Goal: Task Accomplishment & Management: Complete application form

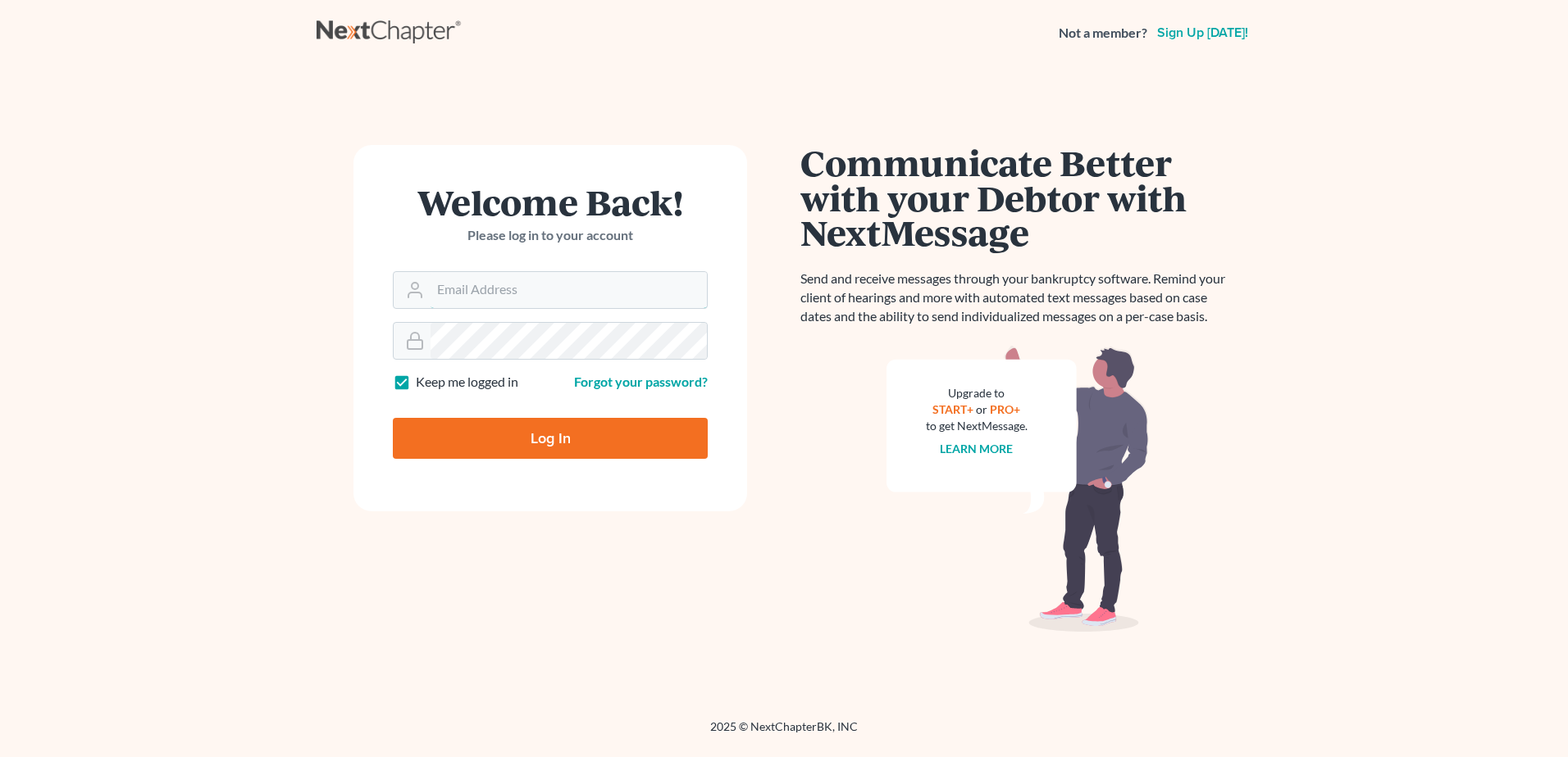
type input "[EMAIL_ADDRESS][DOMAIN_NAME]"
click at [494, 439] on input "Log In" at bounding box center [550, 438] width 315 height 41
type input "Thinking..."
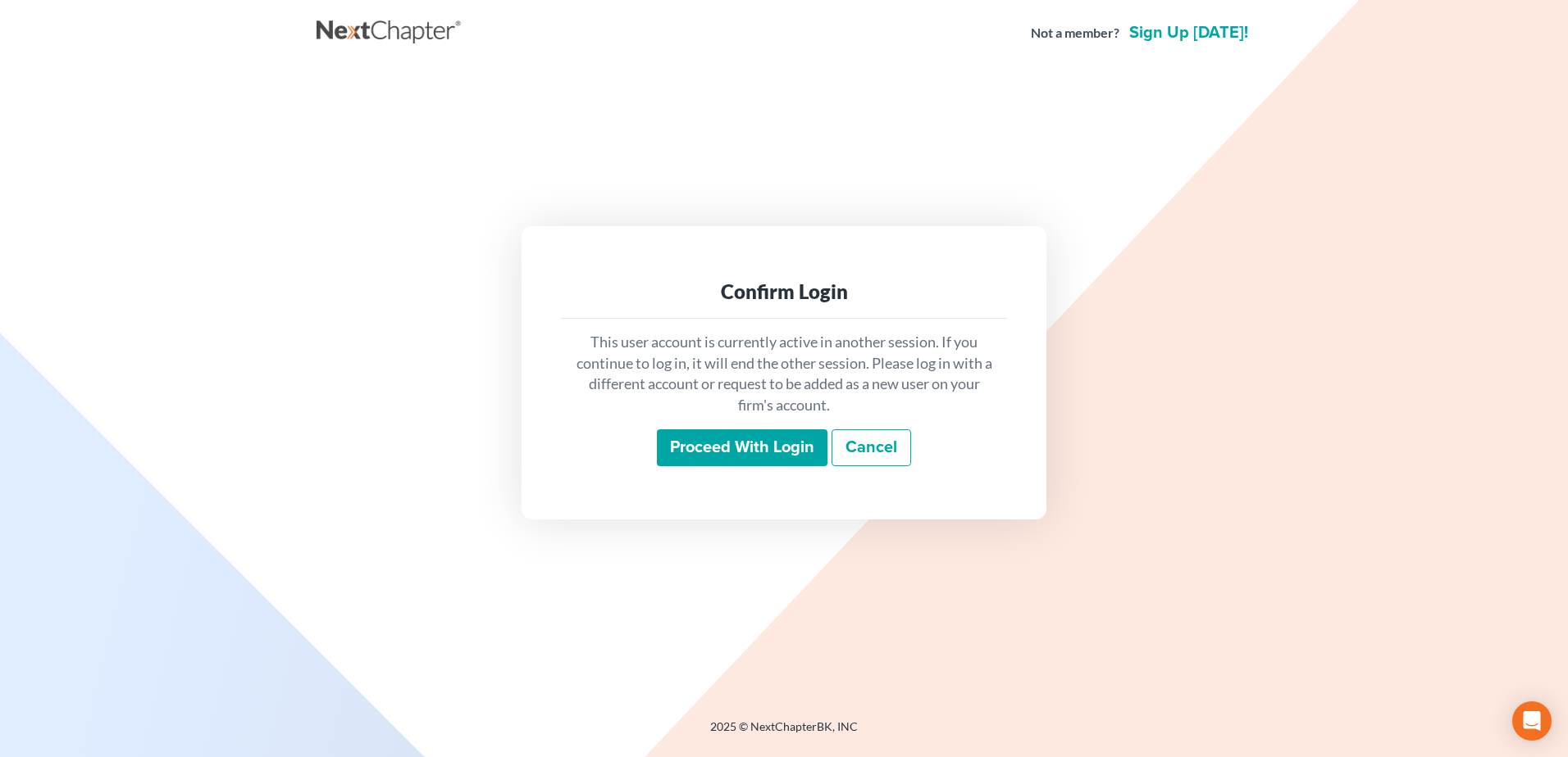
click at [689, 453] on input "Proceed with login" at bounding box center [742, 448] width 171 height 38
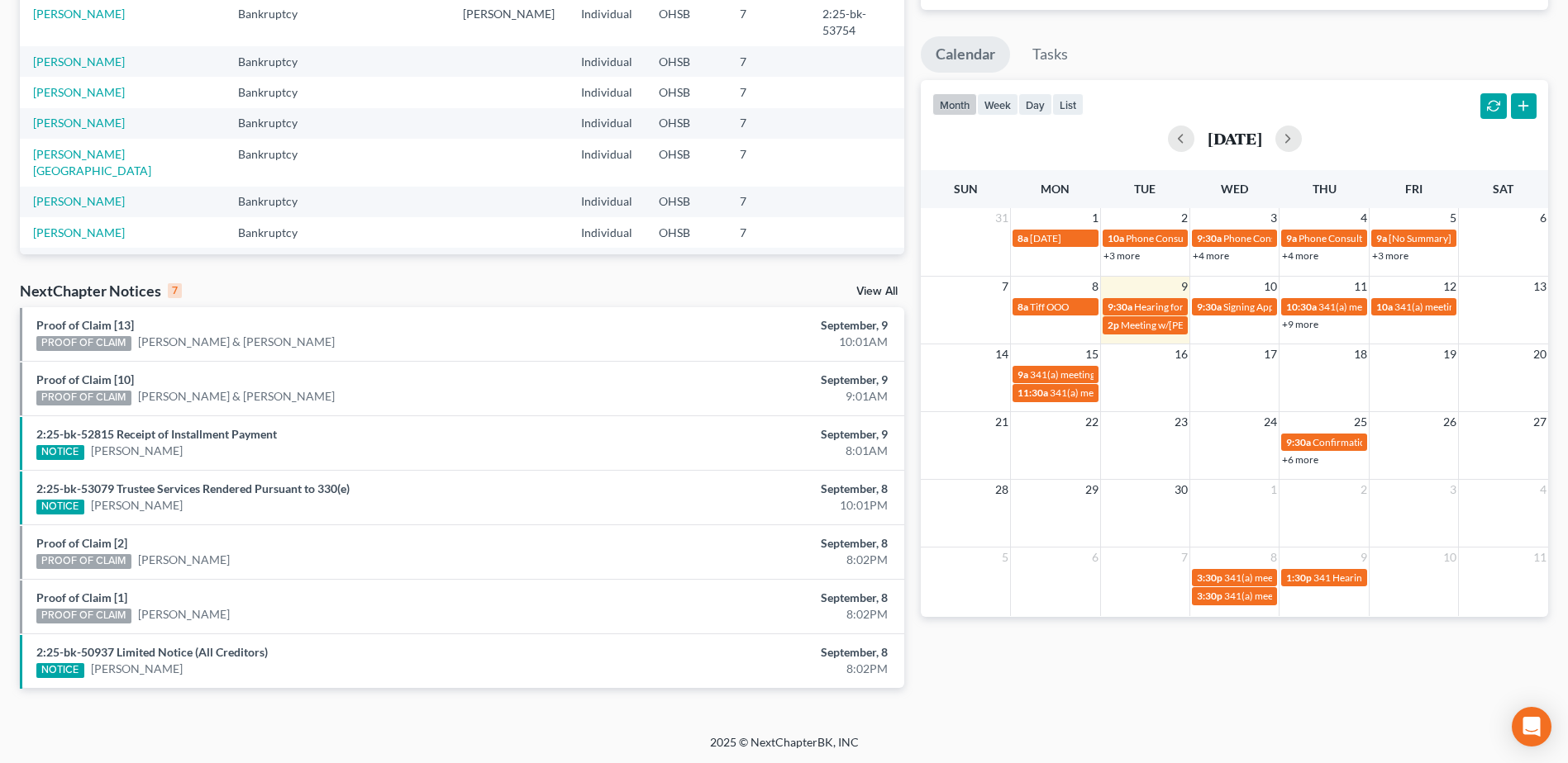
scroll to position [262, 0]
click at [881, 286] on link "View All" at bounding box center [876, 291] width 41 height 12
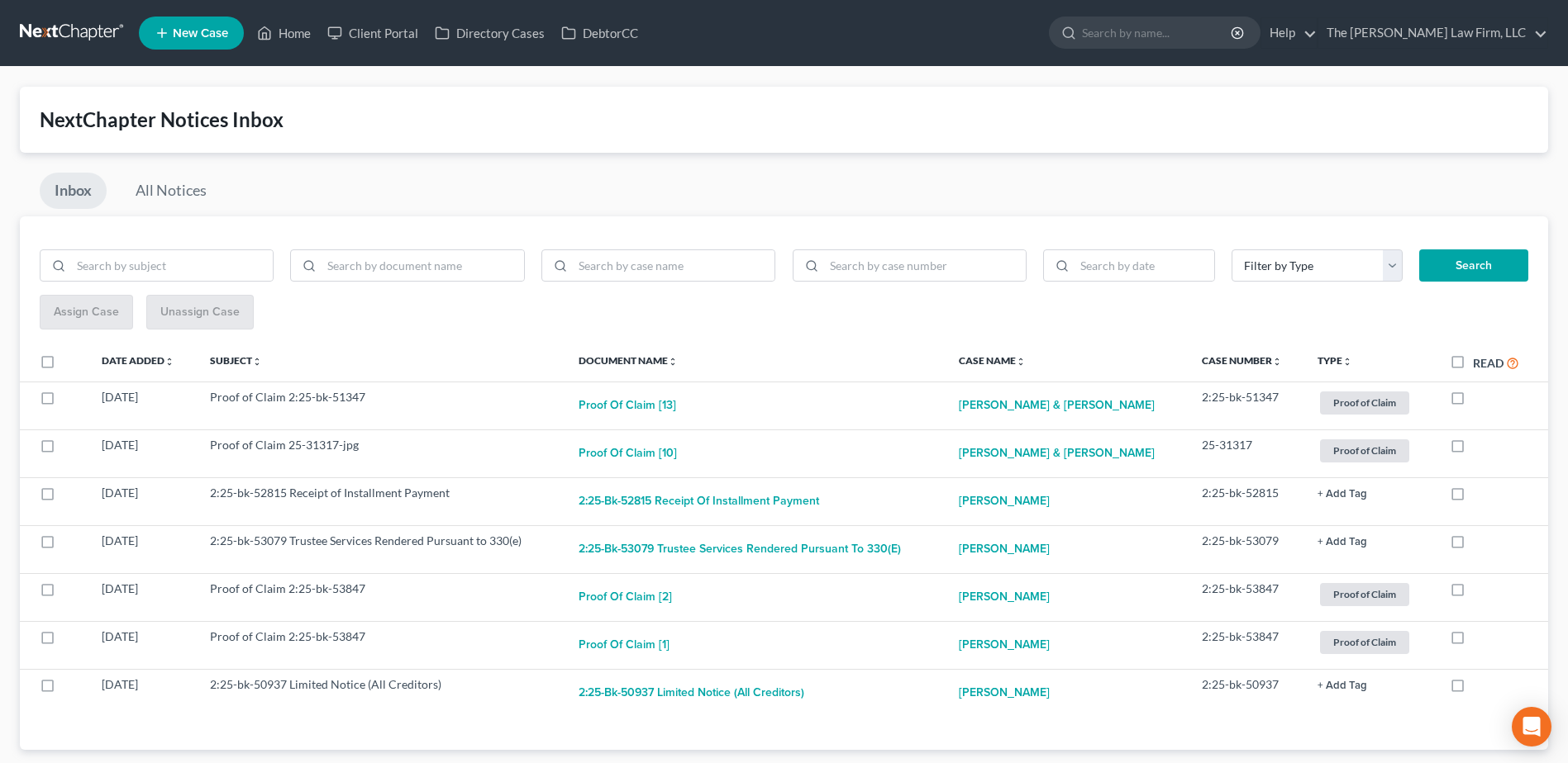
click at [1473, 368] on label "Read" at bounding box center [1495, 363] width 46 height 19
click at [1479, 364] on input "Read" at bounding box center [1484, 358] width 11 height 11
checkbox input "true"
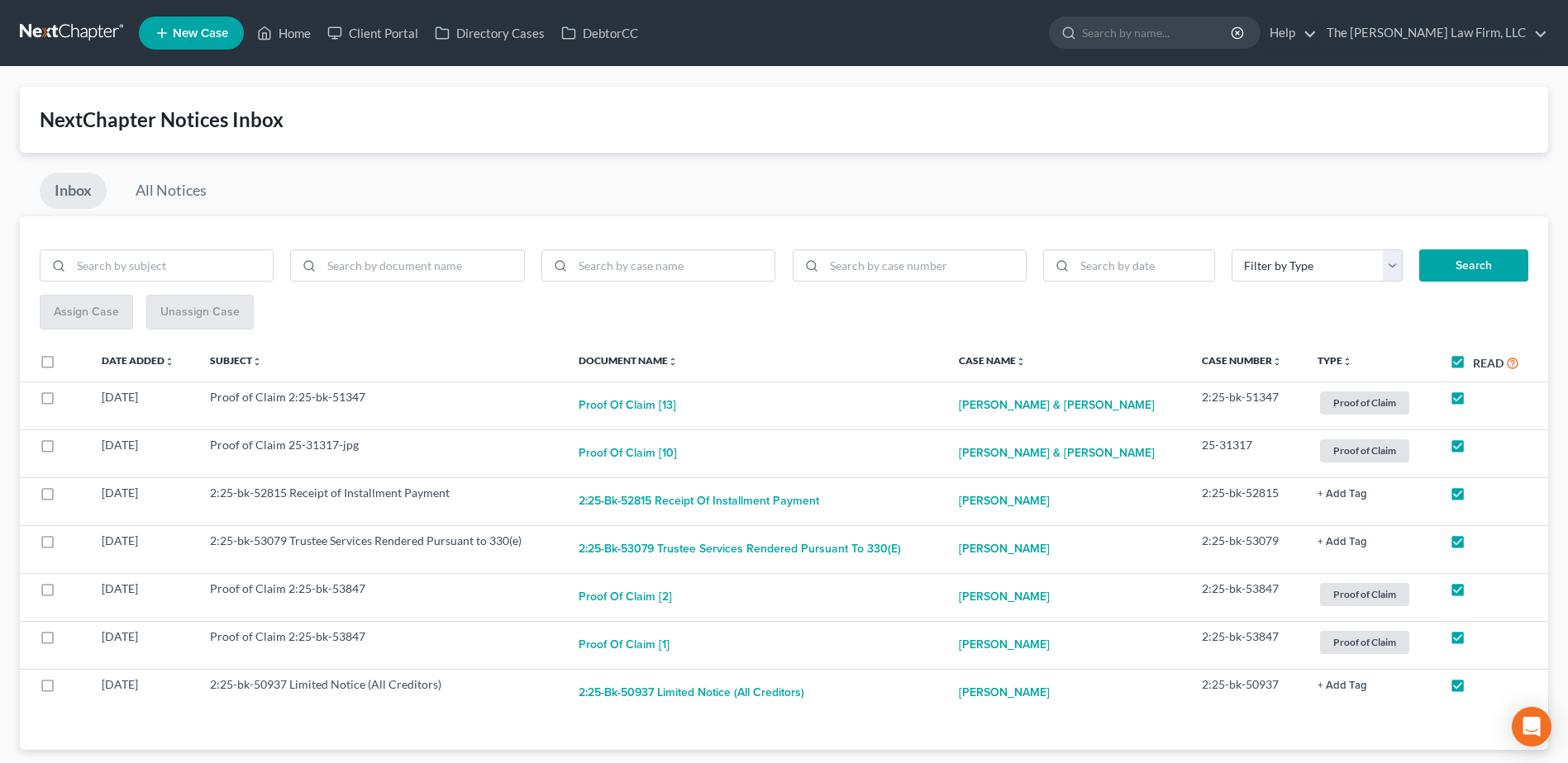
checkbox input "true"
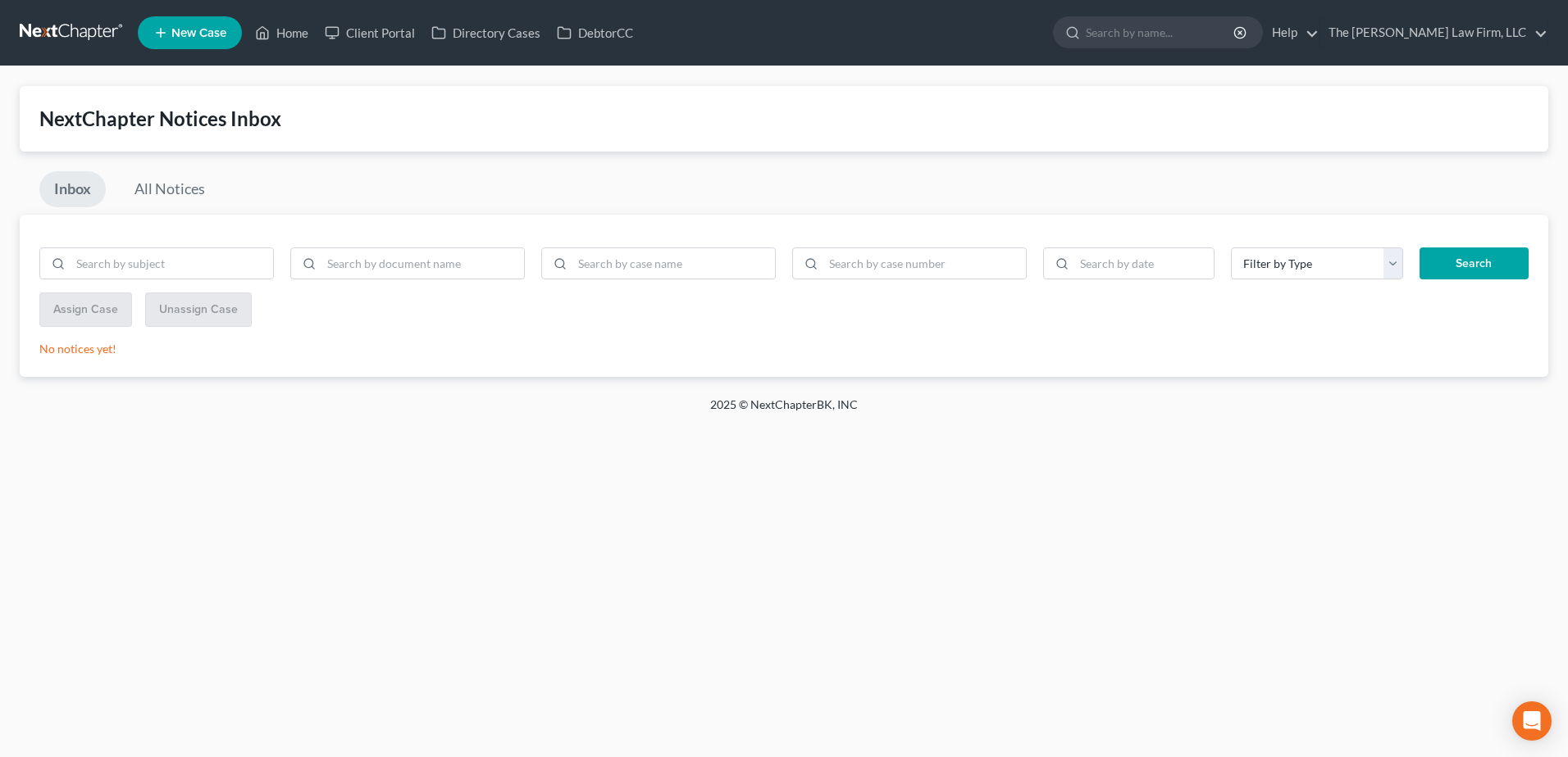
click at [76, 28] on link at bounding box center [72, 33] width 105 height 29
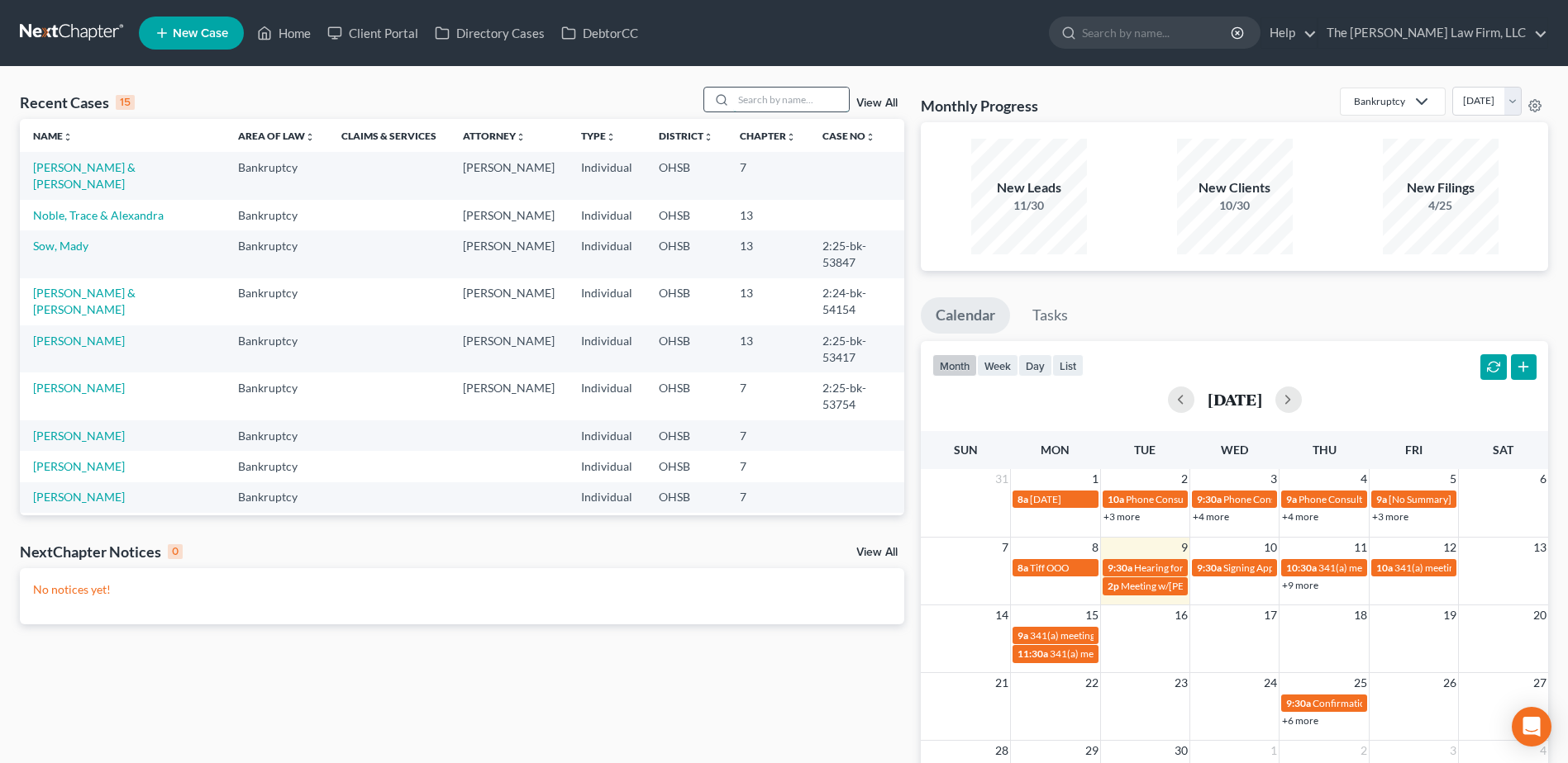
click at [784, 97] on input "search" at bounding box center [790, 99] width 116 height 24
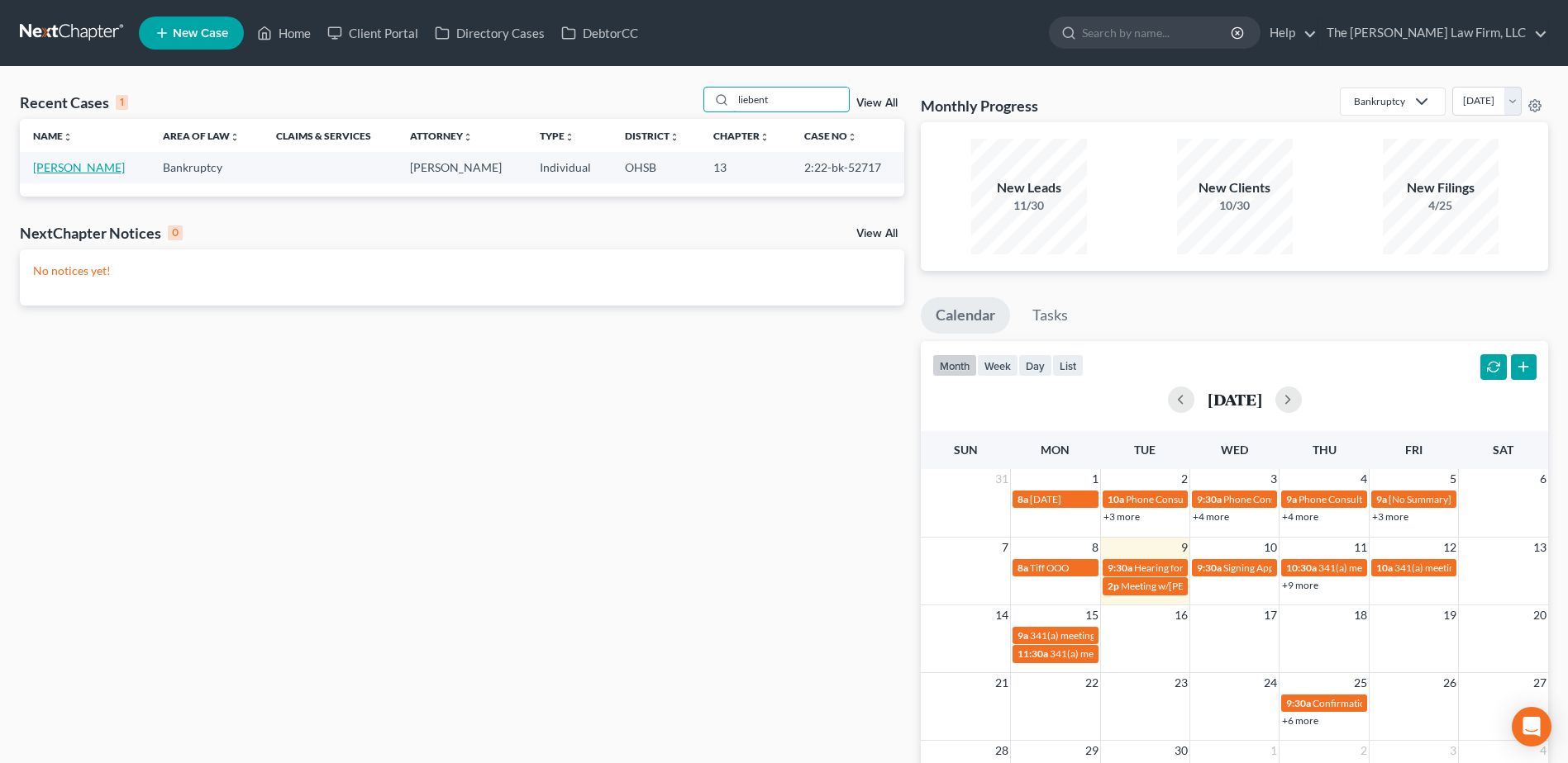
type input "liebent"
click at [83, 172] on link "[PERSON_NAME]" at bounding box center [78, 167] width 92 height 14
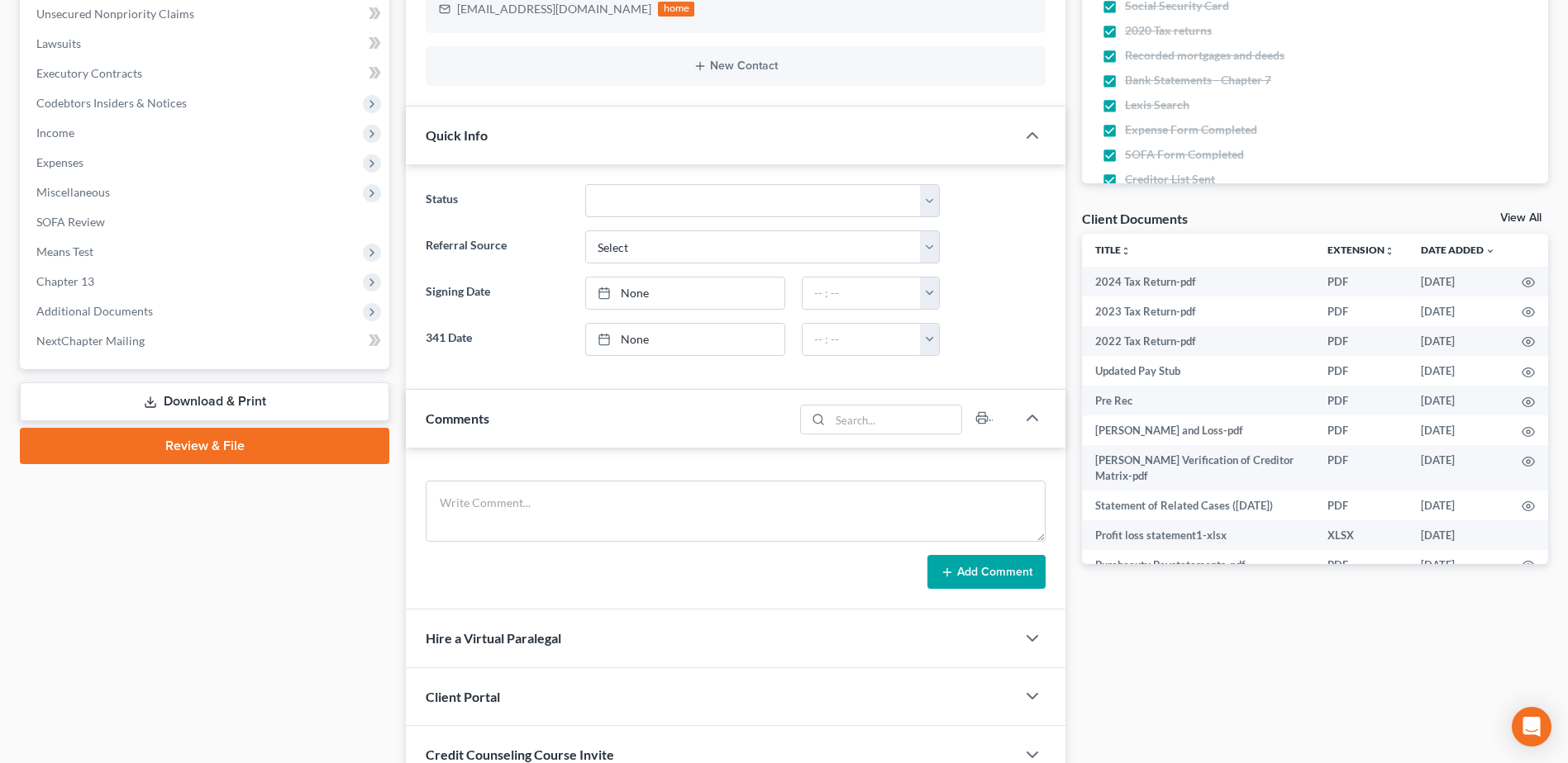
scroll to position [1004, 0]
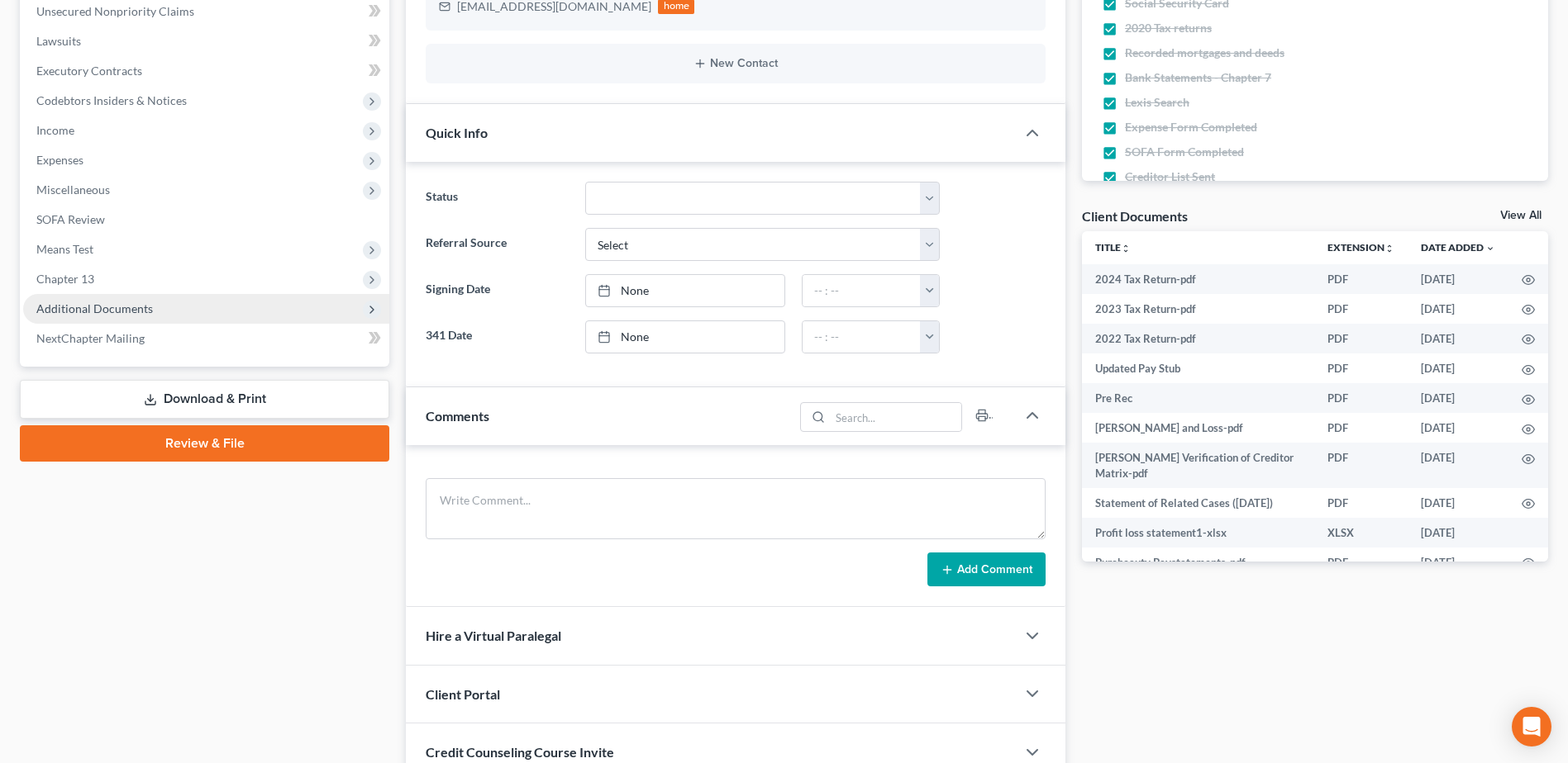
click at [99, 305] on span "Additional Documents" at bounding box center [94, 309] width 116 height 14
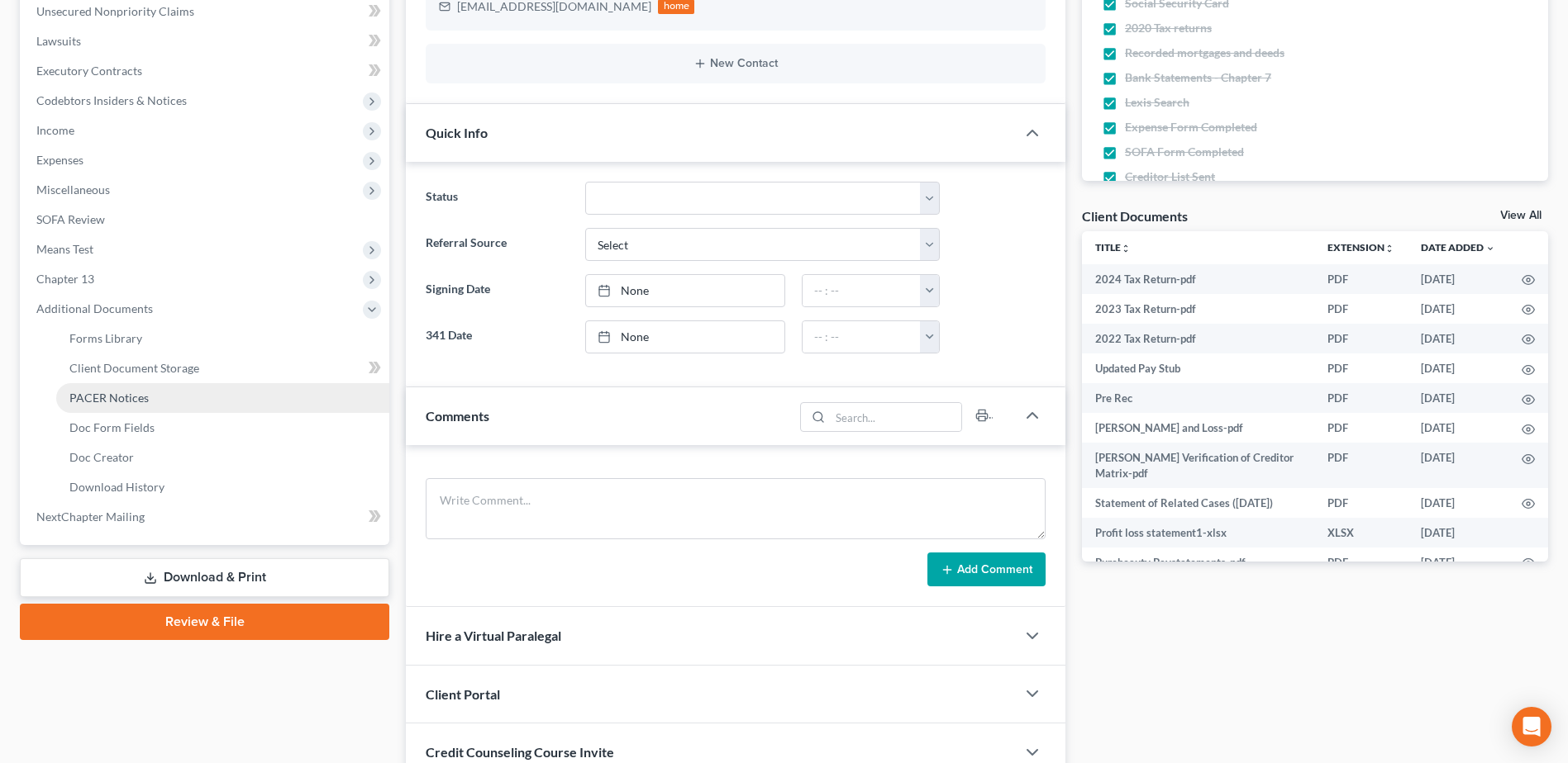
click at [113, 397] on span "PACER Notices" at bounding box center [109, 397] width 79 height 14
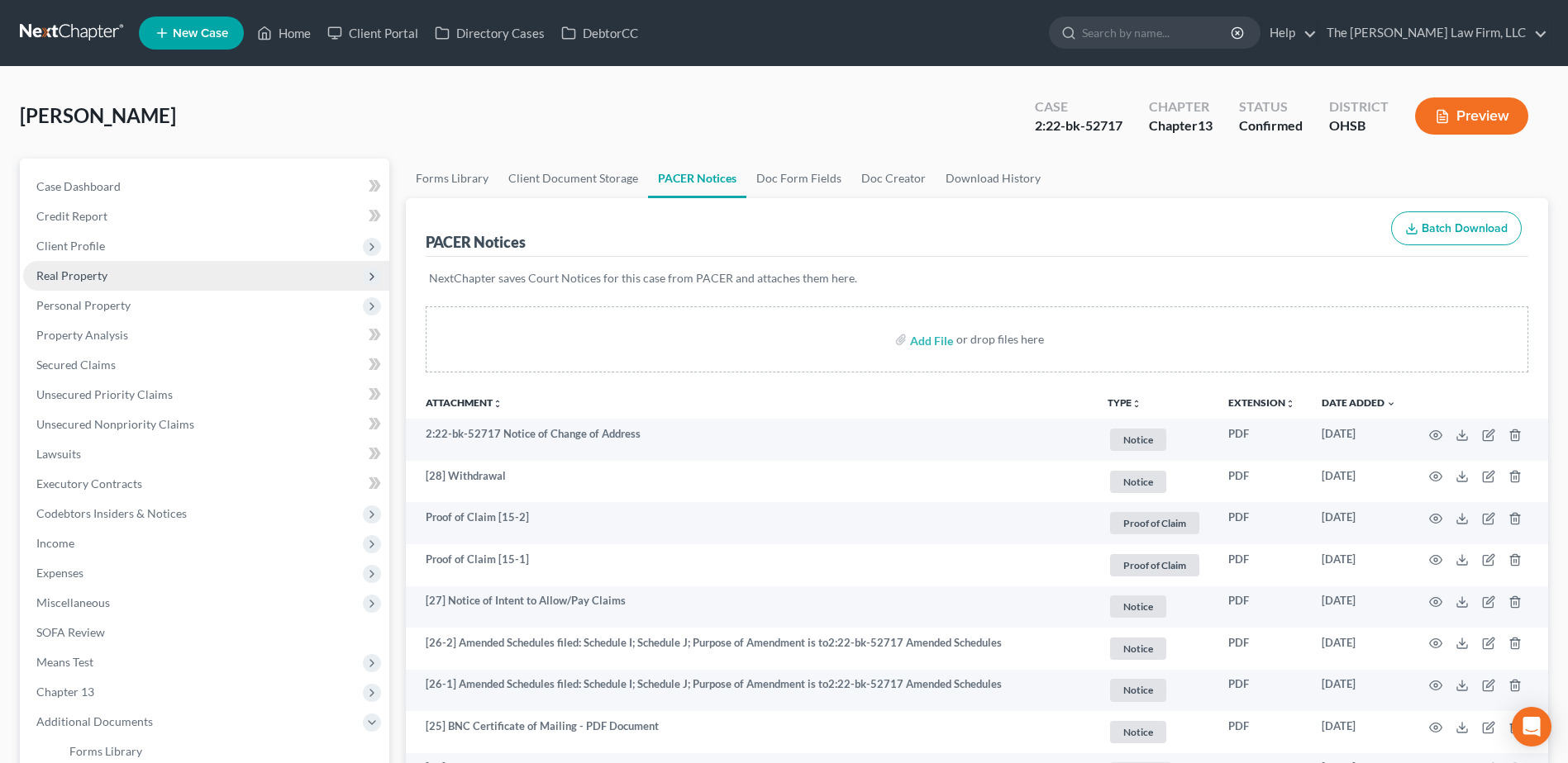
click at [96, 271] on span "Real Property" at bounding box center [72, 275] width 71 height 14
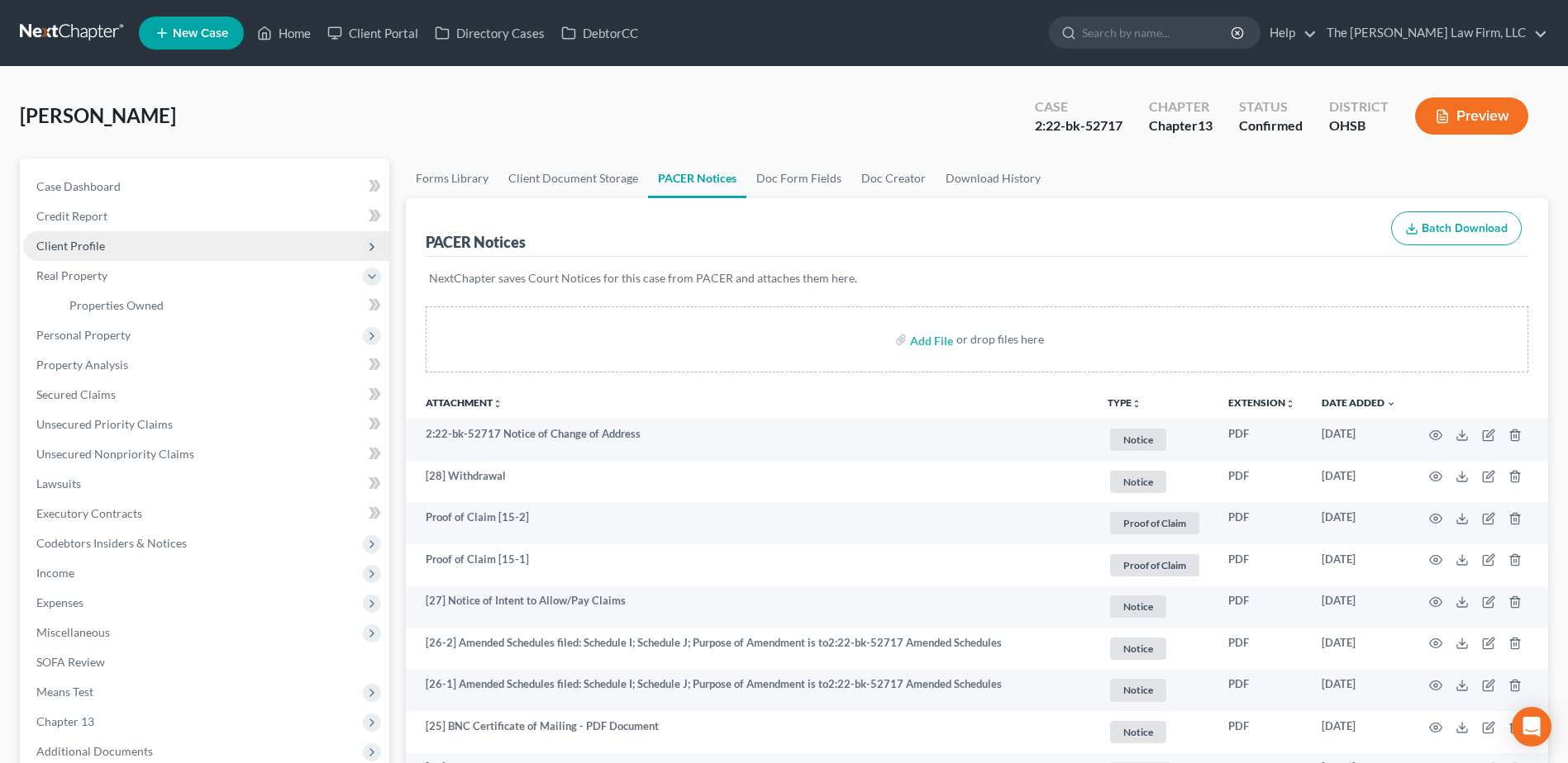
click at [96, 248] on span "Client Profile" at bounding box center [70, 245] width 68 height 14
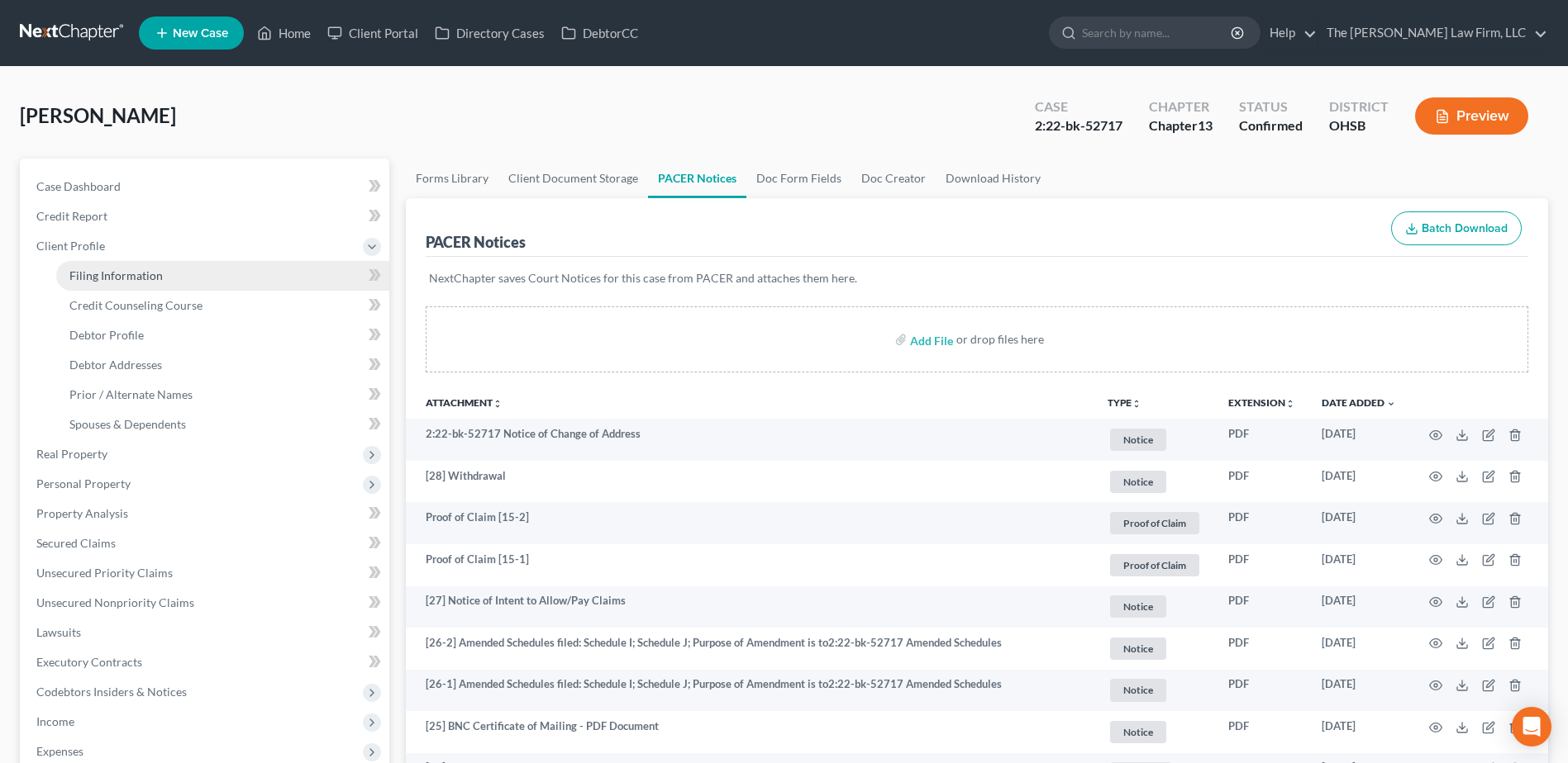
click at [112, 287] on link "Filing Information" at bounding box center [223, 276] width 333 height 30
select select "1"
select select "0"
select select "3"
select select "36"
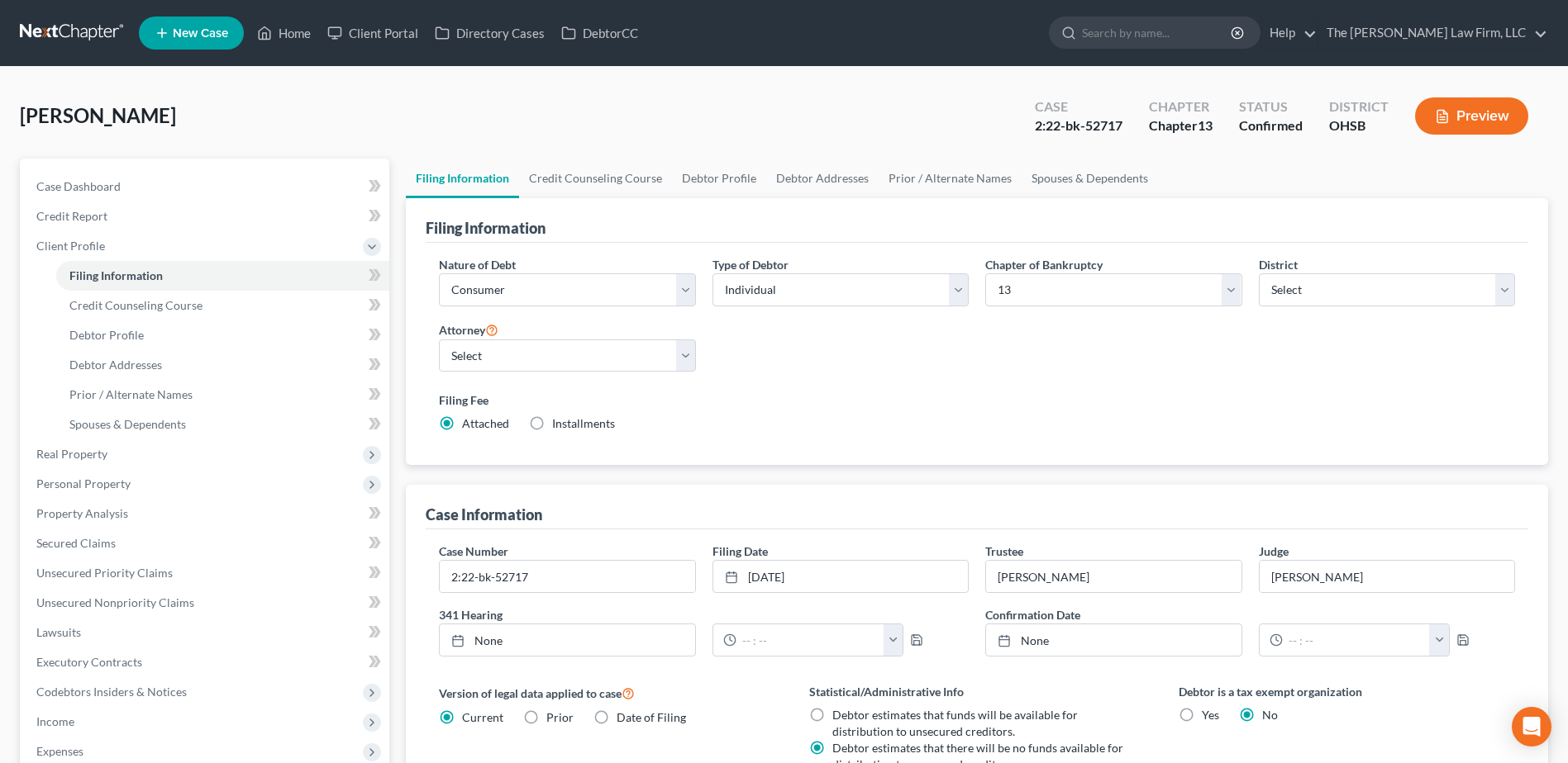
click at [80, 35] on link at bounding box center [73, 33] width 105 height 30
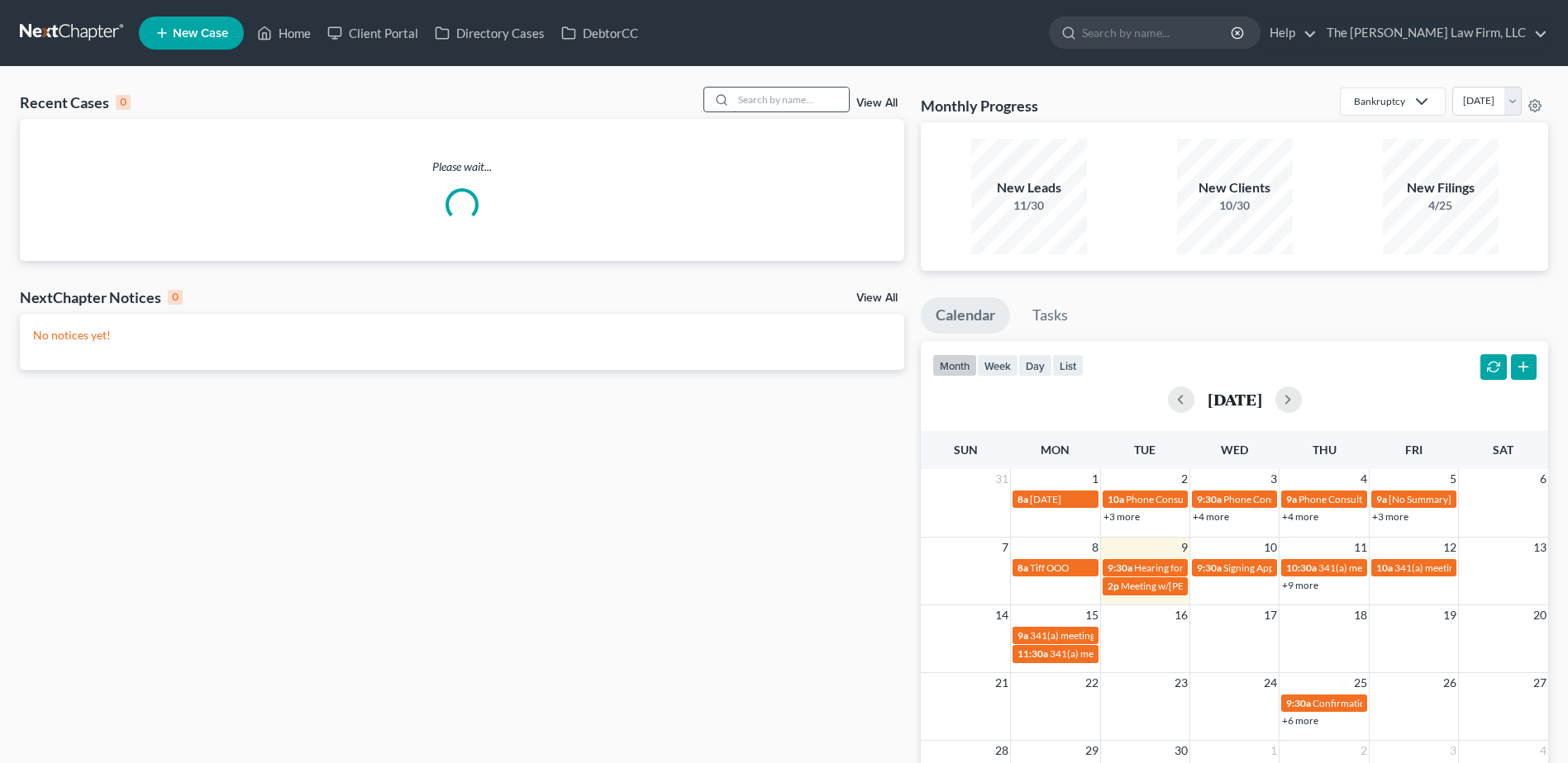
click at [772, 99] on input "search" at bounding box center [790, 99] width 116 height 24
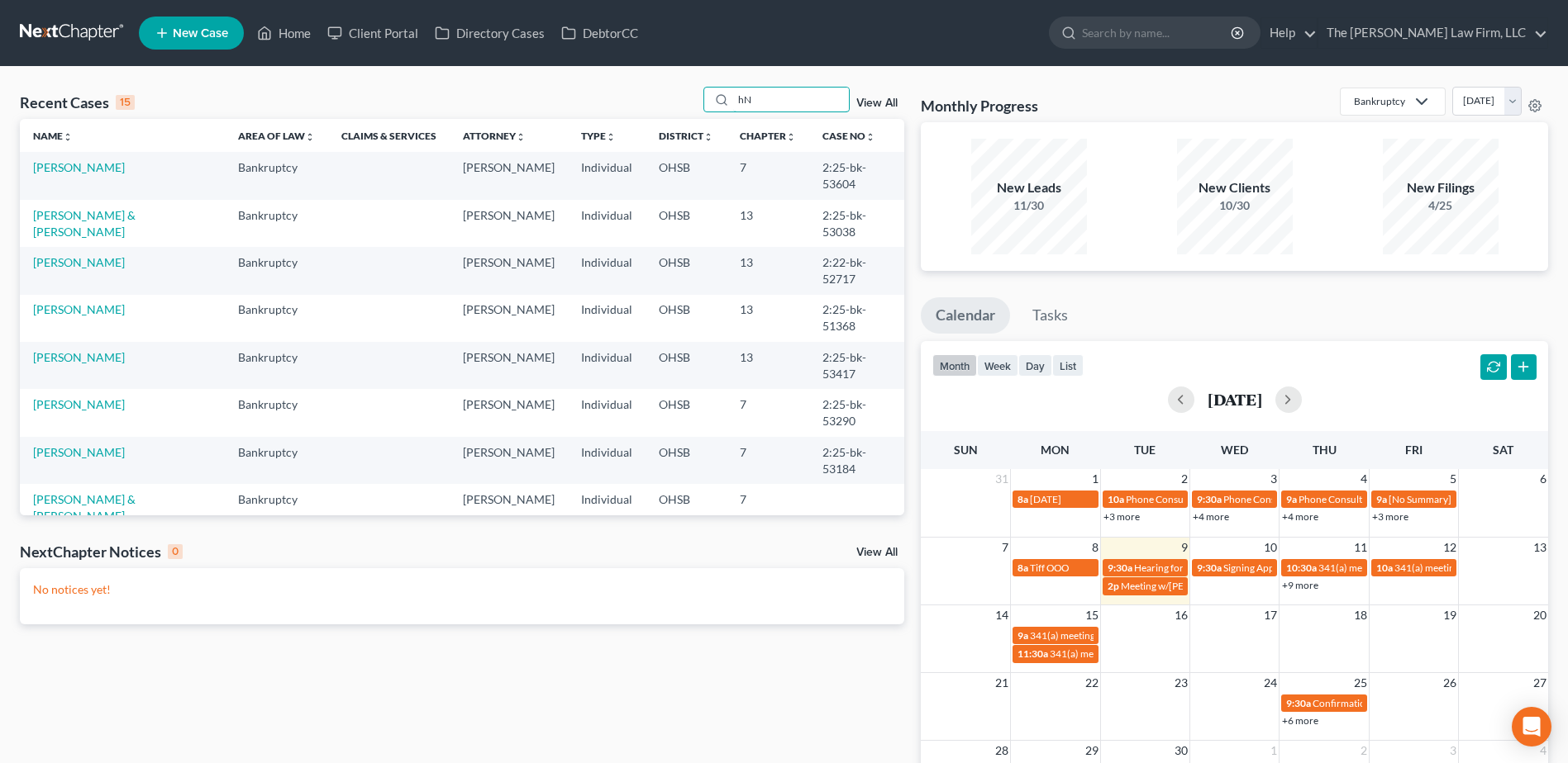
type input "h"
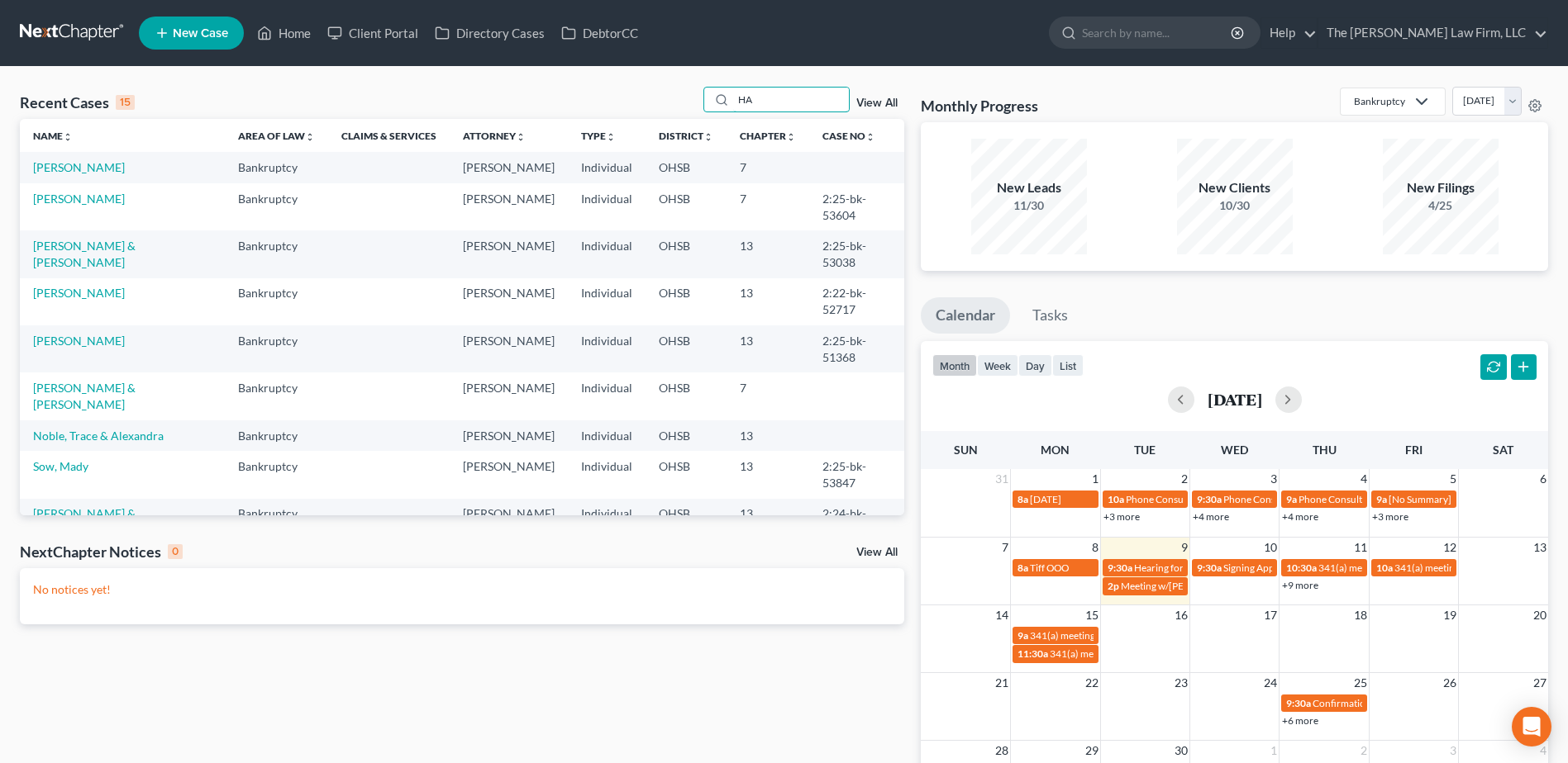
type input "H"
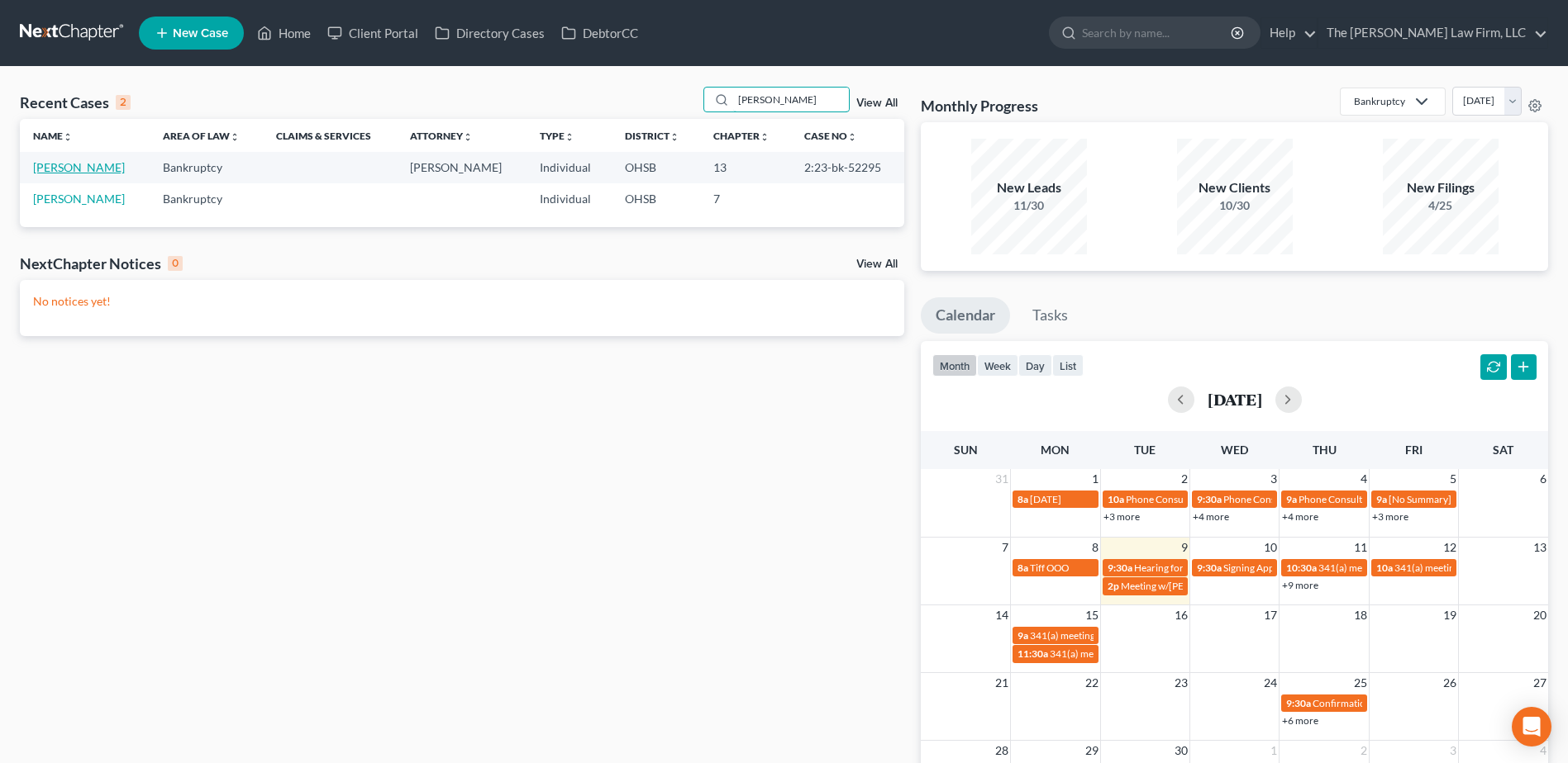
type input "hanna"
click at [79, 169] on link "[PERSON_NAME]" at bounding box center [78, 167] width 92 height 14
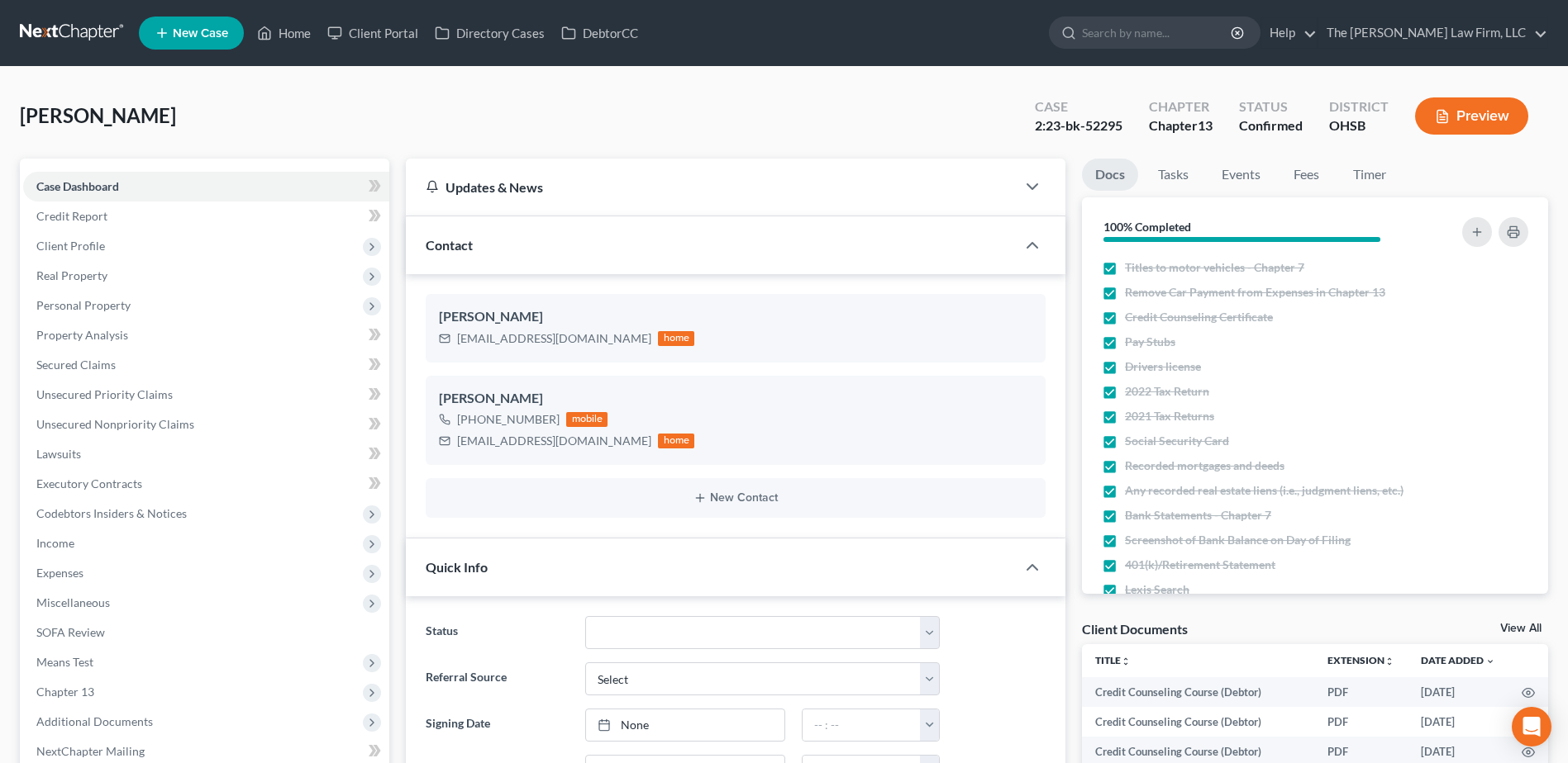
scroll to position [1444, 0]
click at [57, 40] on link at bounding box center [73, 33] width 105 height 30
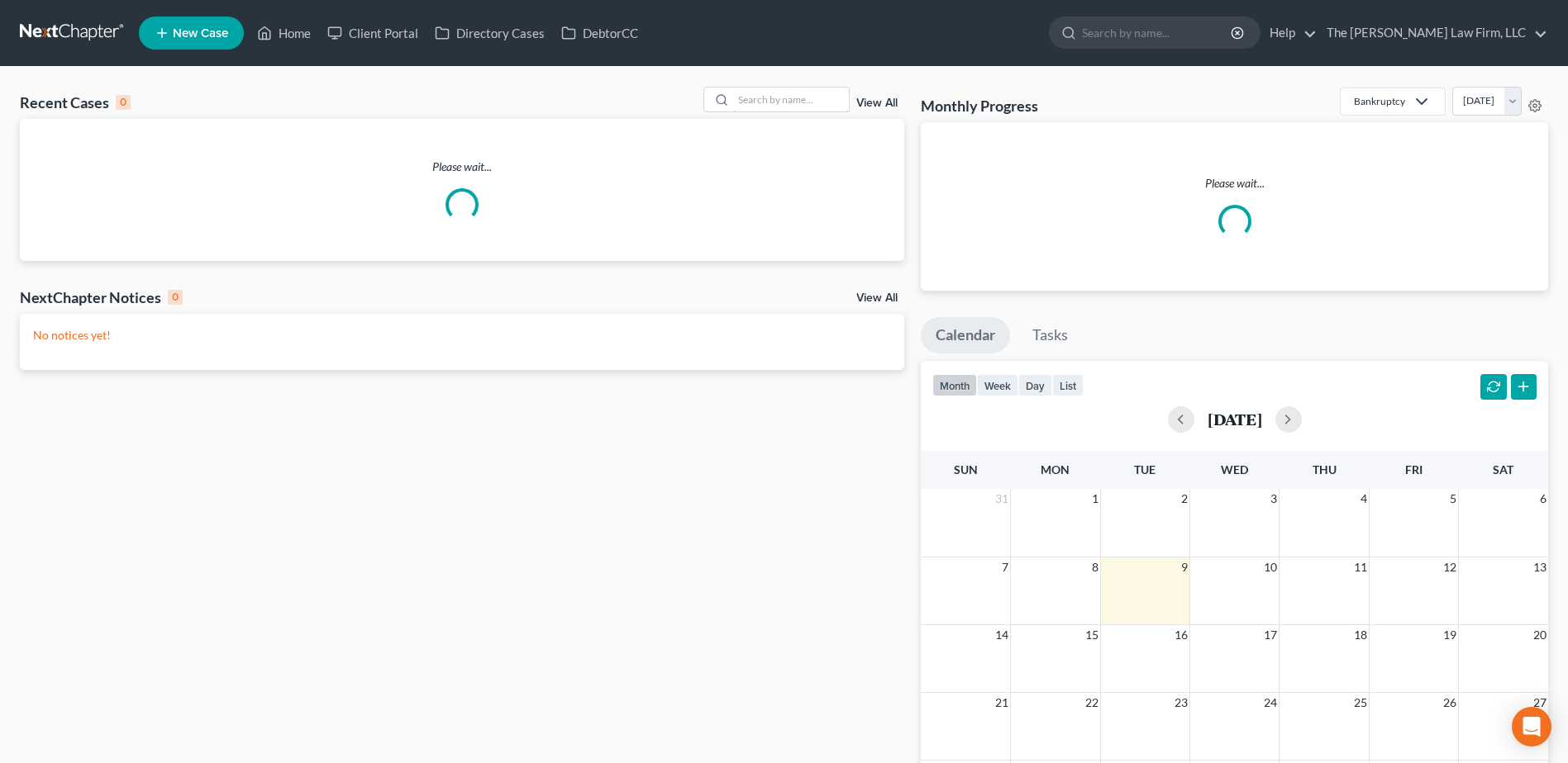
click at [830, 99] on input "search" at bounding box center [790, 99] width 116 height 24
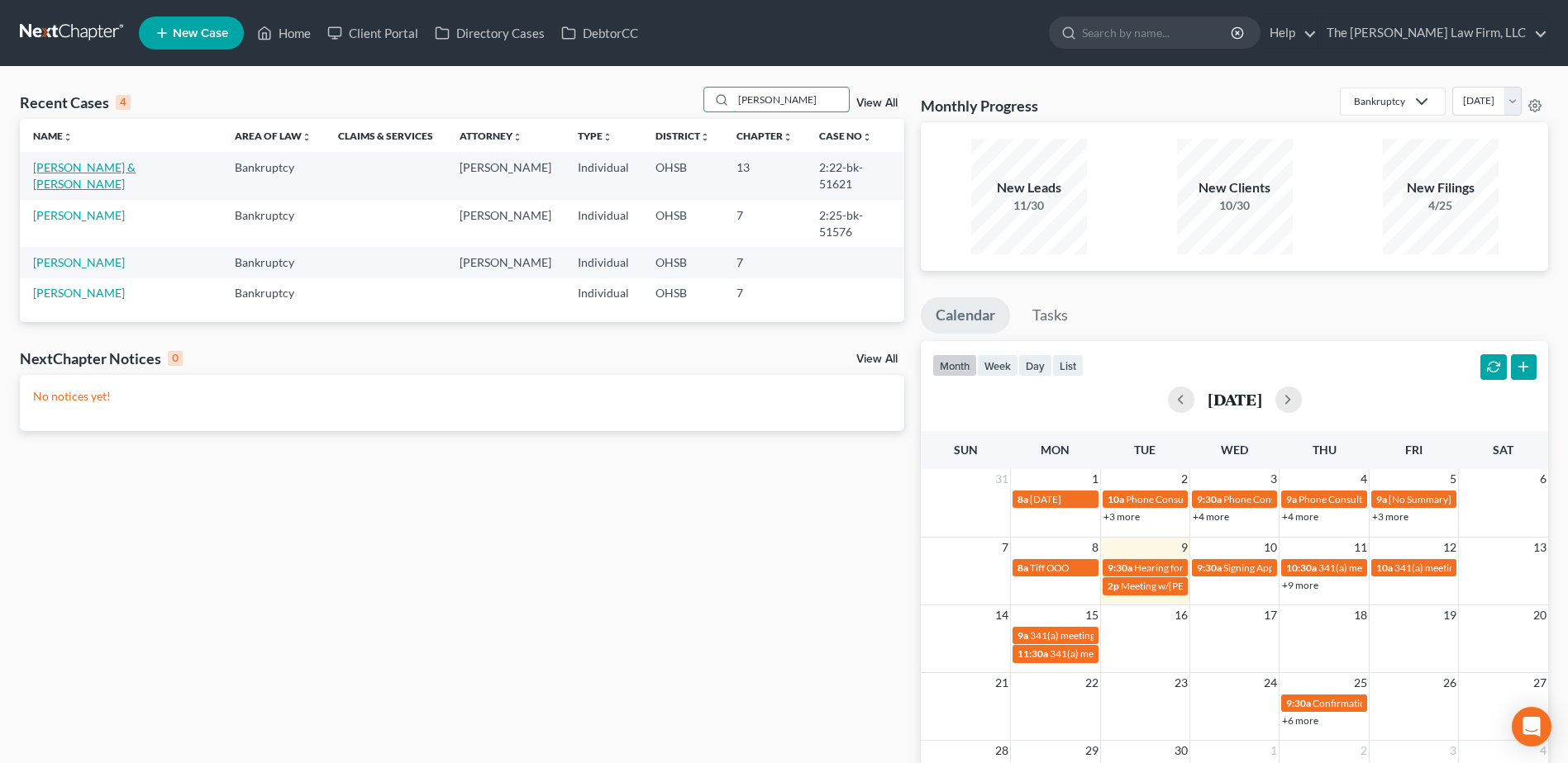
type input "hunt"
click at [72, 169] on link "Hunt, Tracy & Alec" at bounding box center [84, 175] width 103 height 30
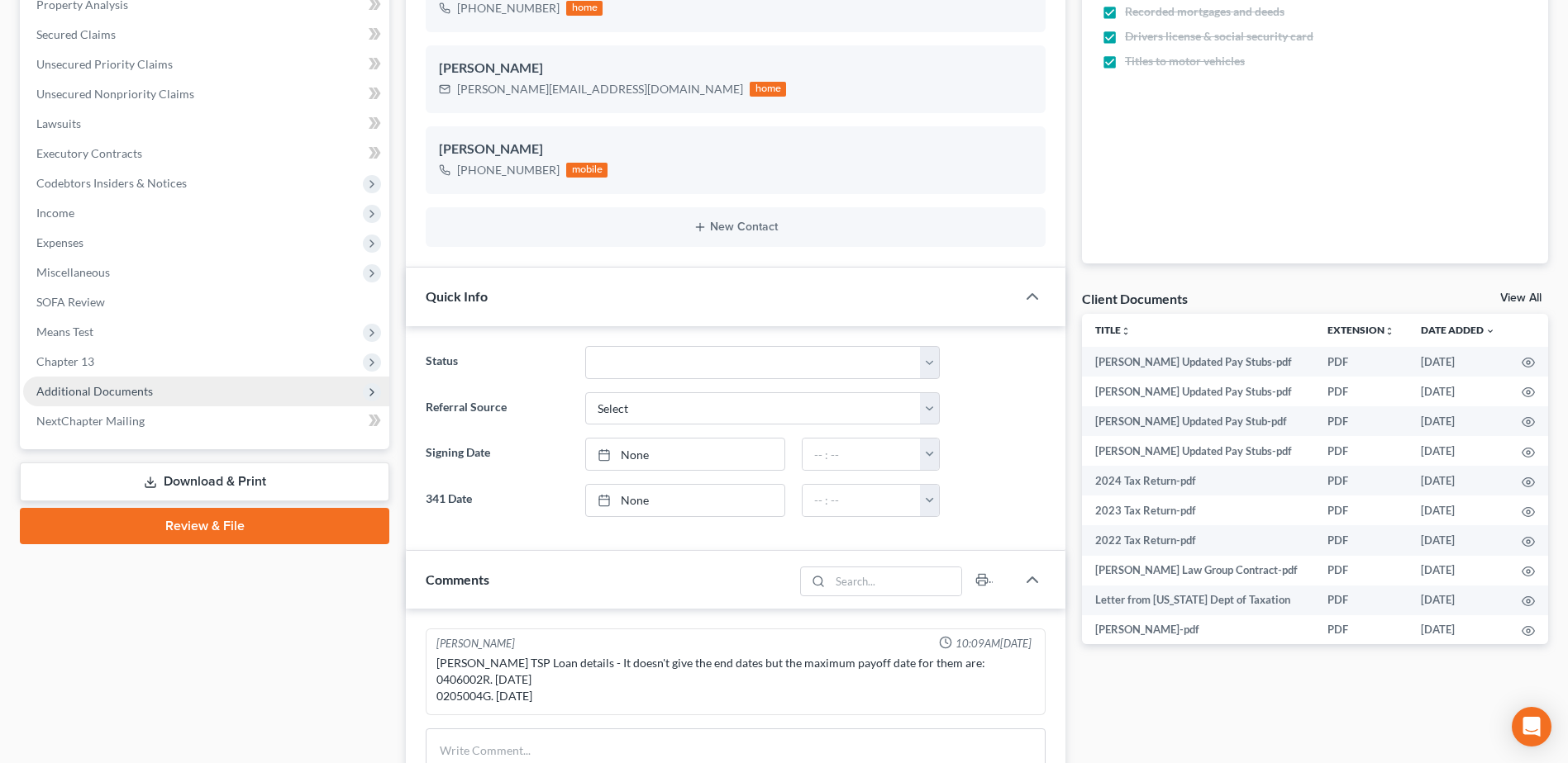
scroll to position [5239, 0]
click at [120, 385] on span "Additional Documents" at bounding box center [94, 391] width 116 height 14
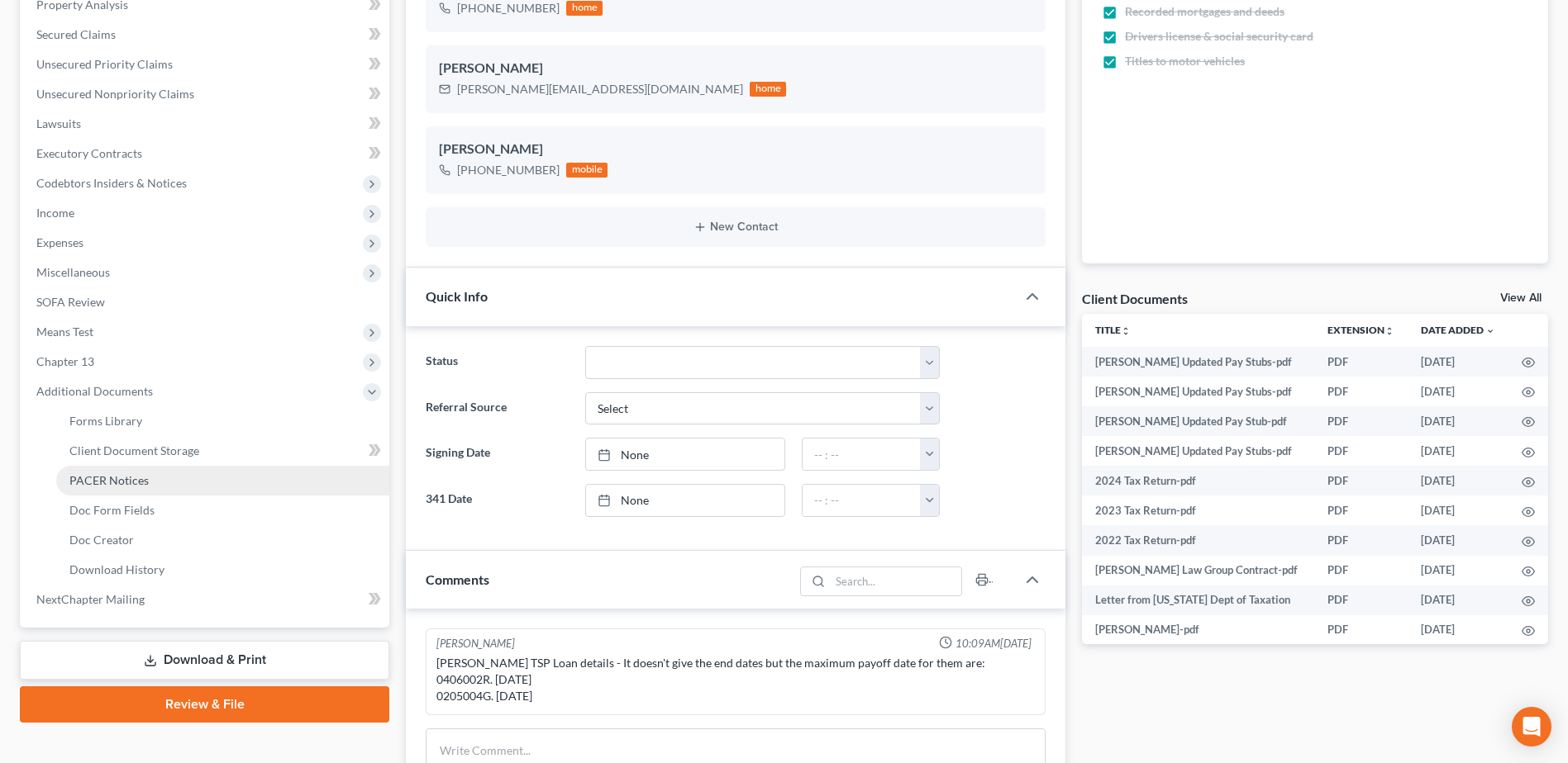
click at [100, 478] on span "PACER Notices" at bounding box center [109, 480] width 79 height 14
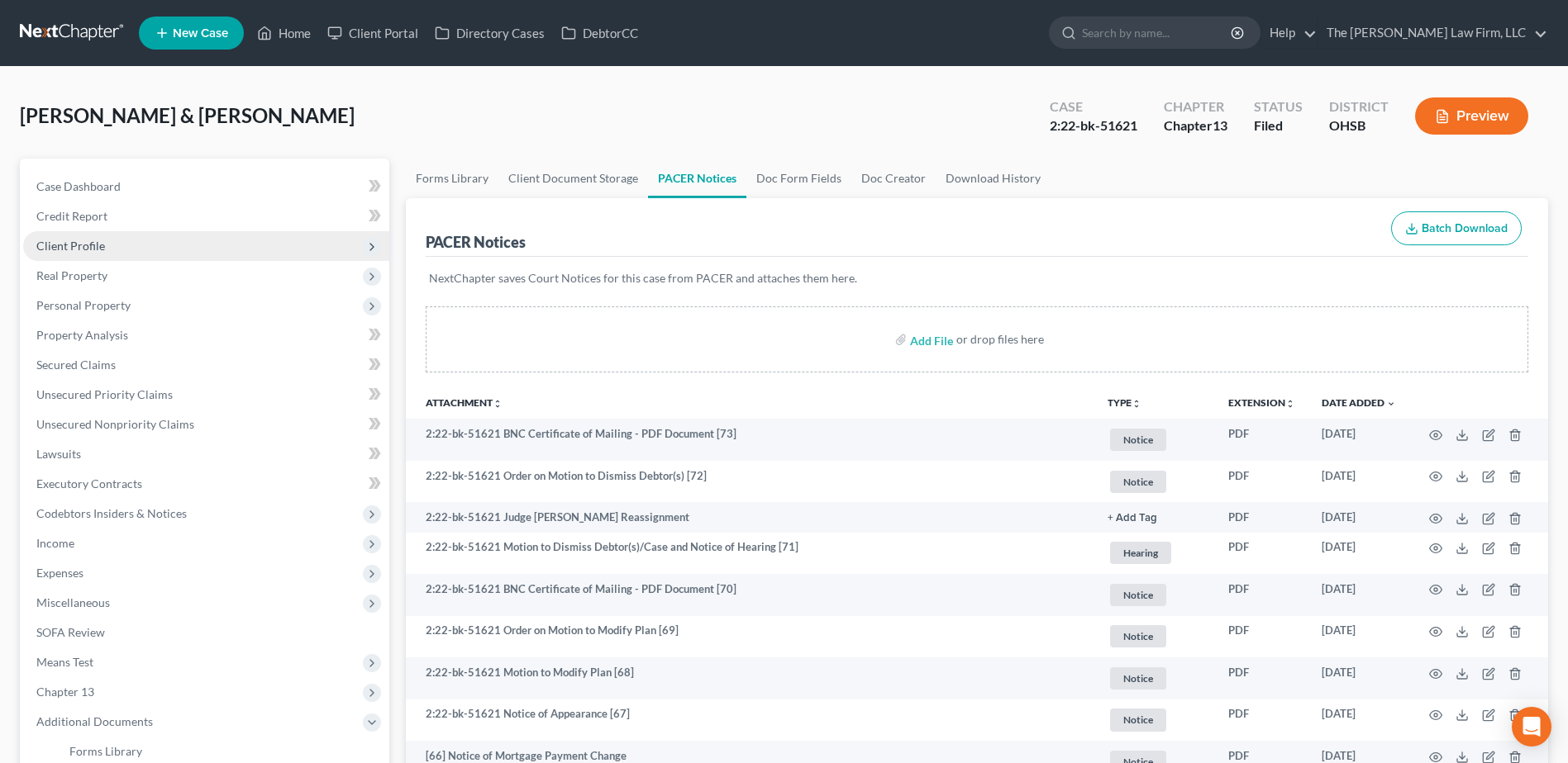
click at [100, 246] on span "Client Profile" at bounding box center [70, 245] width 68 height 14
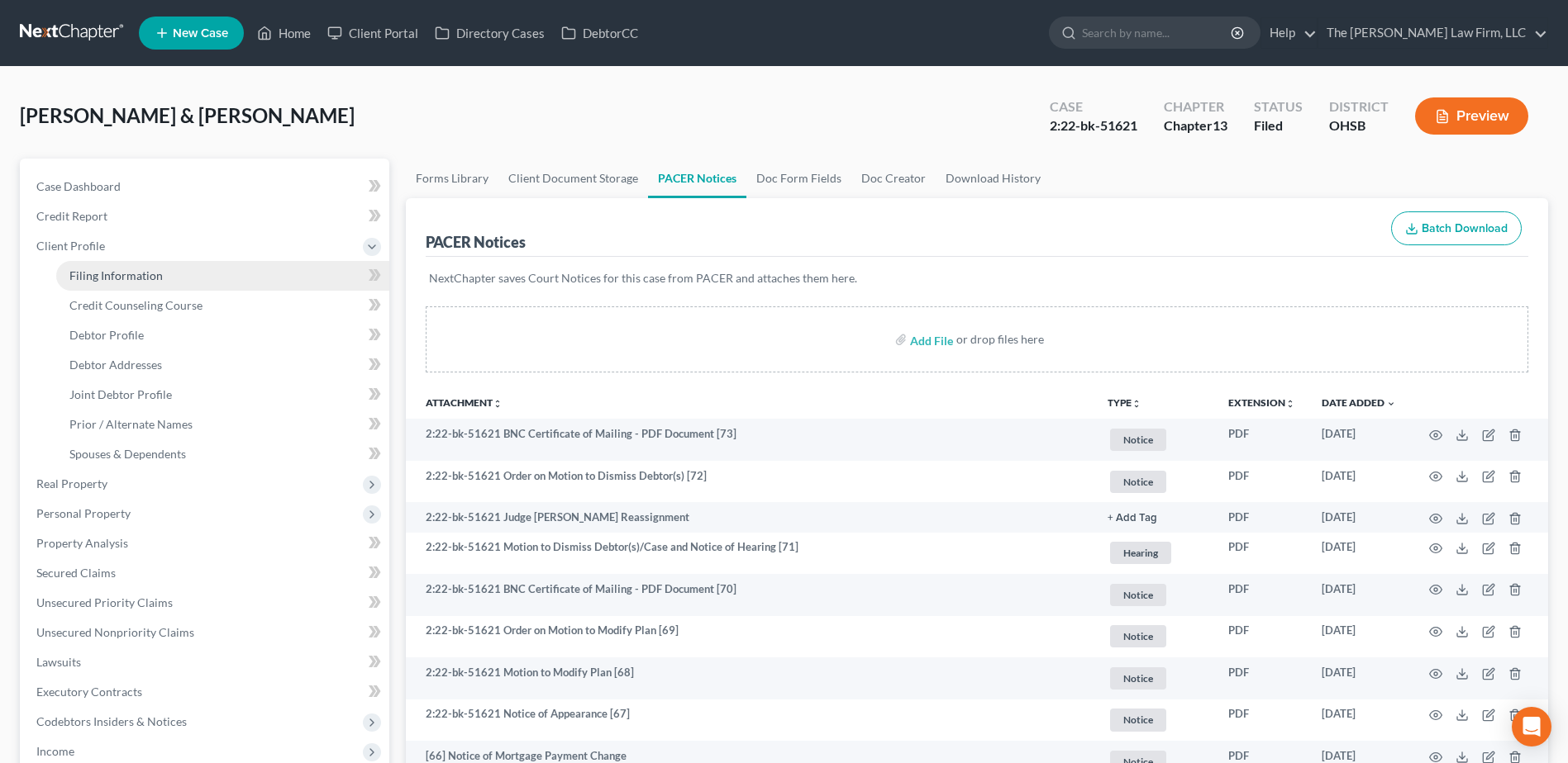
click at [99, 268] on span "Filing Information" at bounding box center [116, 275] width 94 height 14
select select "1"
select select "3"
select select "36"
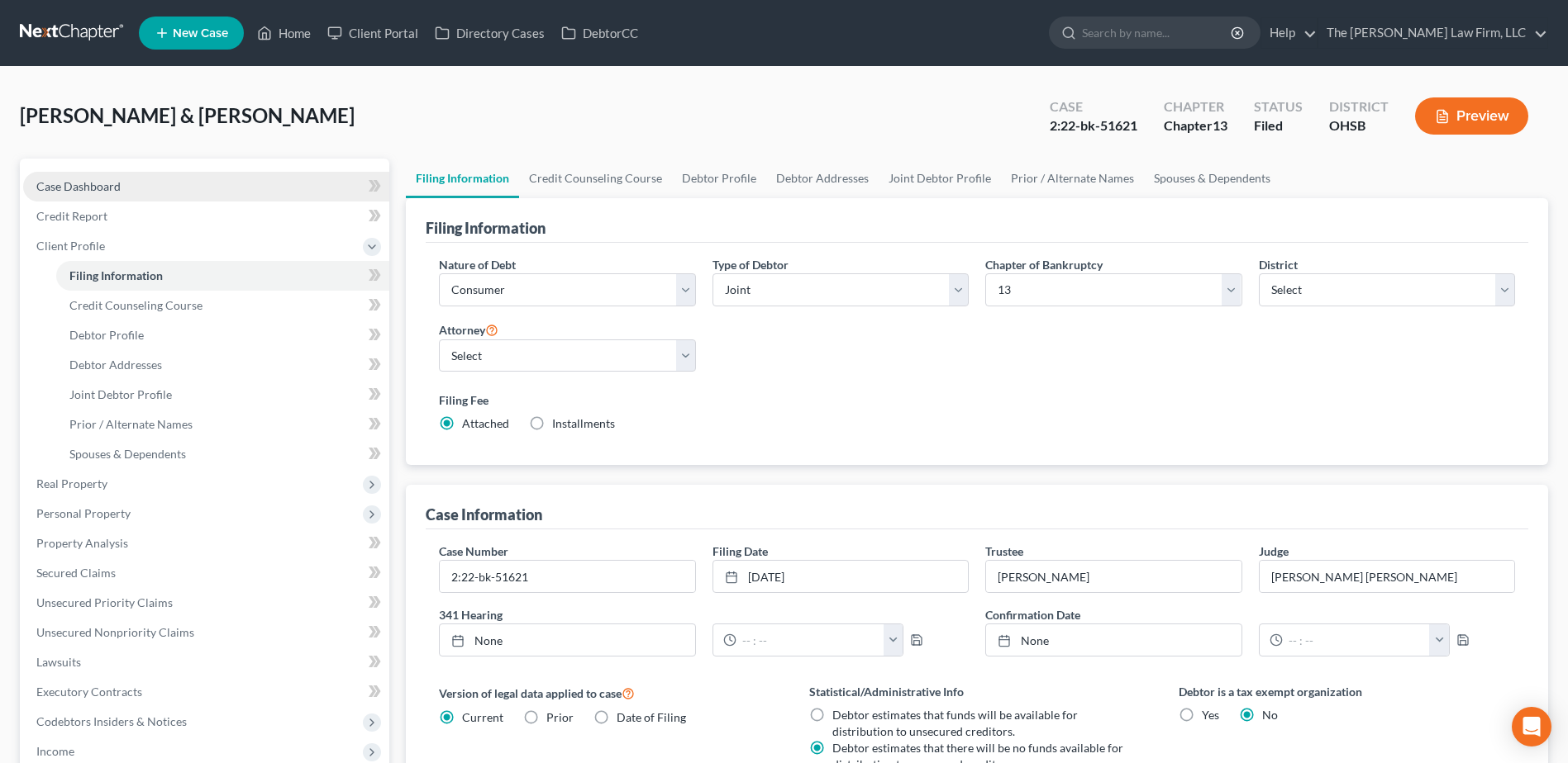
click at [66, 187] on span "Case Dashboard" at bounding box center [78, 186] width 84 height 14
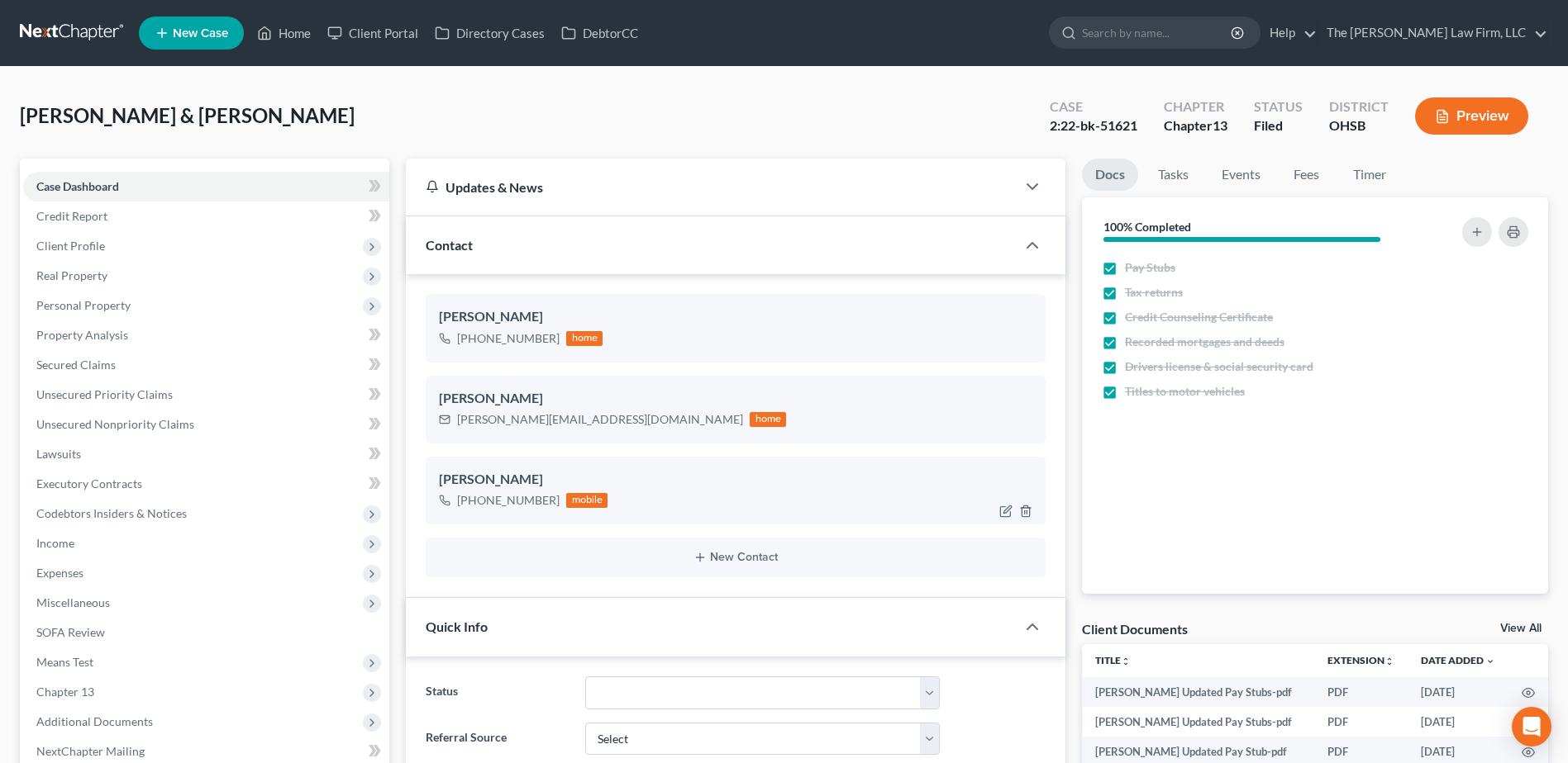
scroll to position [5239, 0]
click at [81, 36] on link at bounding box center [73, 33] width 105 height 30
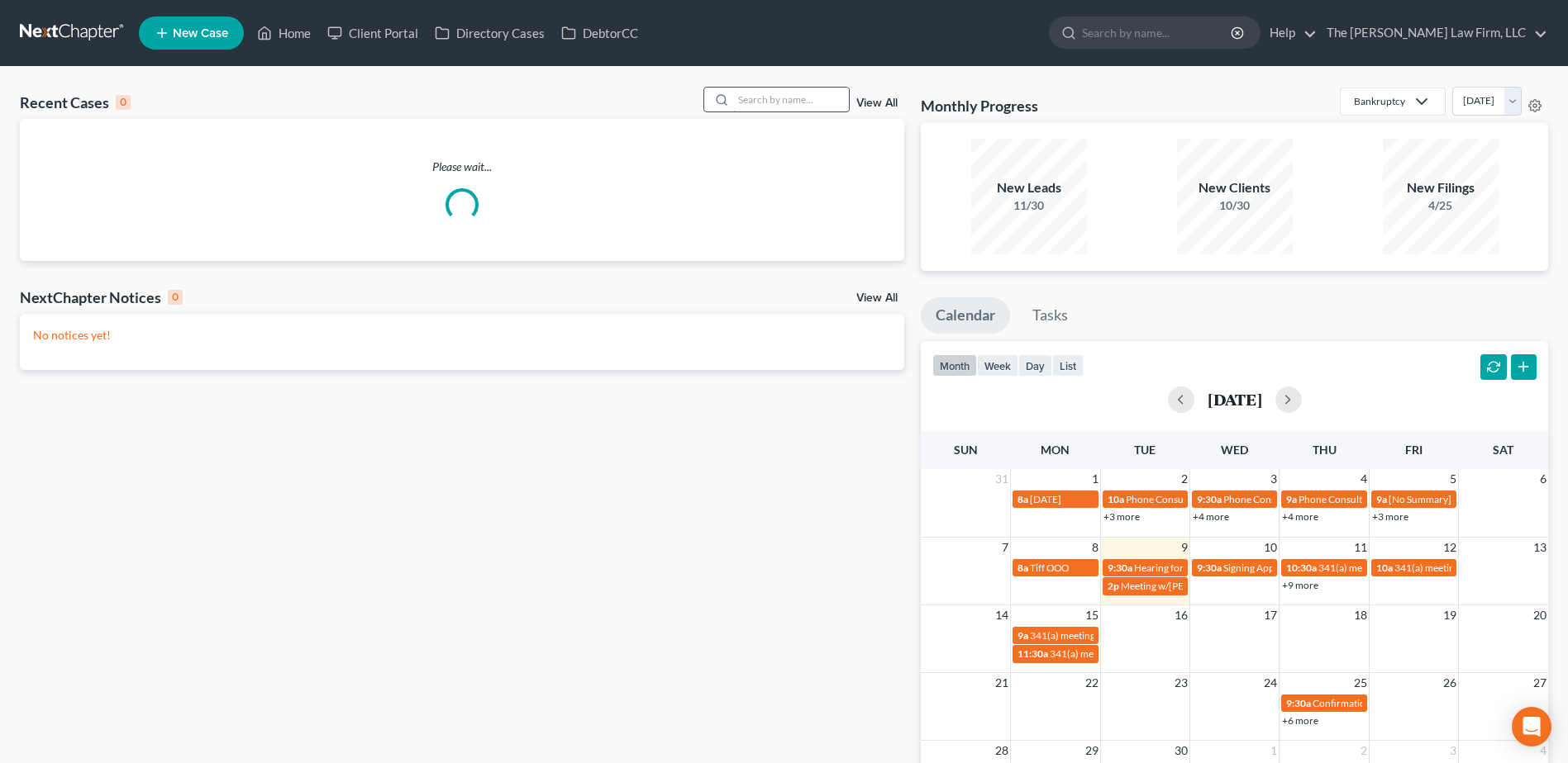
click at [810, 97] on input "search" at bounding box center [790, 99] width 116 height 24
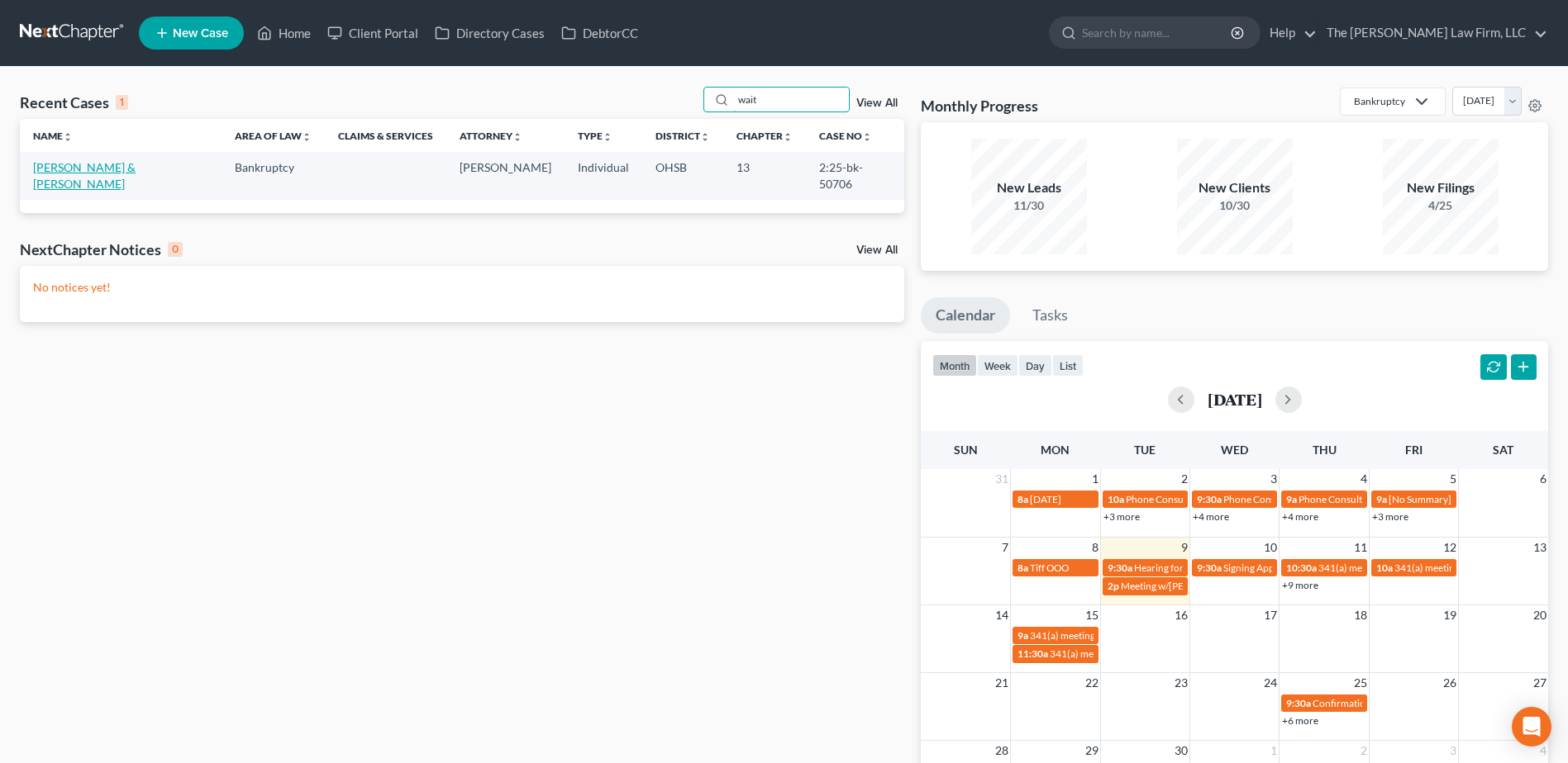
type input "wait"
click at [82, 164] on link "[PERSON_NAME] & [PERSON_NAME]" at bounding box center [84, 175] width 103 height 30
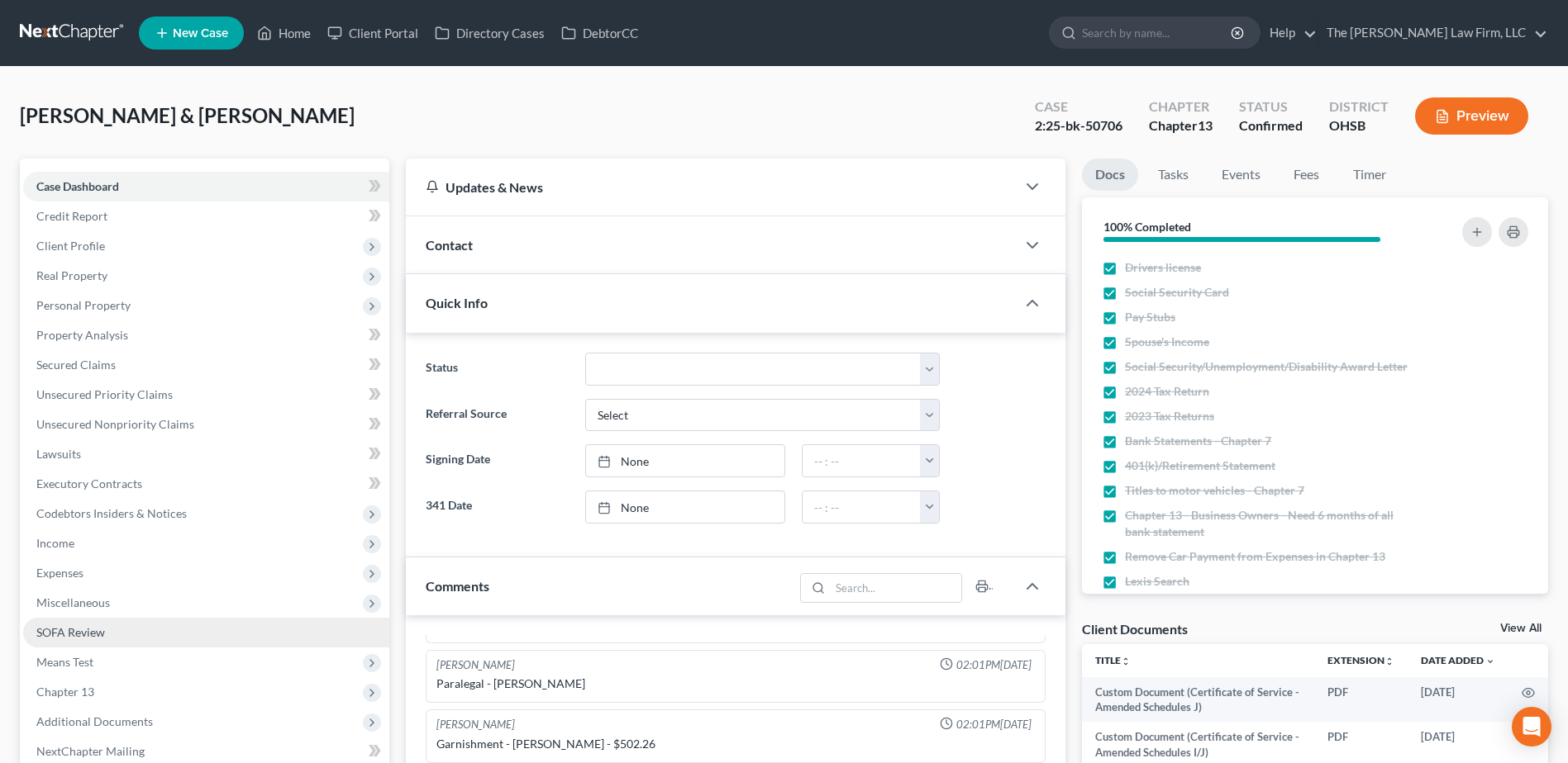
scroll to position [413, 0]
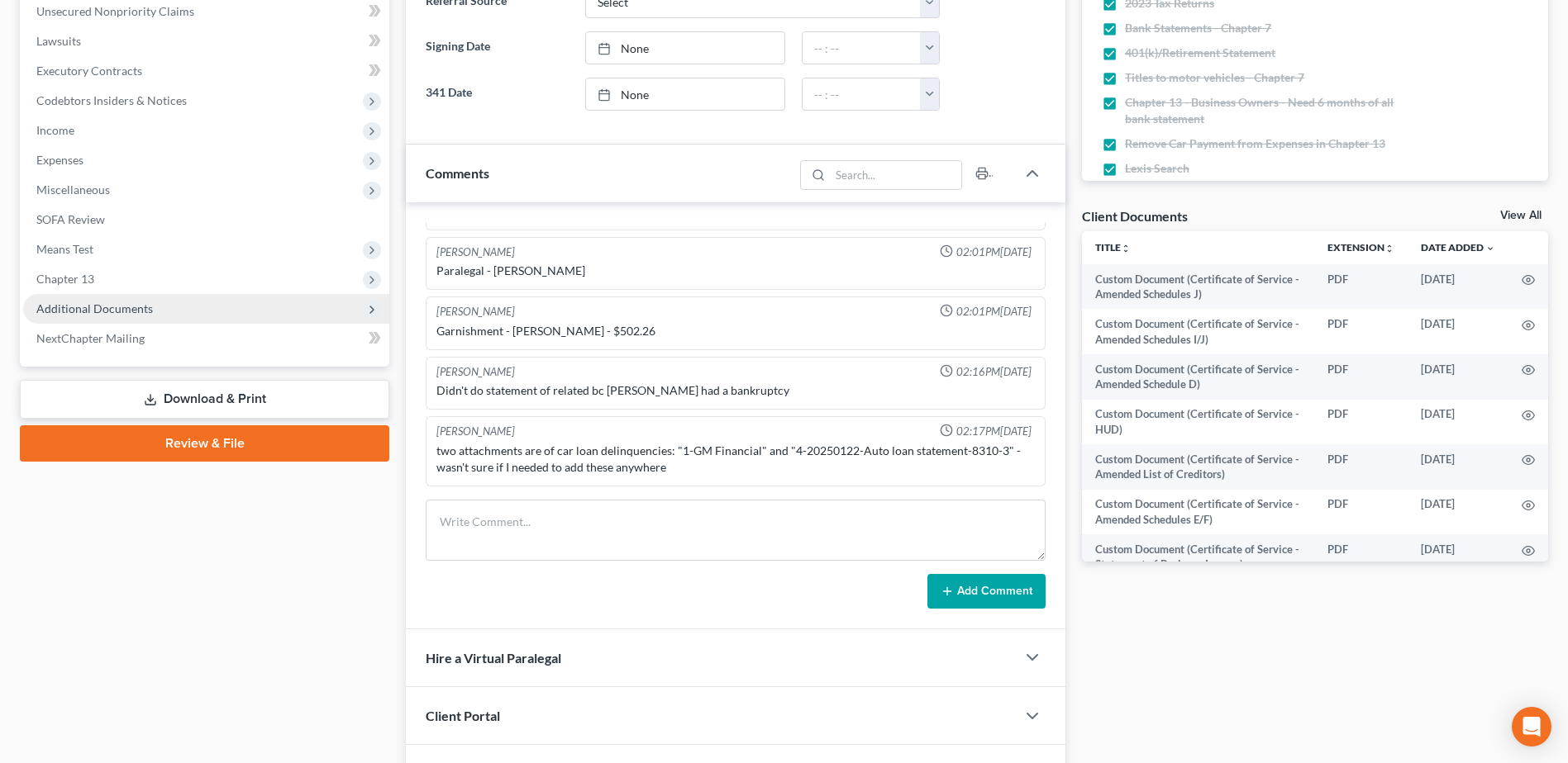
click at [101, 309] on span "Additional Documents" at bounding box center [94, 309] width 116 height 14
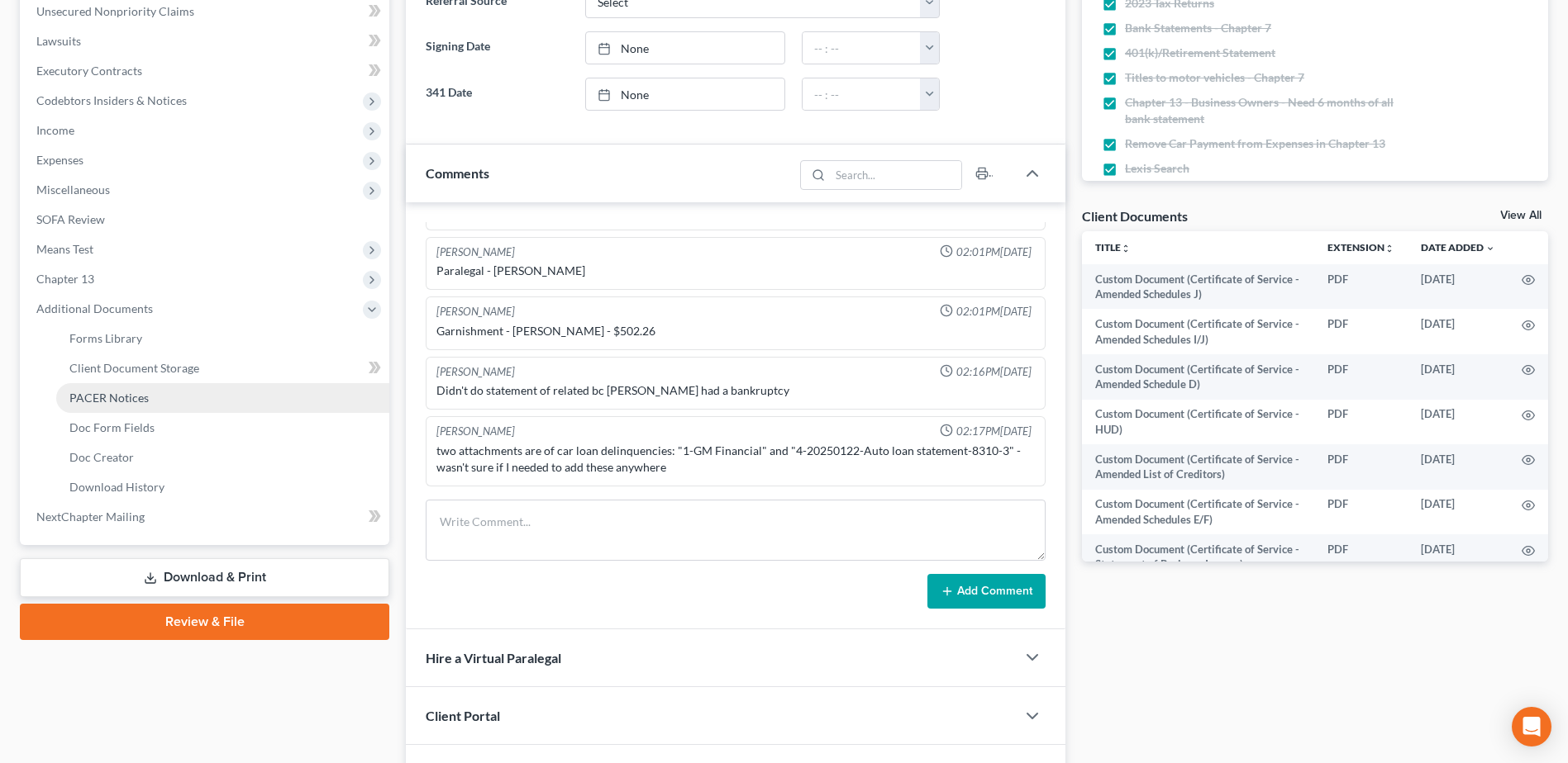
click at [120, 396] on span "PACER Notices" at bounding box center [109, 397] width 79 height 14
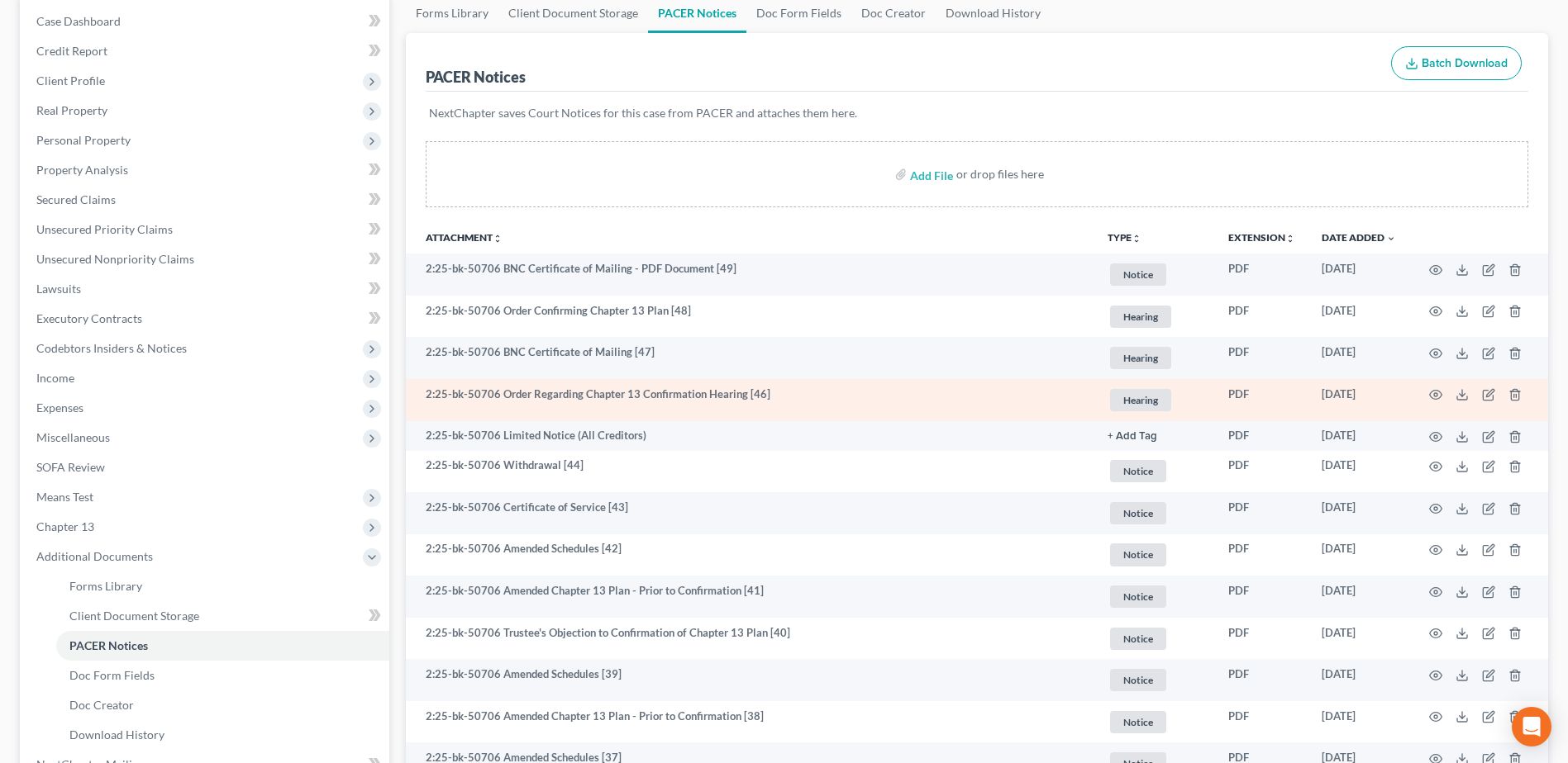
scroll to position [248, 0]
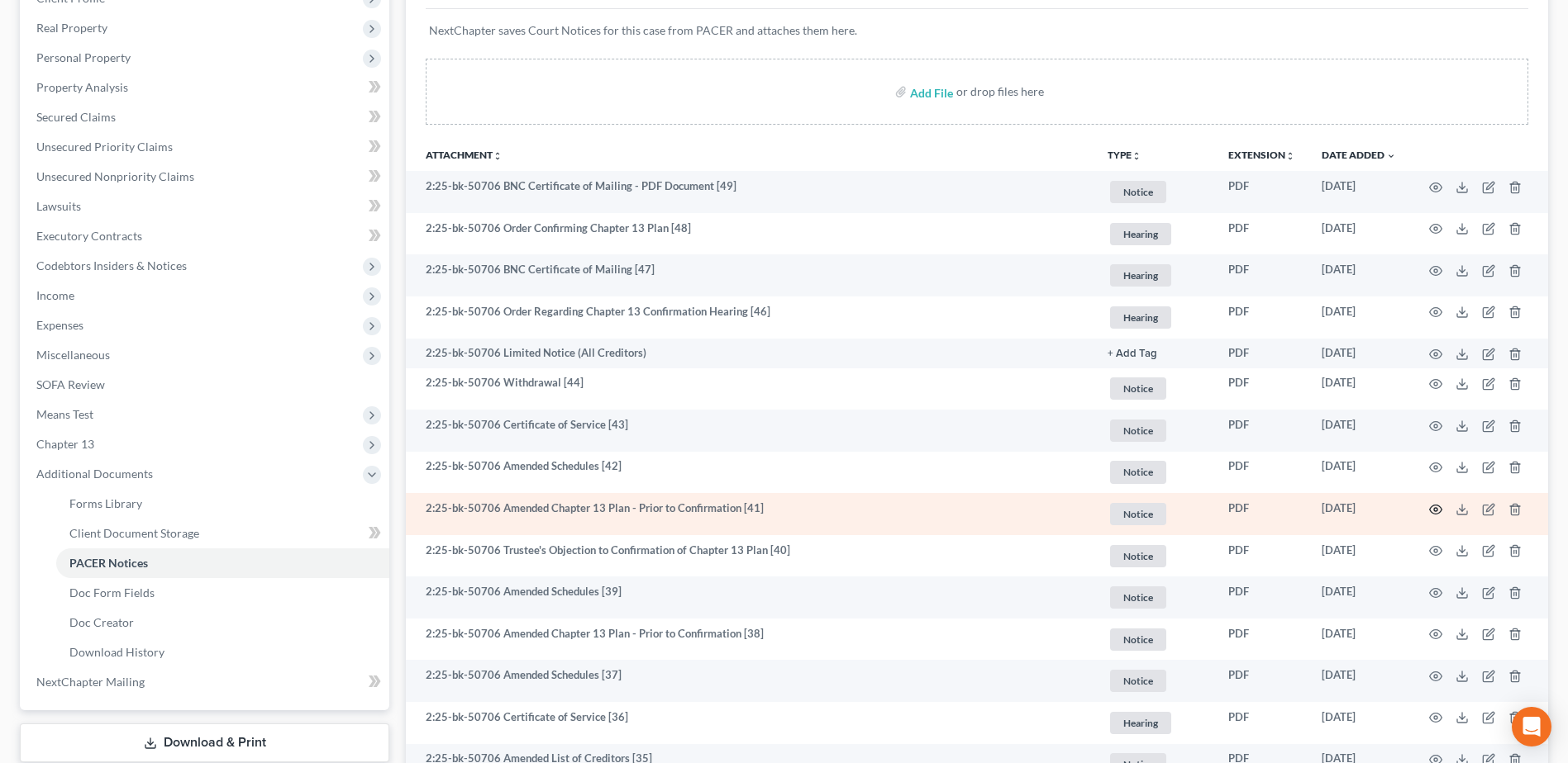
click at [1439, 508] on icon "button" at bounding box center [1436, 510] width 13 height 13
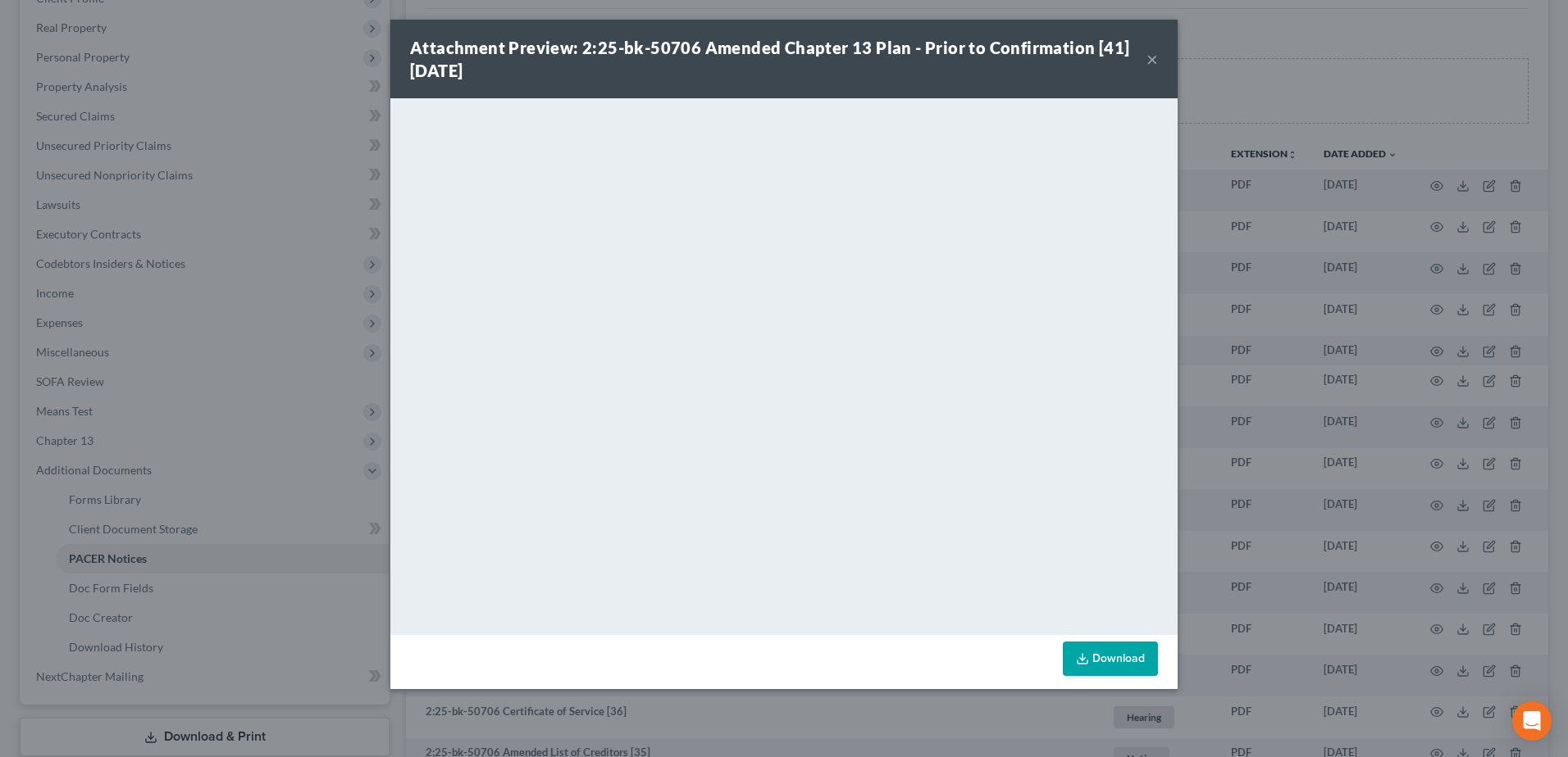
click at [1147, 61] on button "×" at bounding box center [1152, 59] width 12 height 20
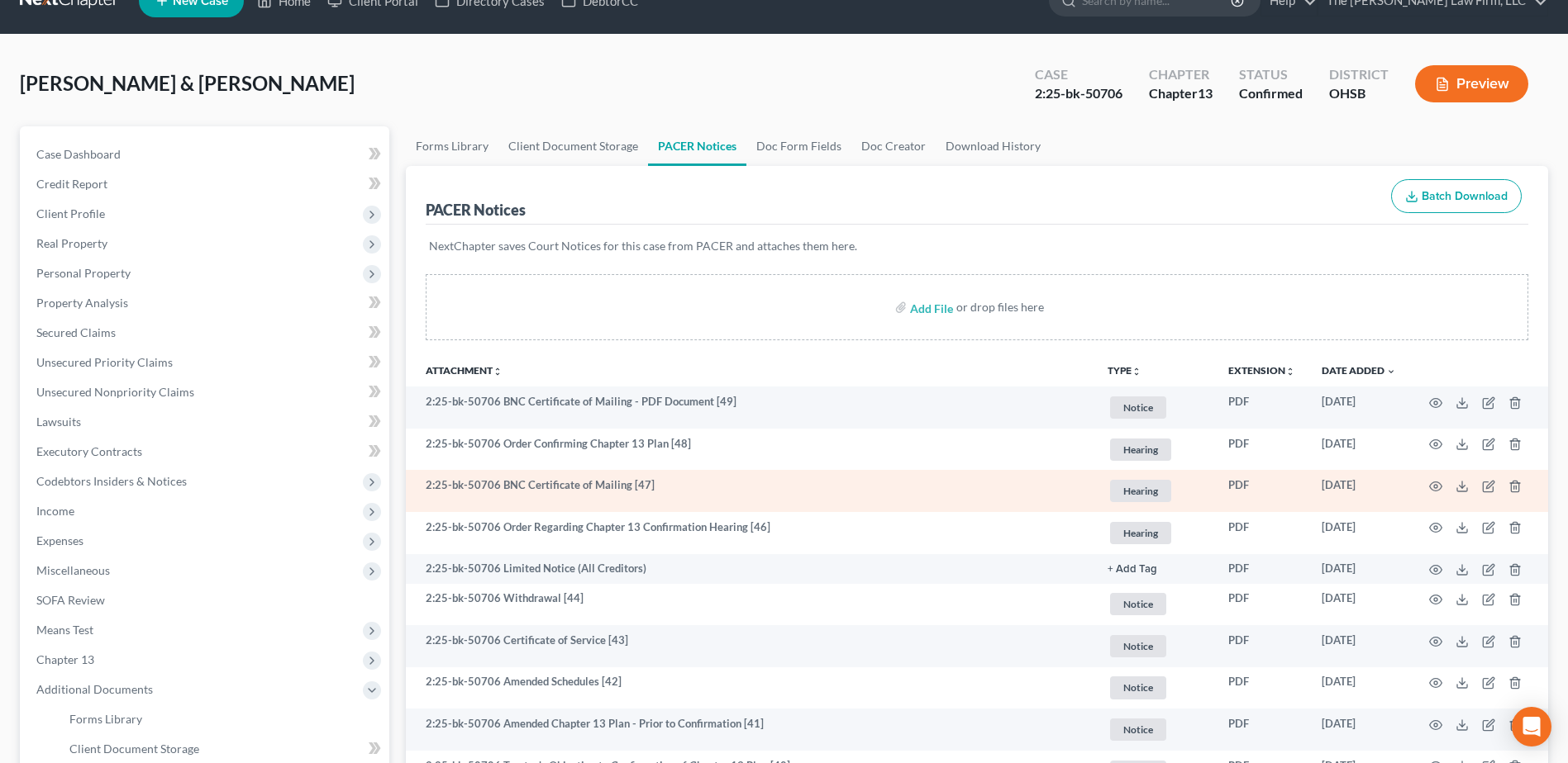
scroll to position [0, 0]
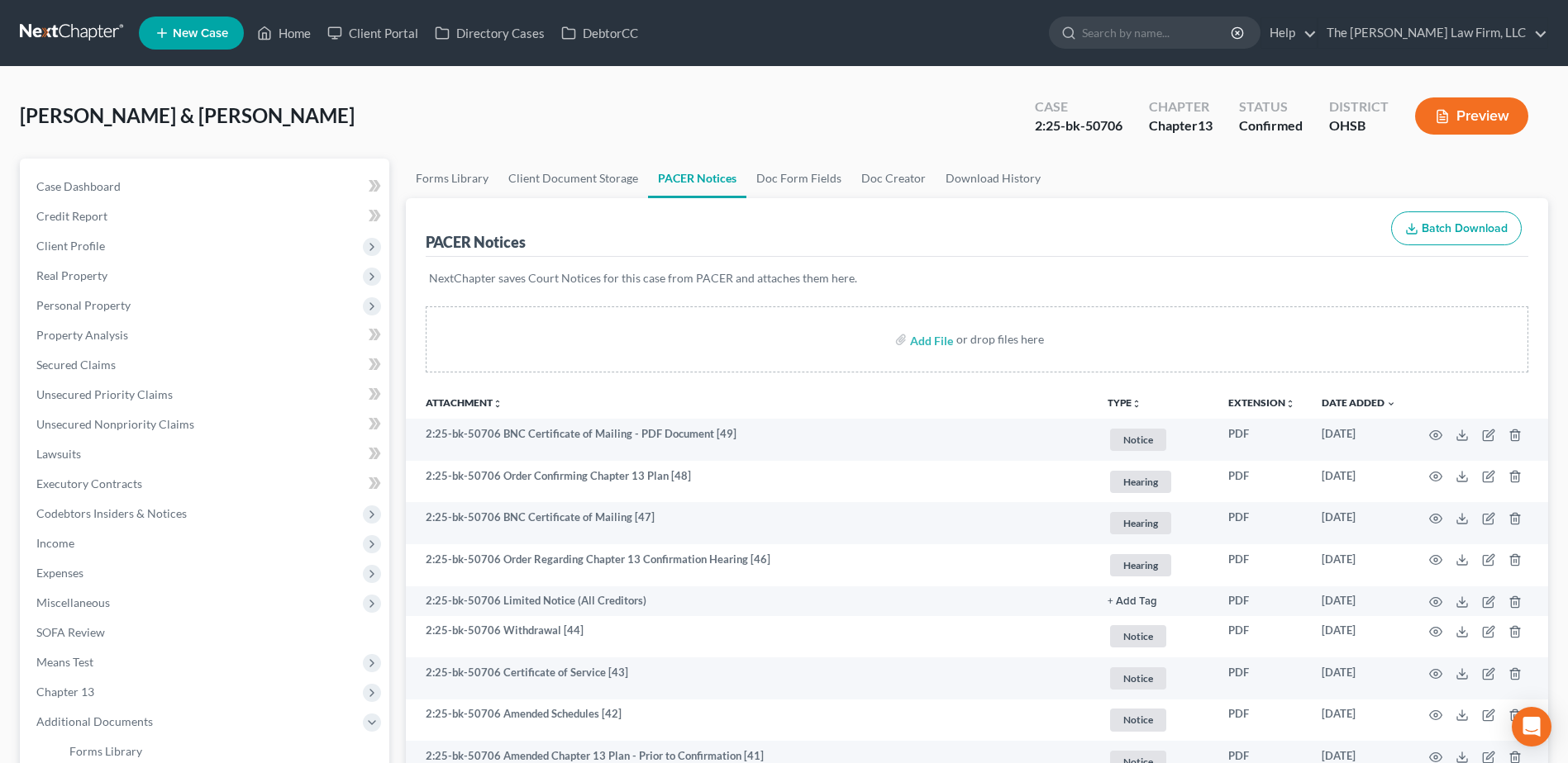
click at [57, 40] on link at bounding box center [73, 33] width 105 height 30
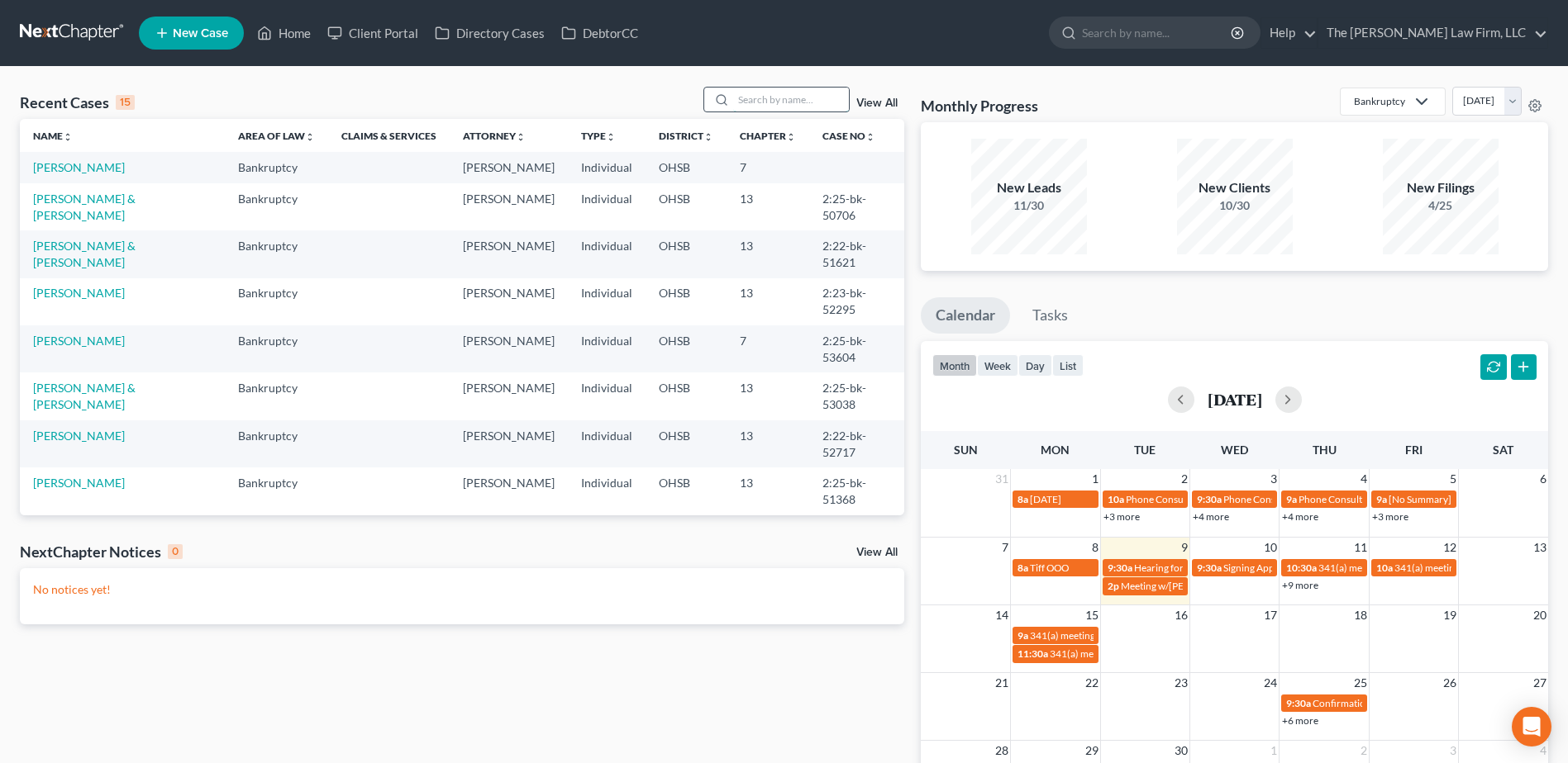
click at [807, 98] on input "search" at bounding box center [790, 99] width 116 height 24
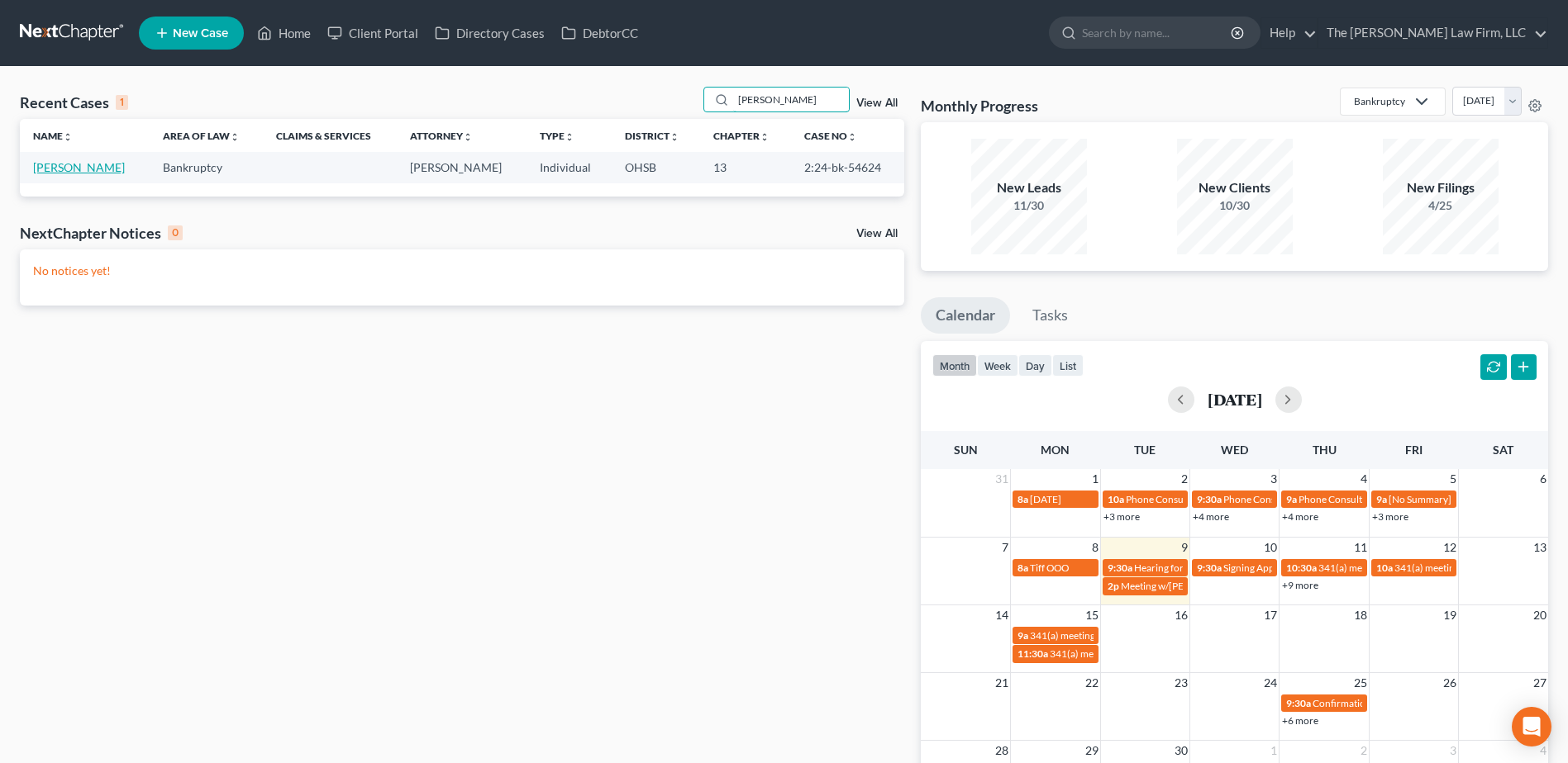
type input "[PERSON_NAME]"
click at [54, 166] on link "[PERSON_NAME]" at bounding box center [78, 167] width 92 height 14
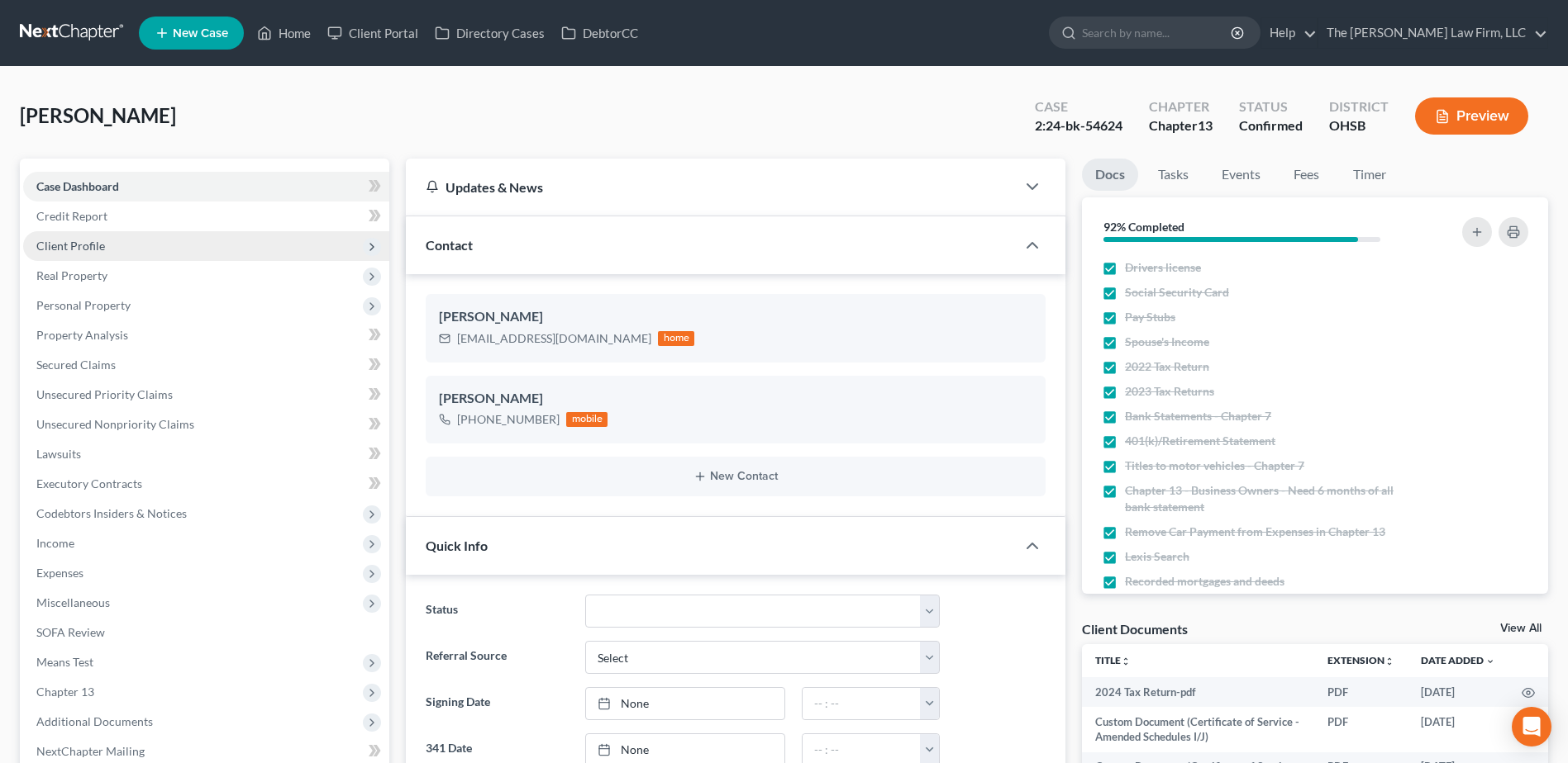
click at [73, 250] on span "Client Profile" at bounding box center [70, 245] width 68 height 14
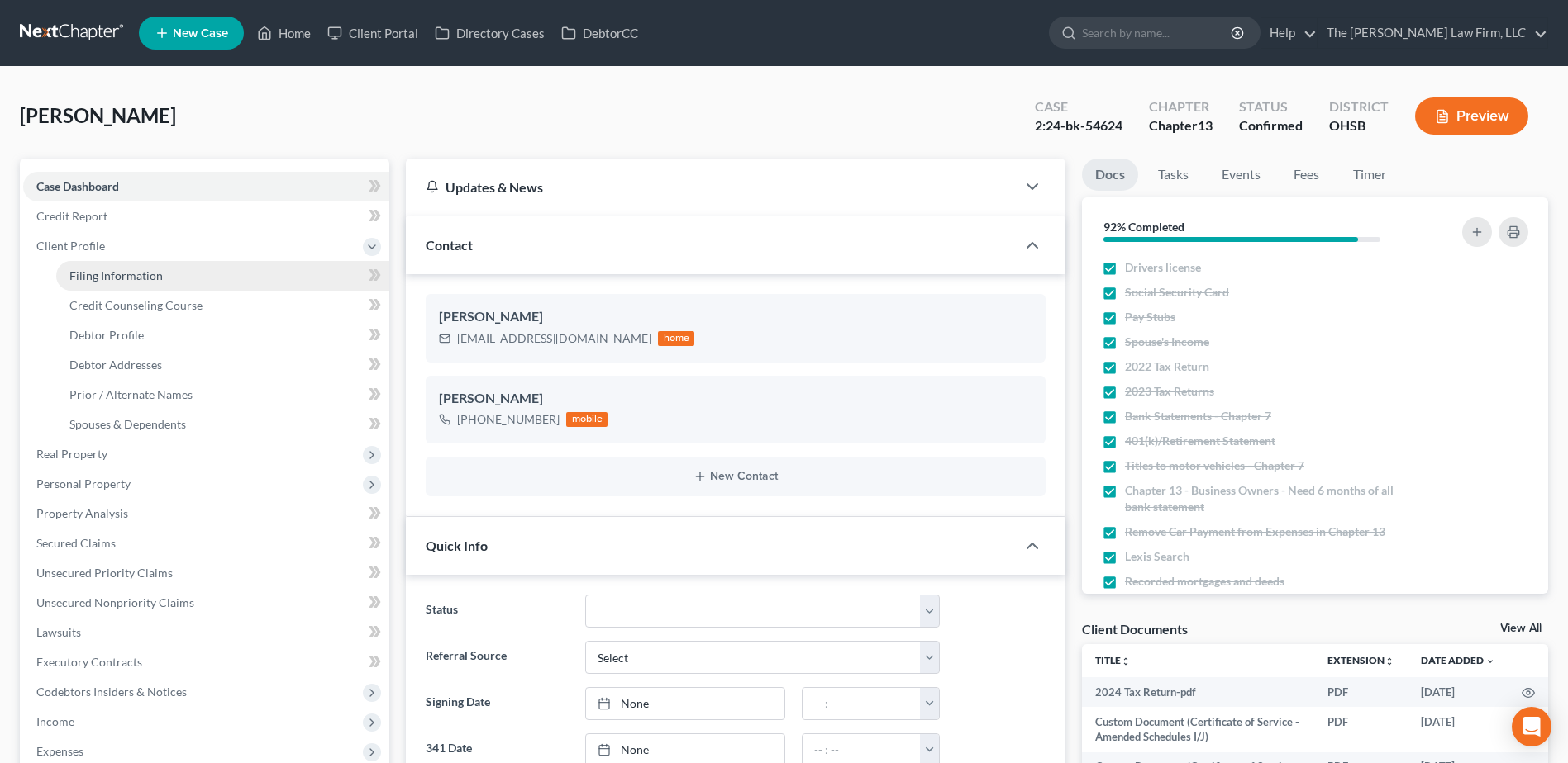
scroll to position [279, 0]
click at [83, 269] on span "Filing Information" at bounding box center [116, 275] width 94 height 14
select select "1"
select select "0"
select select "3"
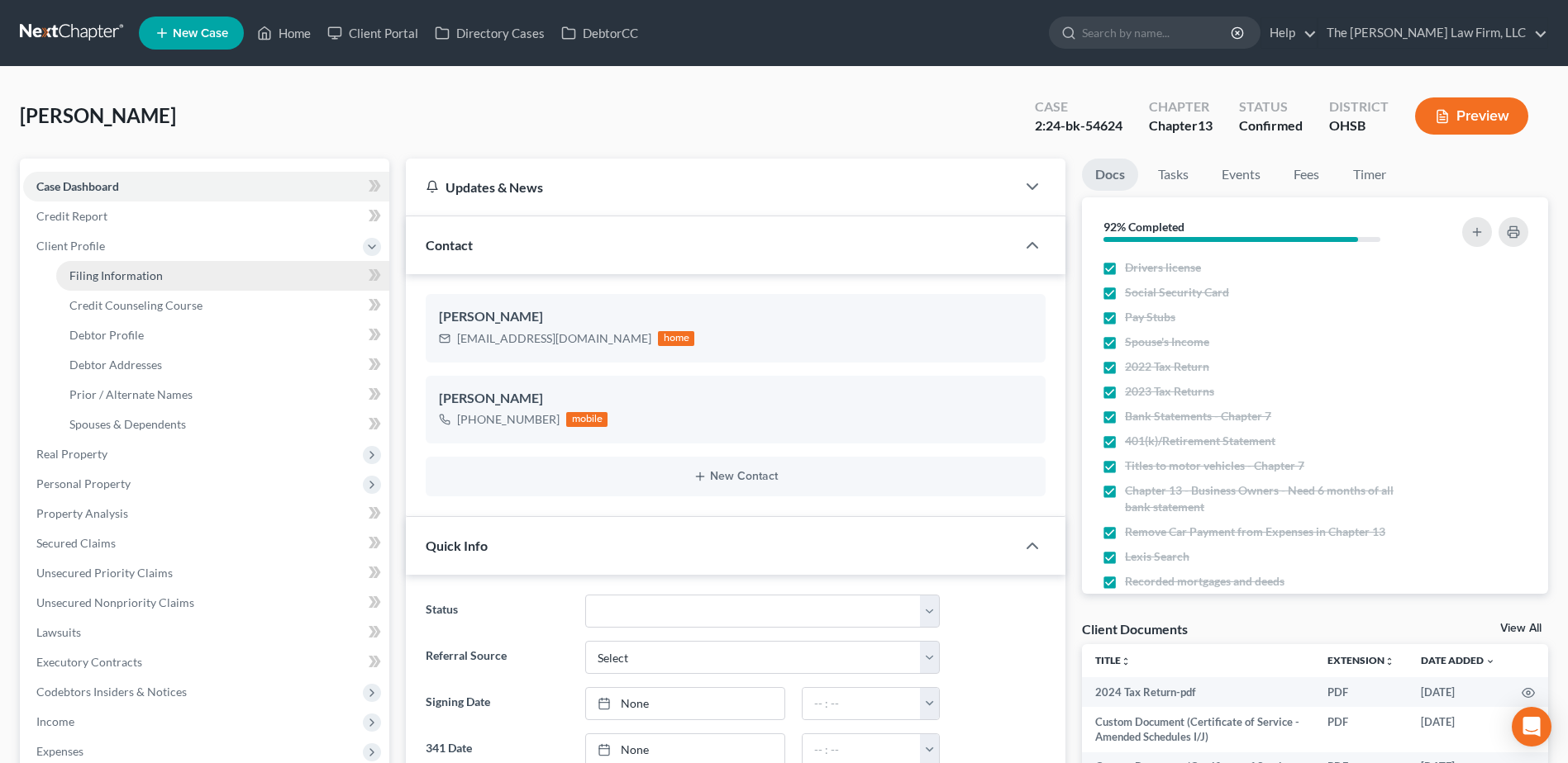
select select "36"
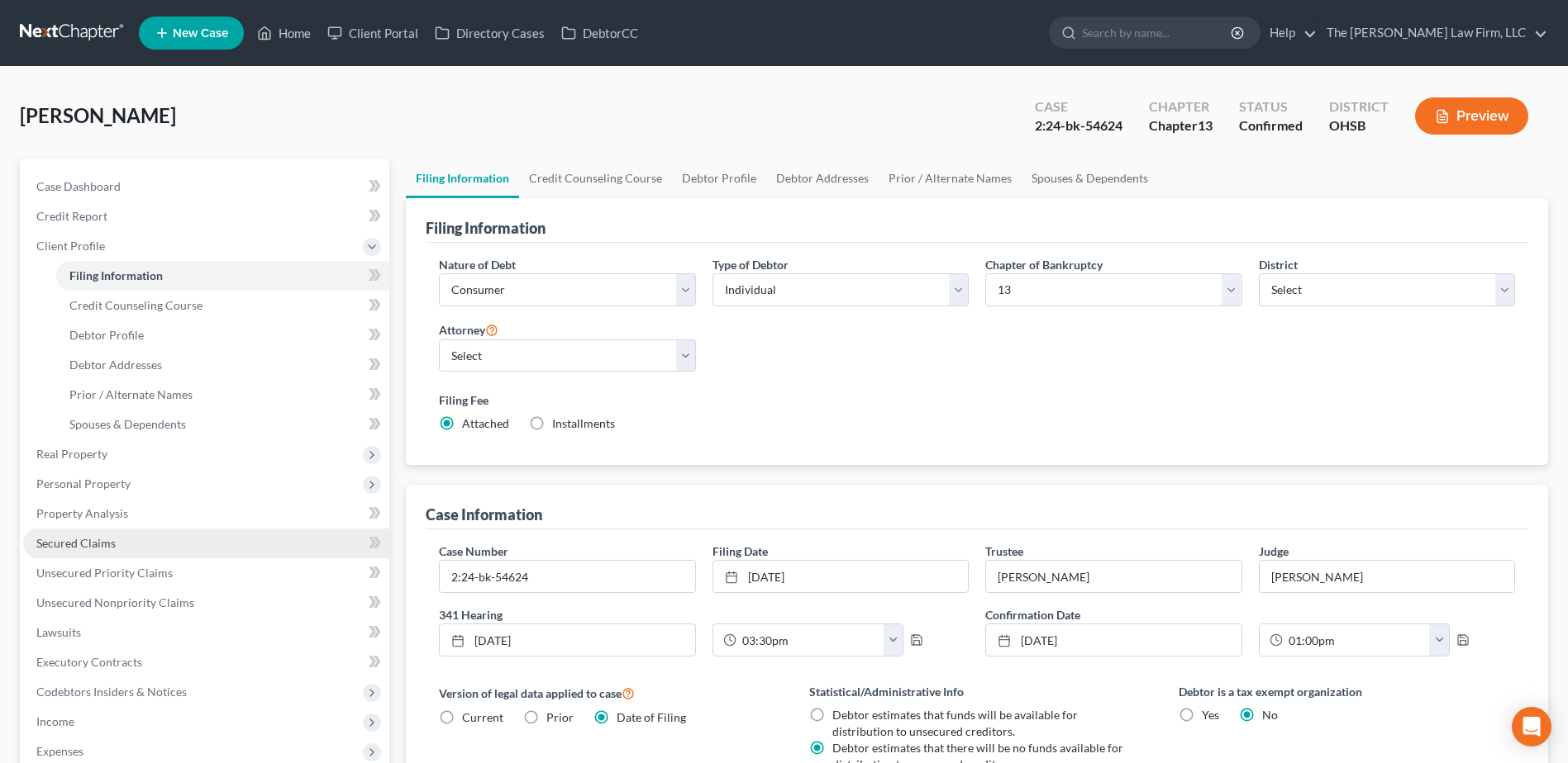
click at [86, 547] on span "Secured Claims" at bounding box center [76, 543] width 79 height 14
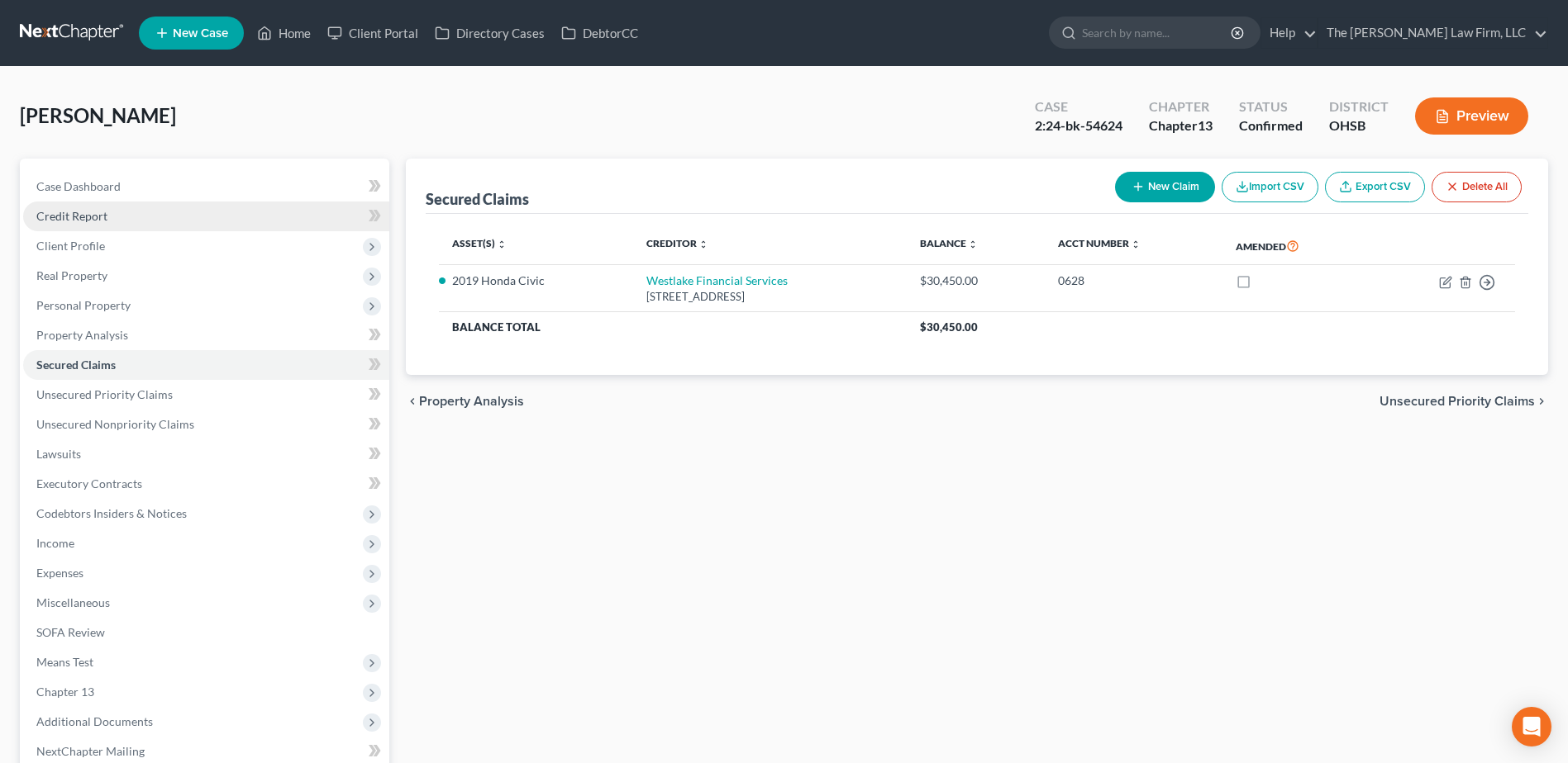
click at [62, 223] on span "Credit Report" at bounding box center [72, 216] width 71 height 14
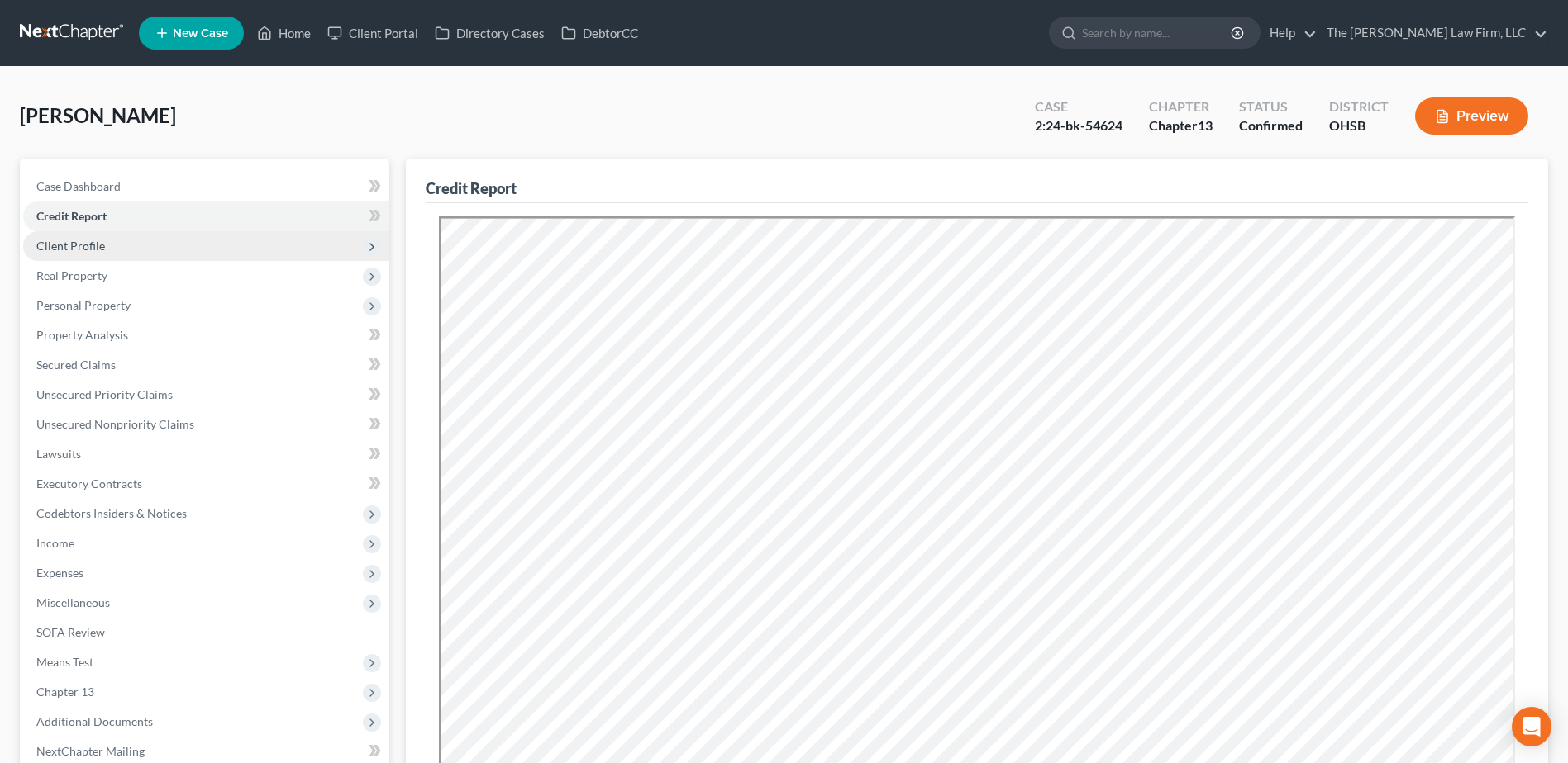
click at [105, 254] on span "Client Profile" at bounding box center [206, 245] width 366 height 30
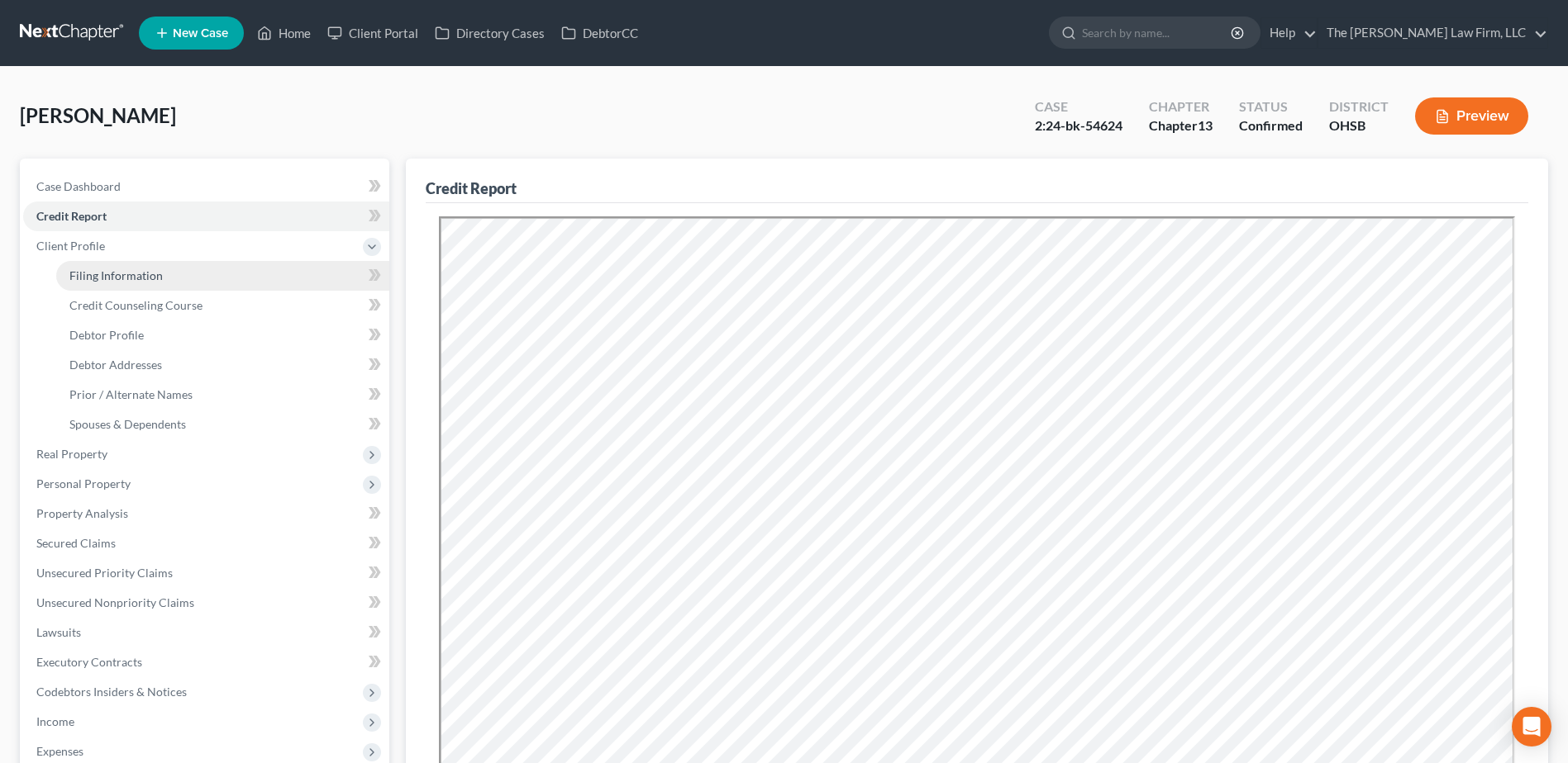
click at [108, 271] on span "Filing Information" at bounding box center [116, 275] width 94 height 14
select select "1"
select select "0"
select select "3"
select select "62"
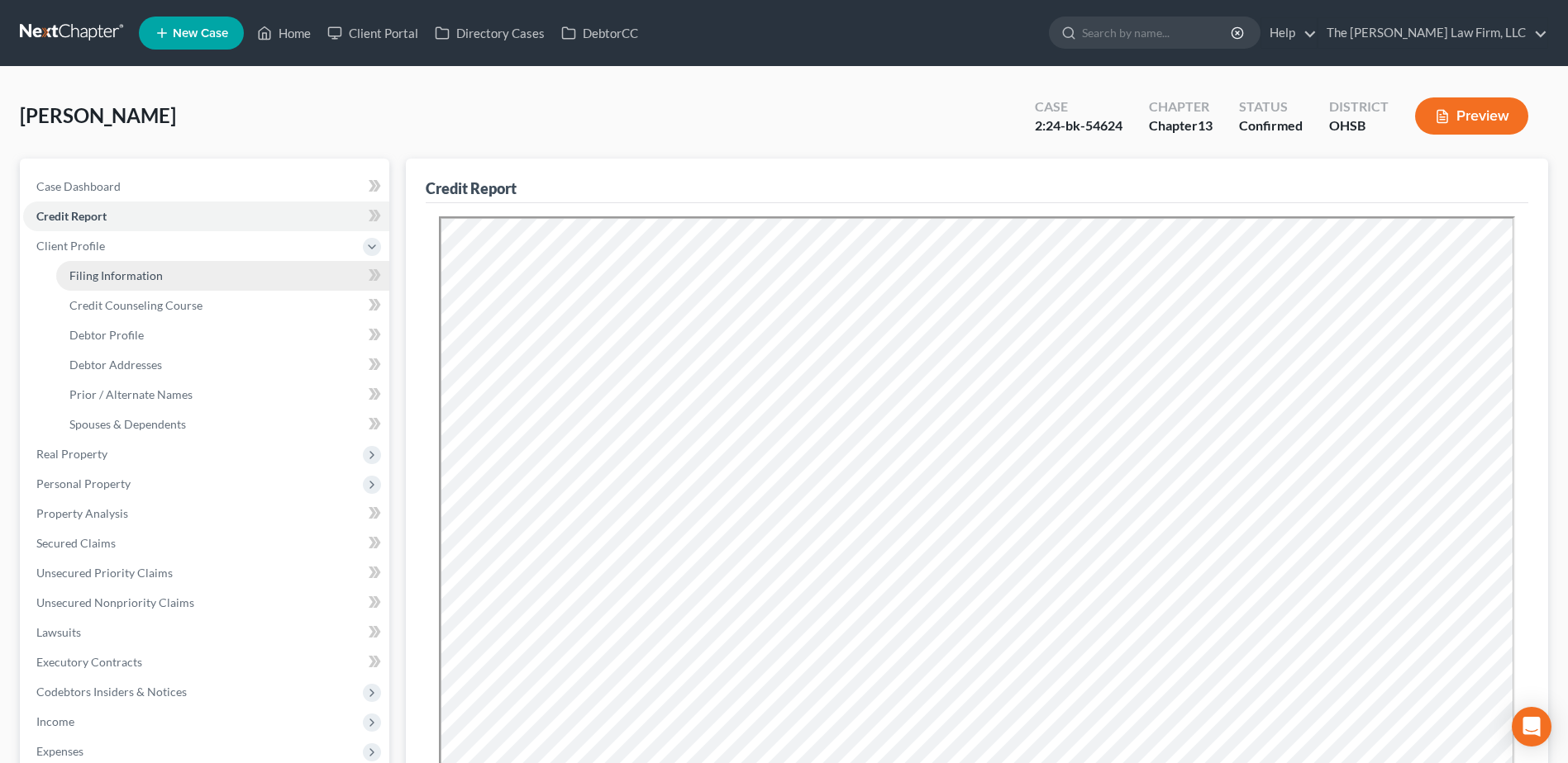
select select "0"
select select "36"
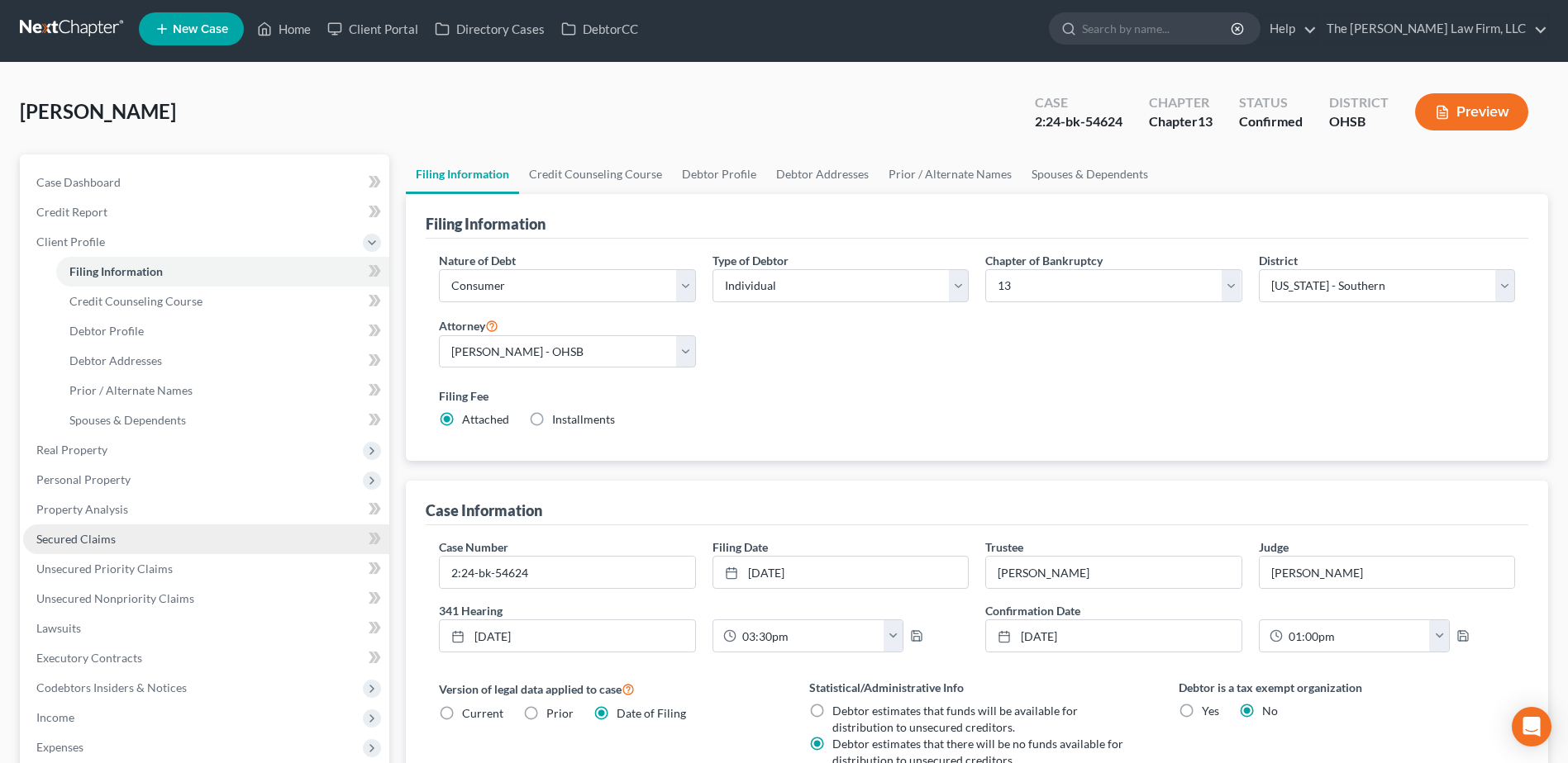
scroll to position [352, 0]
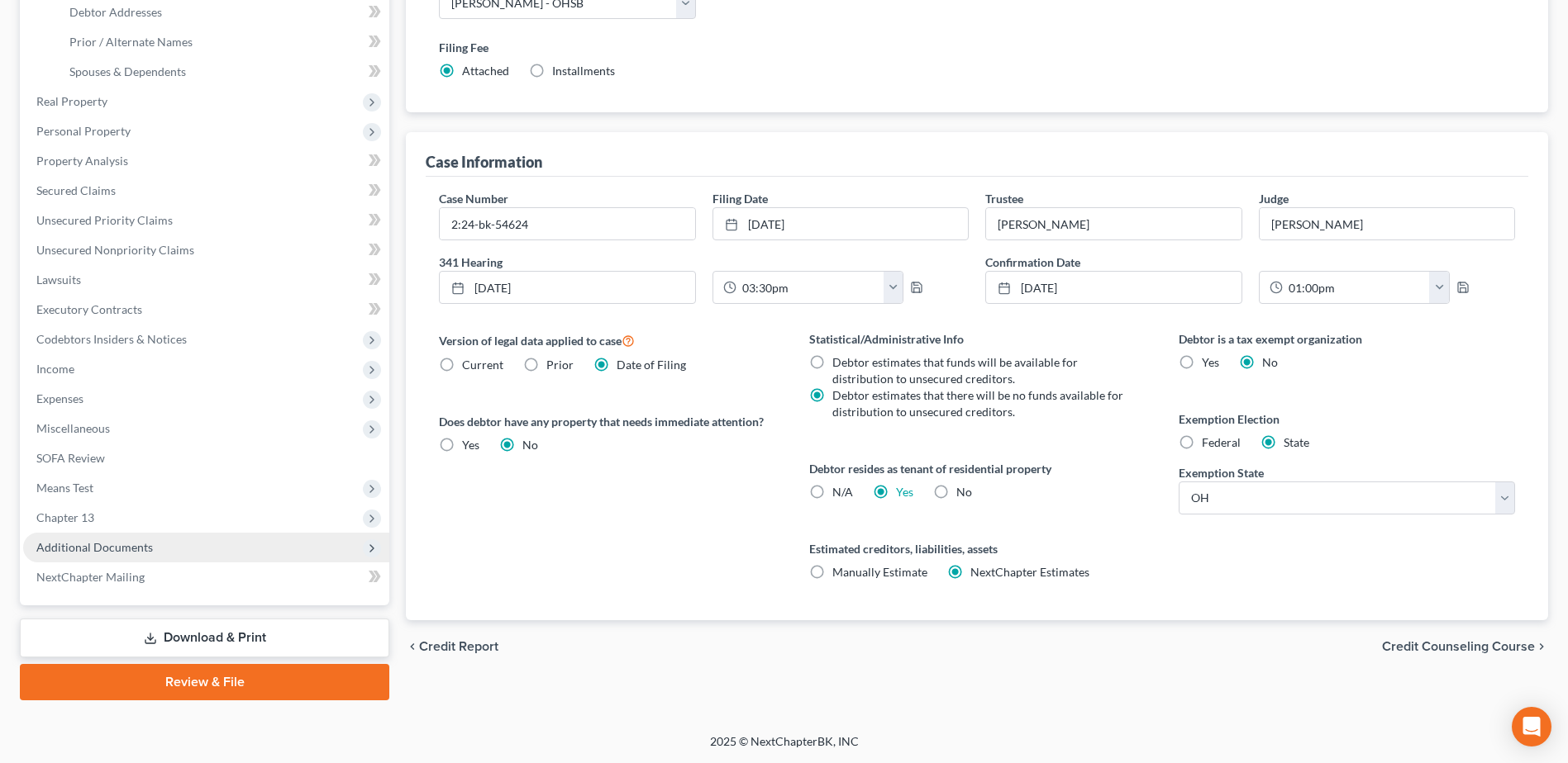
click at [157, 554] on span "Additional Documents" at bounding box center [206, 547] width 366 height 30
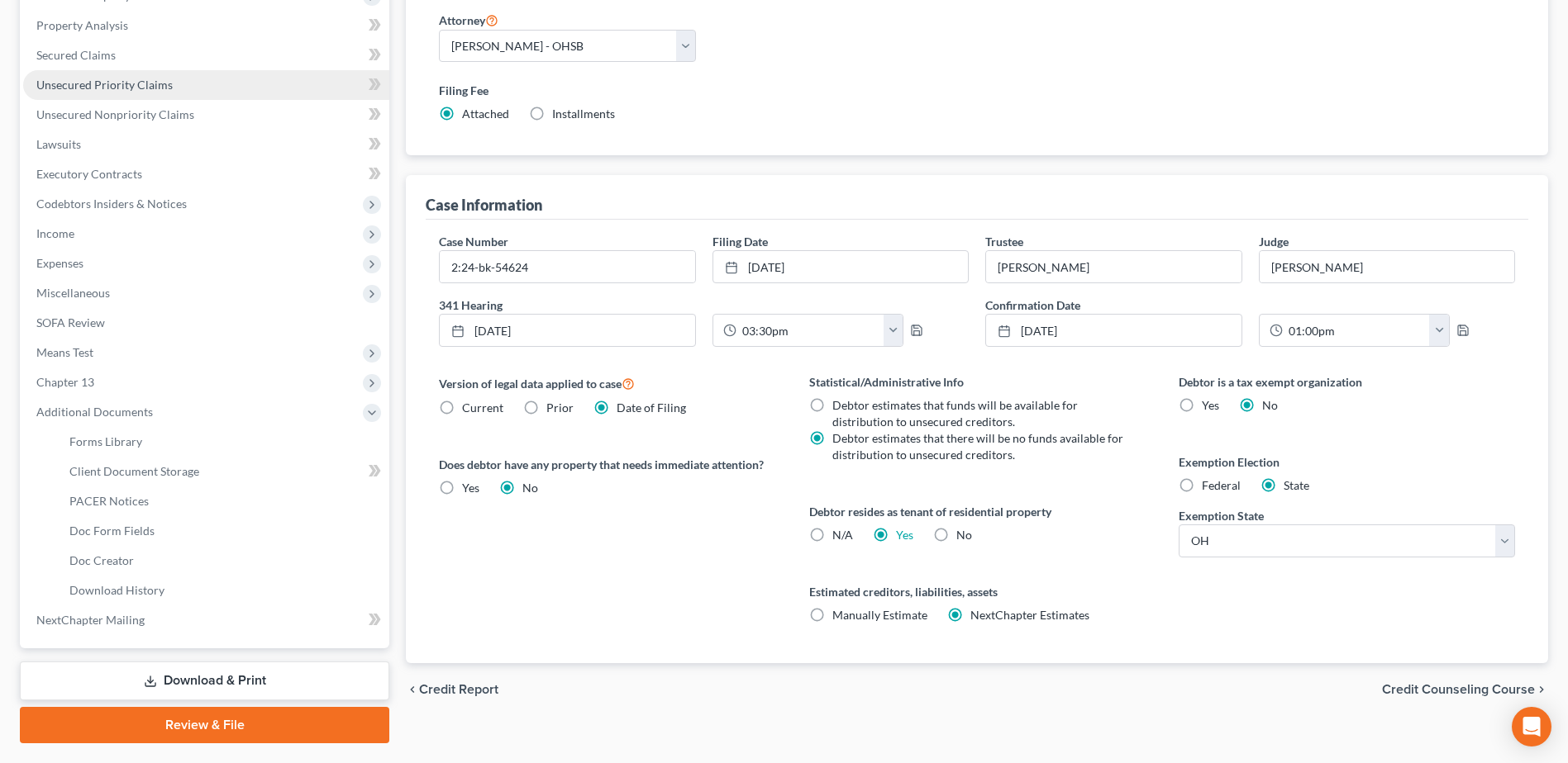
scroll to position [0, 0]
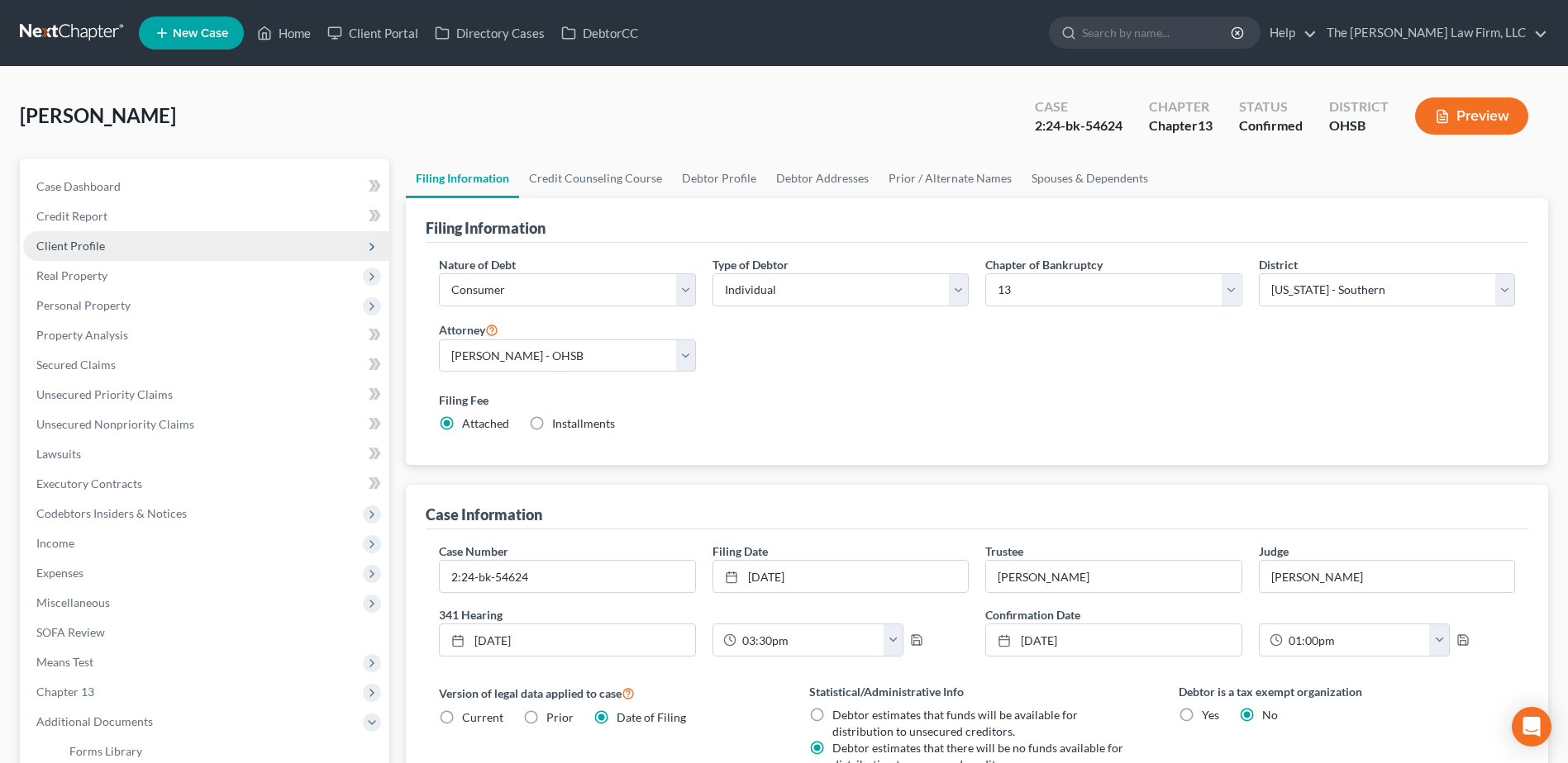
click at [89, 249] on span "Client Profile" at bounding box center [70, 245] width 68 height 14
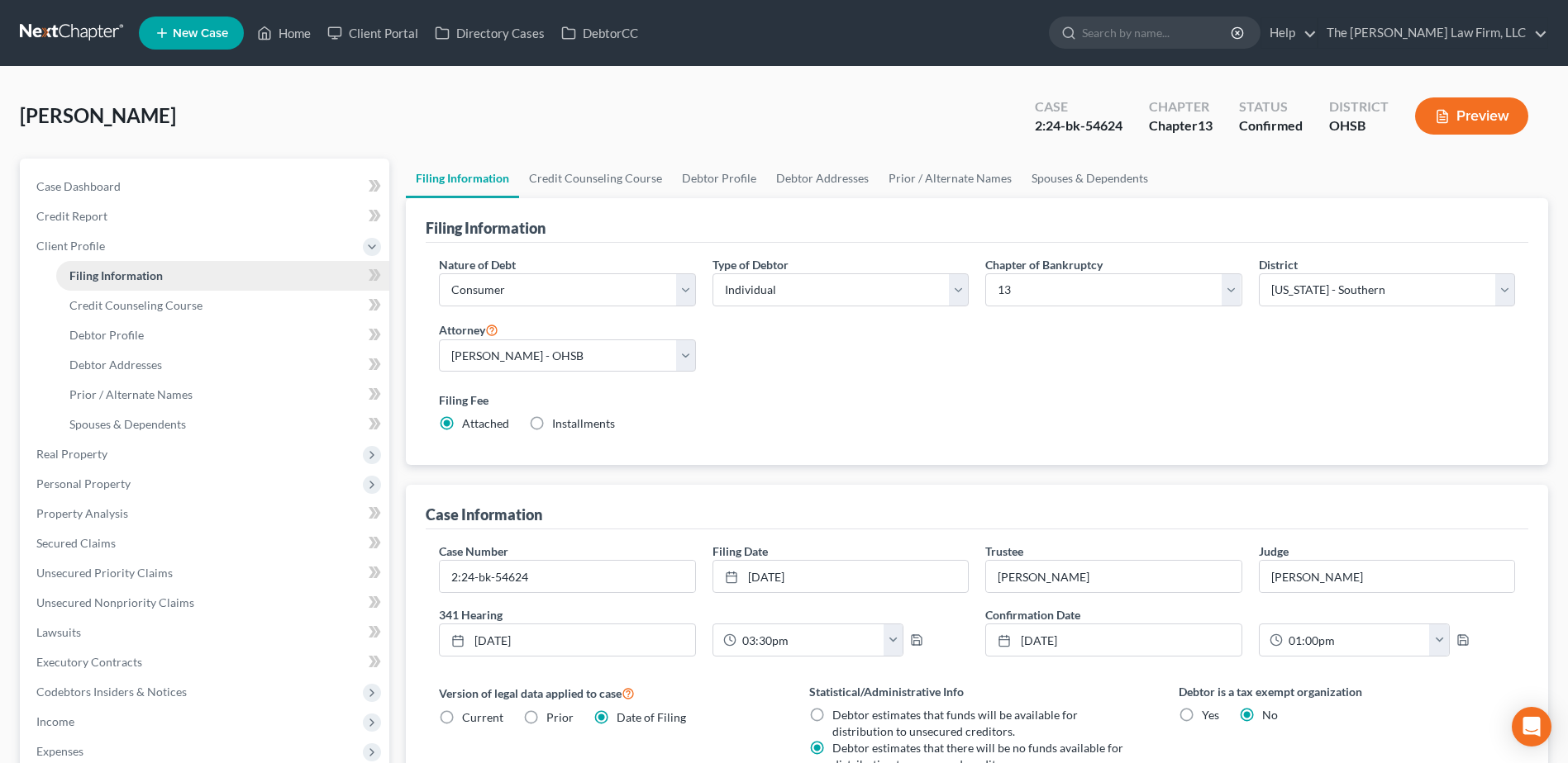
click at [97, 271] on span "Filing Information" at bounding box center [116, 275] width 94 height 14
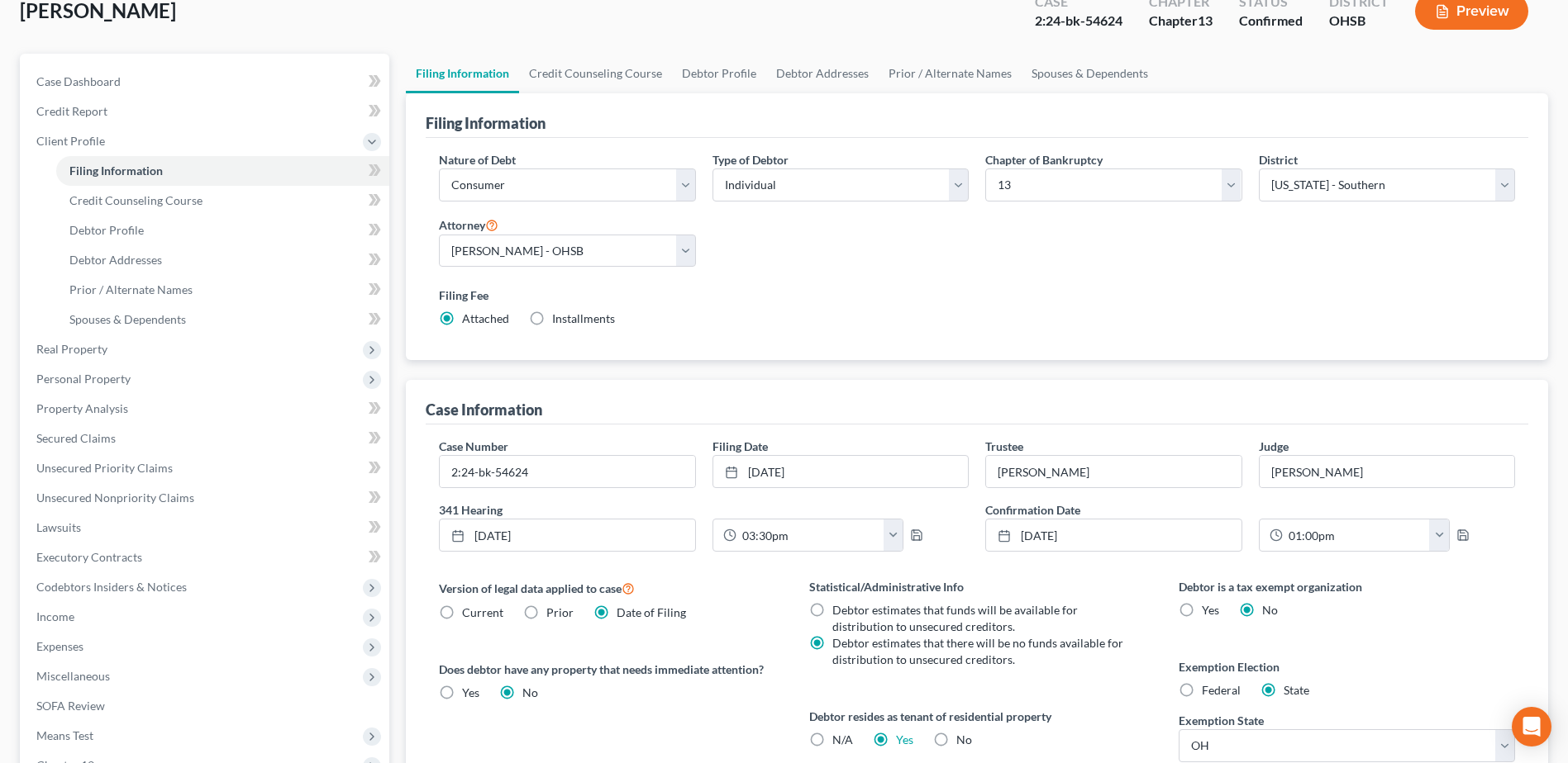
scroll to position [352, 0]
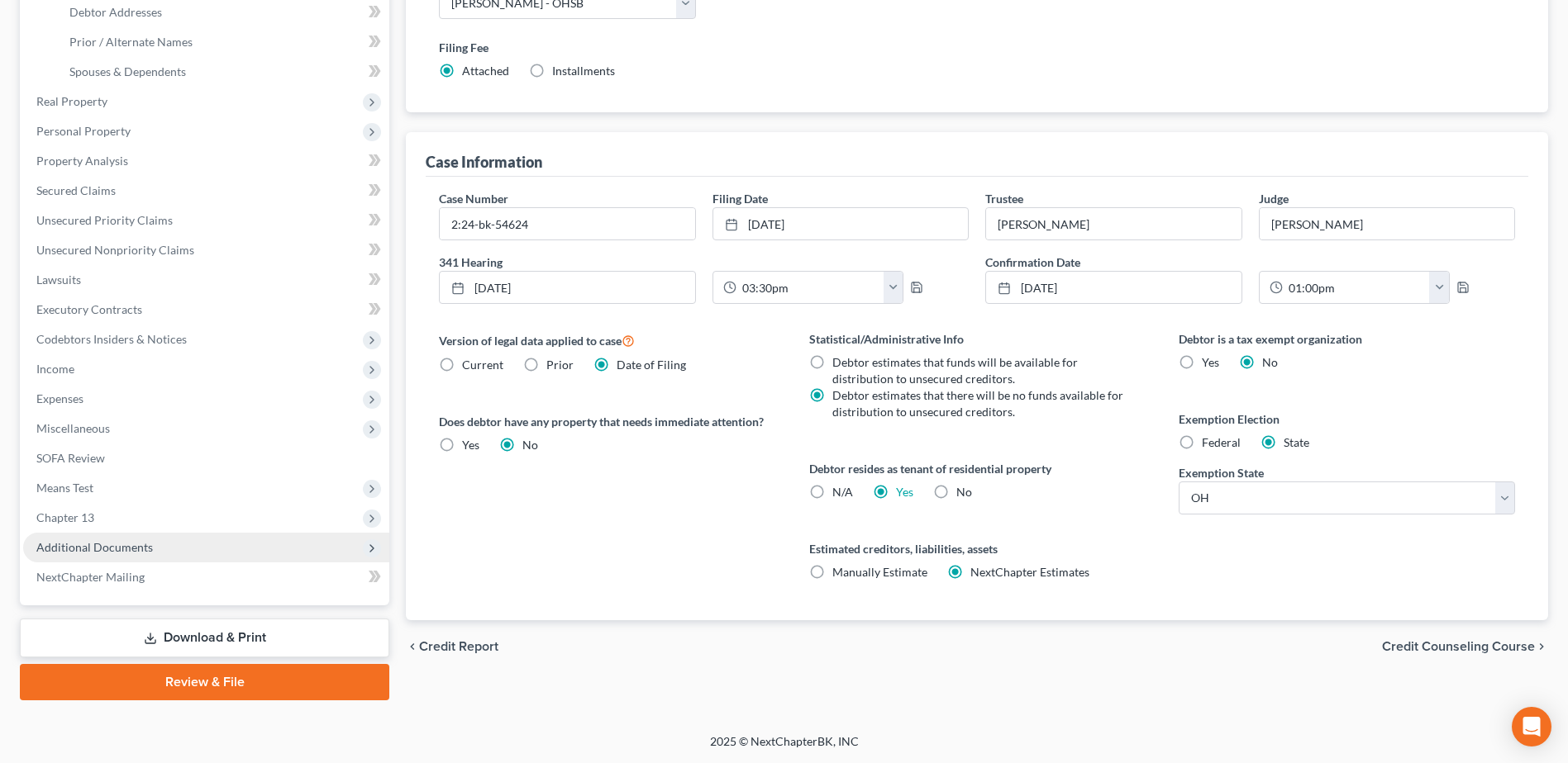
click at [137, 554] on span "Additional Documents" at bounding box center [94, 547] width 116 height 14
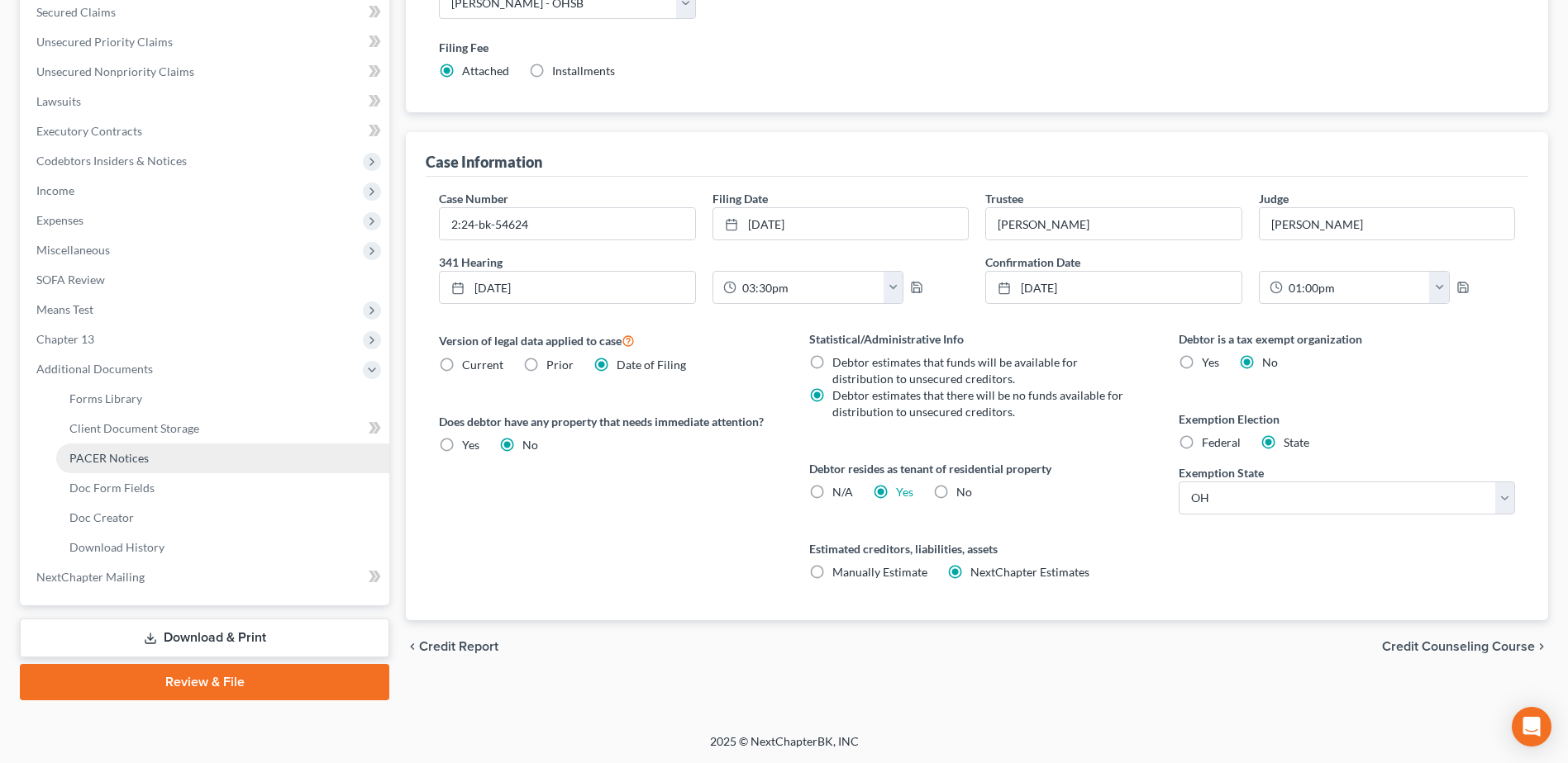
click at [120, 456] on span "PACER Notices" at bounding box center [109, 458] width 79 height 14
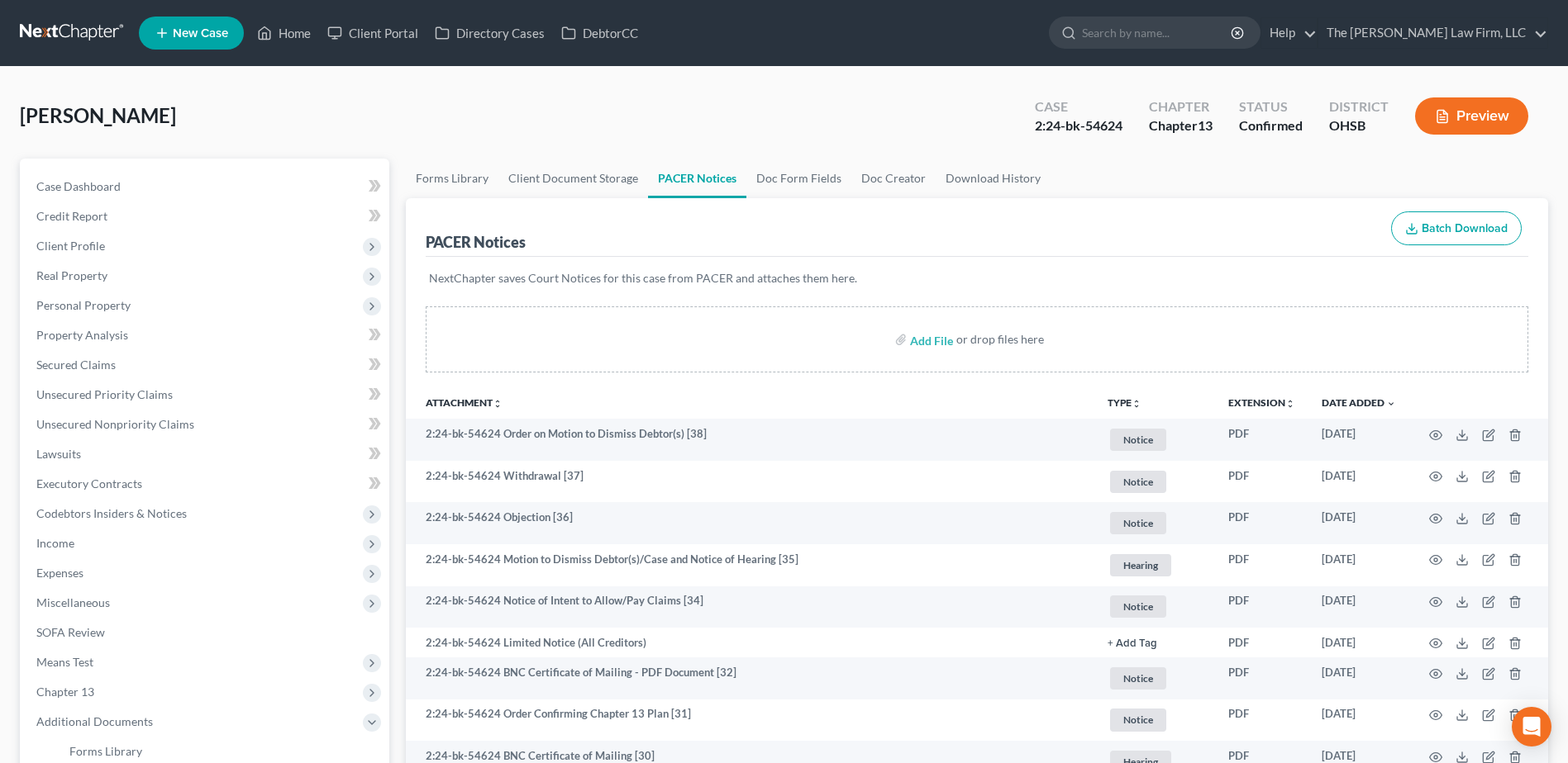
click at [1114, 407] on button "TYPE unfold_more" at bounding box center [1124, 403] width 34 height 11
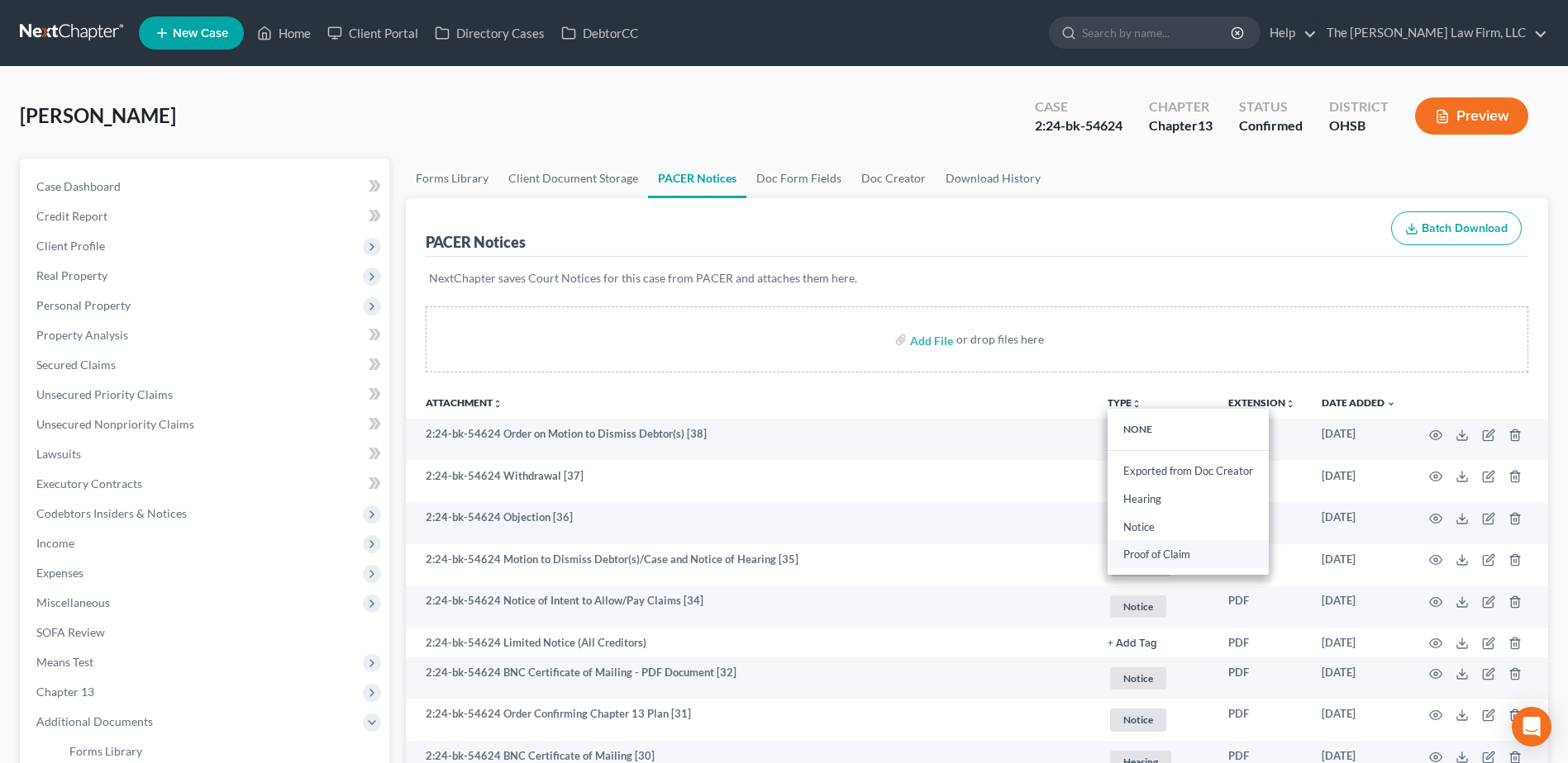
click at [1133, 555] on link "Proof of Claim" at bounding box center [1188, 555] width 161 height 28
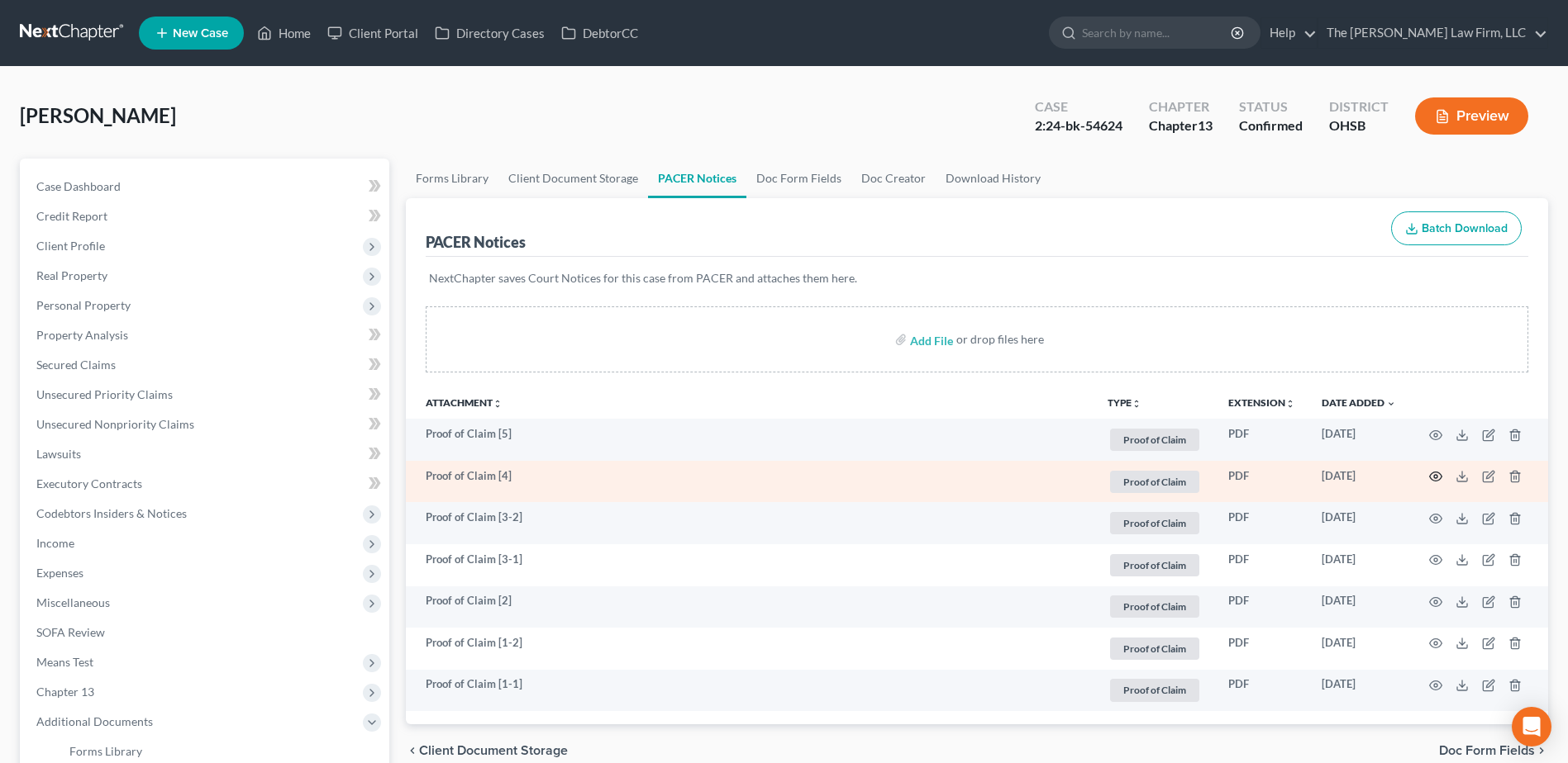
click at [1433, 478] on icon "button" at bounding box center [1436, 477] width 13 height 13
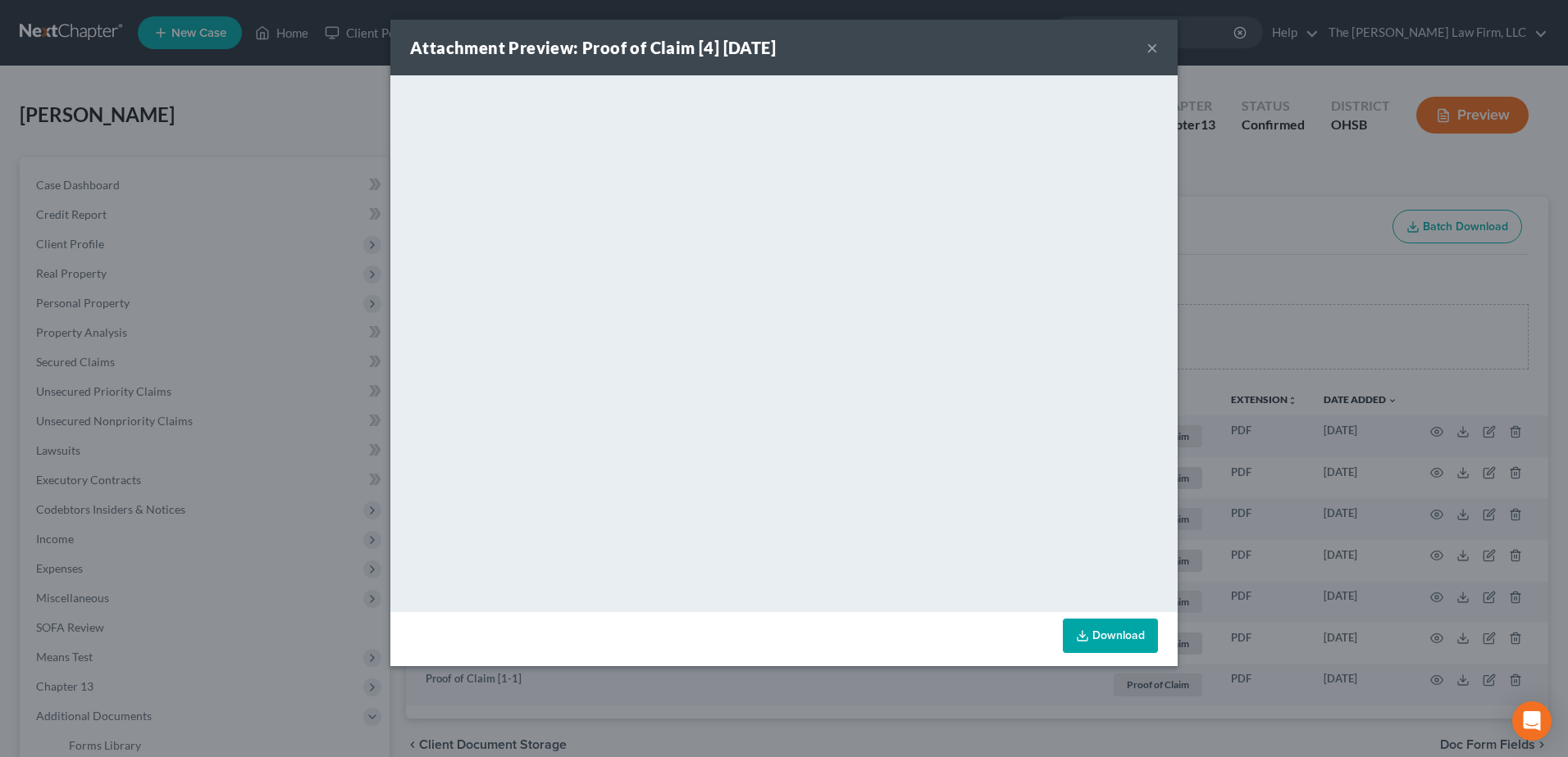
click at [1155, 51] on button "×" at bounding box center [1152, 48] width 12 height 20
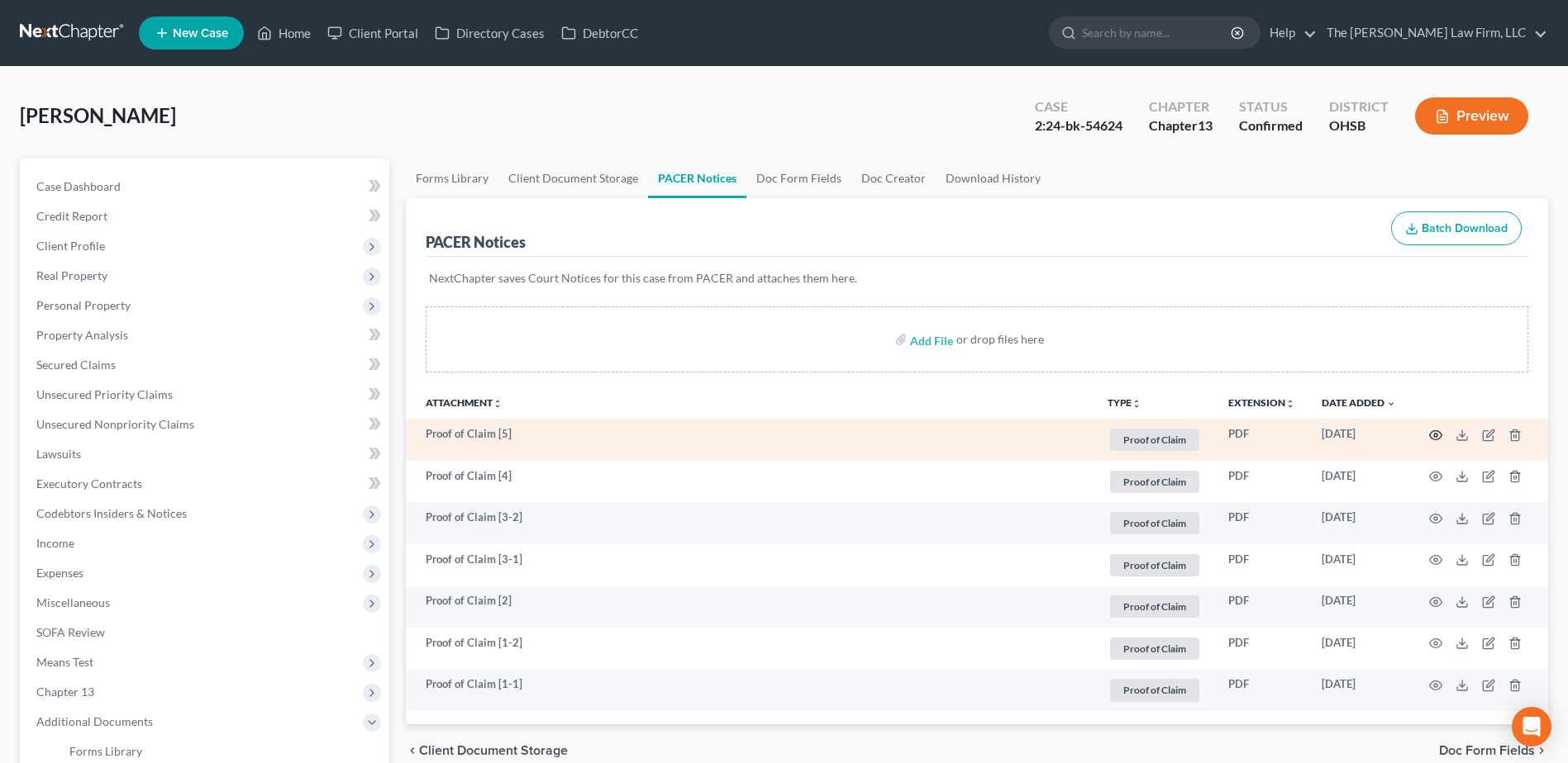
click at [1438, 434] on icon "button" at bounding box center [1436, 436] width 13 height 13
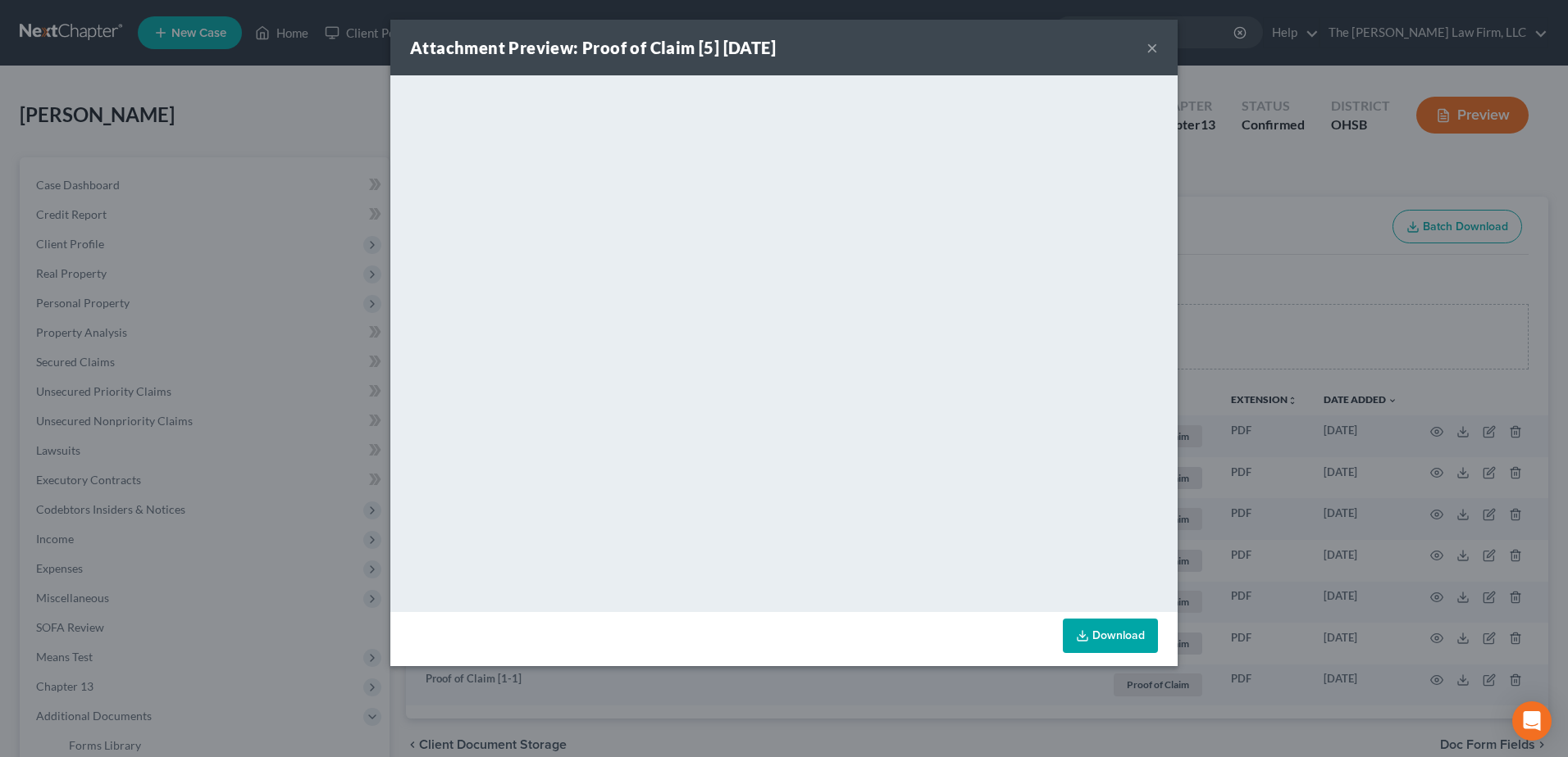
click at [1151, 49] on button "×" at bounding box center [1152, 48] width 12 height 20
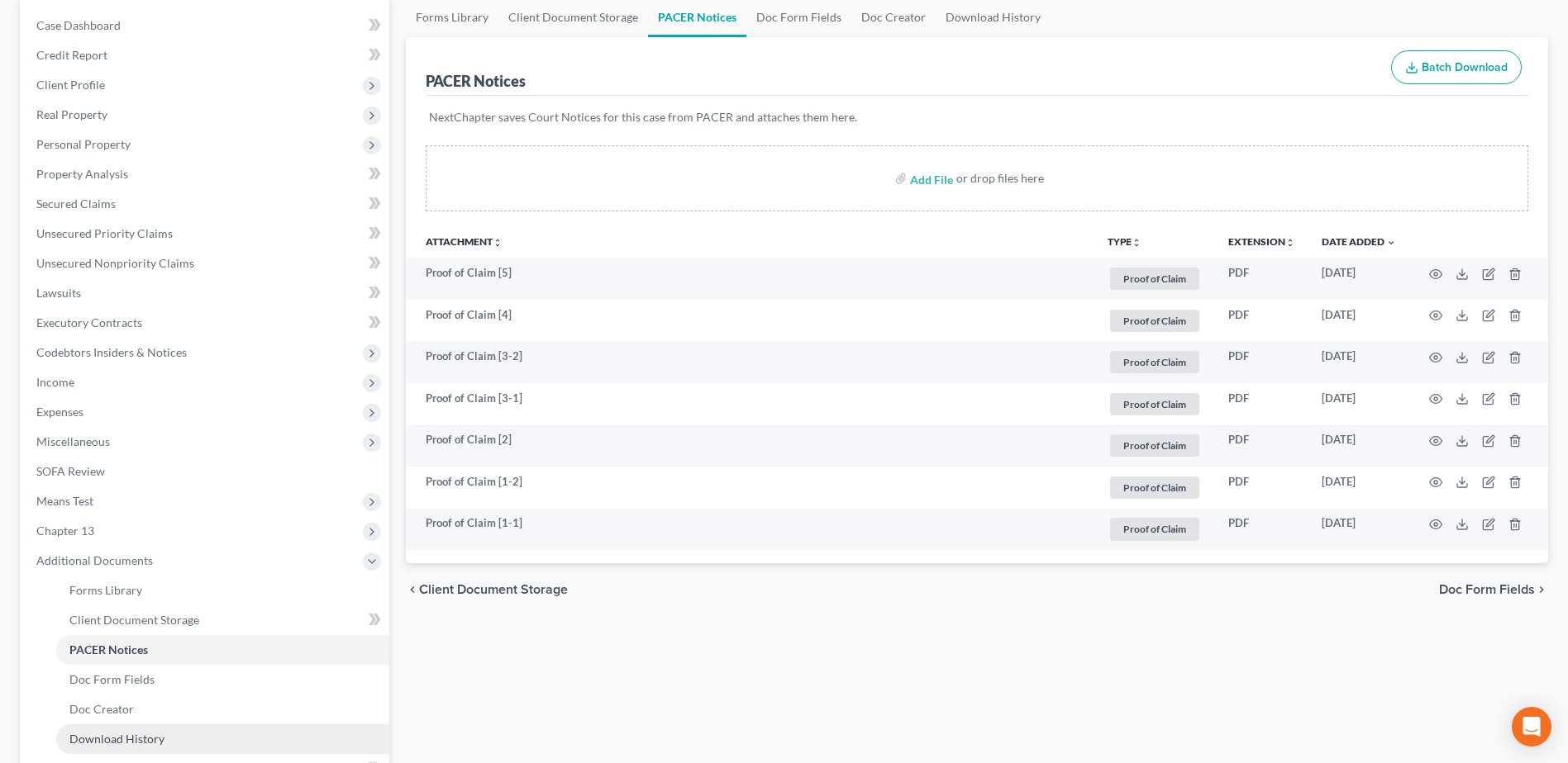
scroll to position [330, 0]
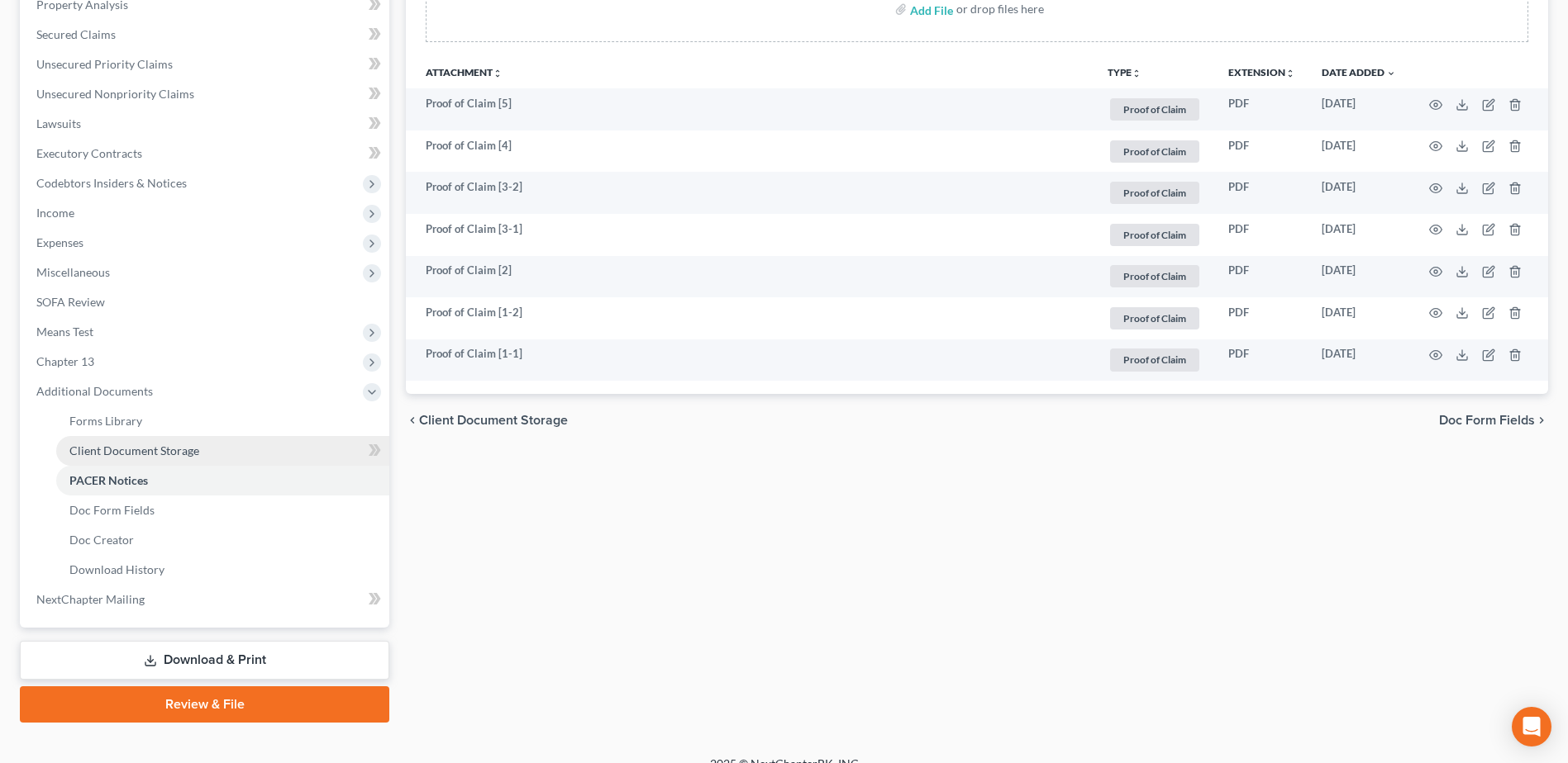
click at [176, 456] on span "Client Document Storage" at bounding box center [134, 450] width 130 height 14
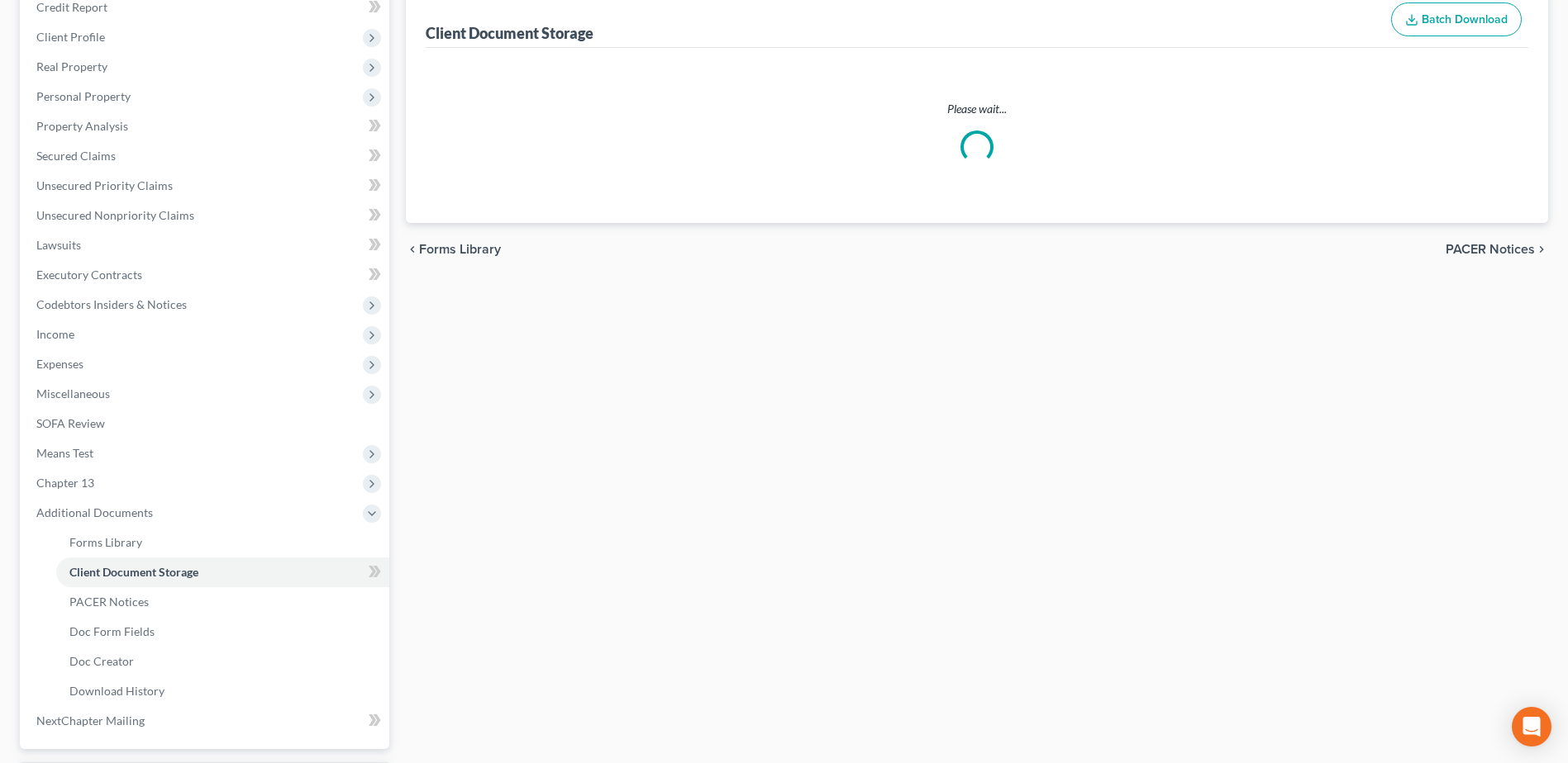
scroll to position [126, 0]
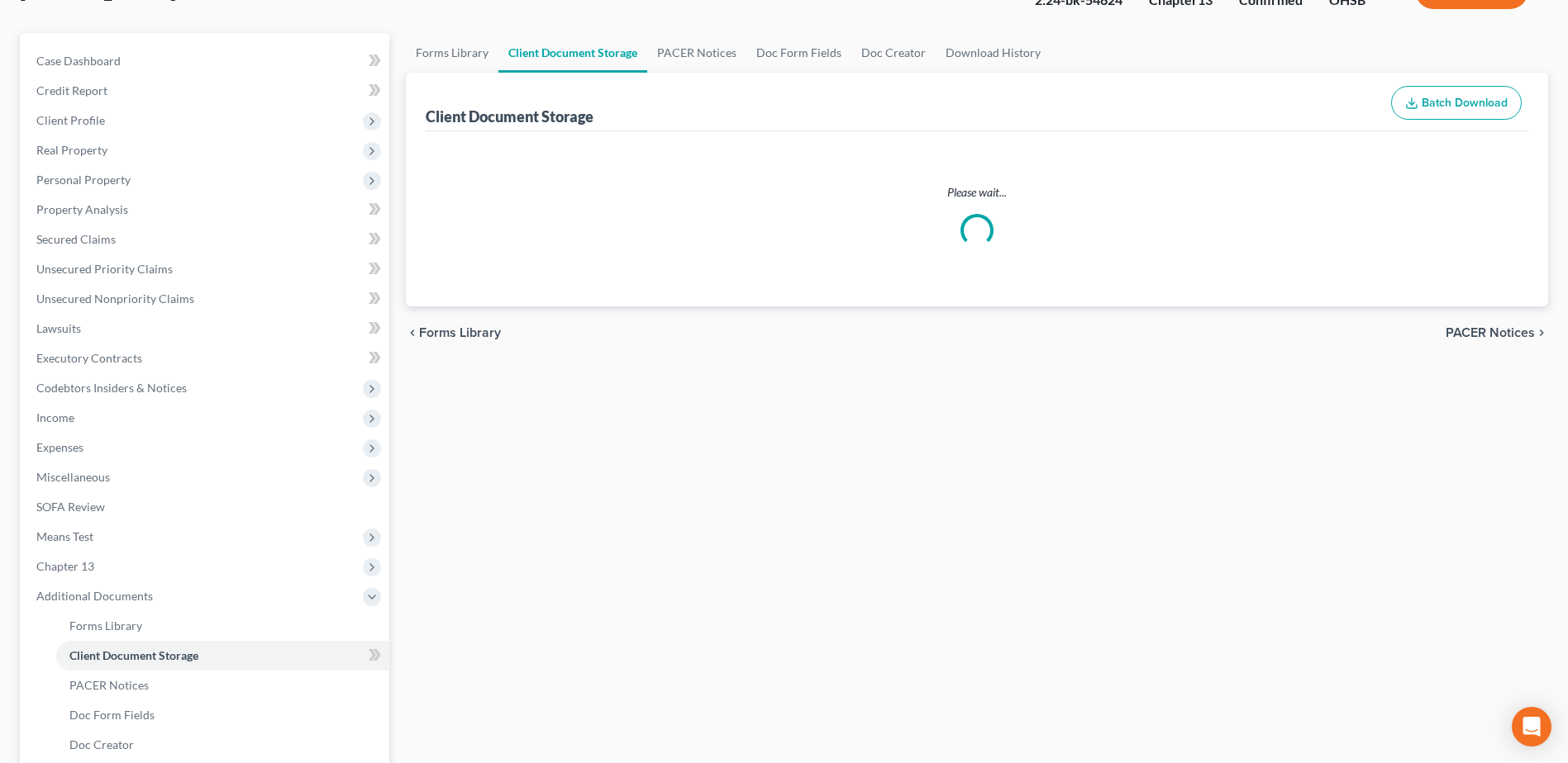
select select "7"
select select "52"
select select "61"
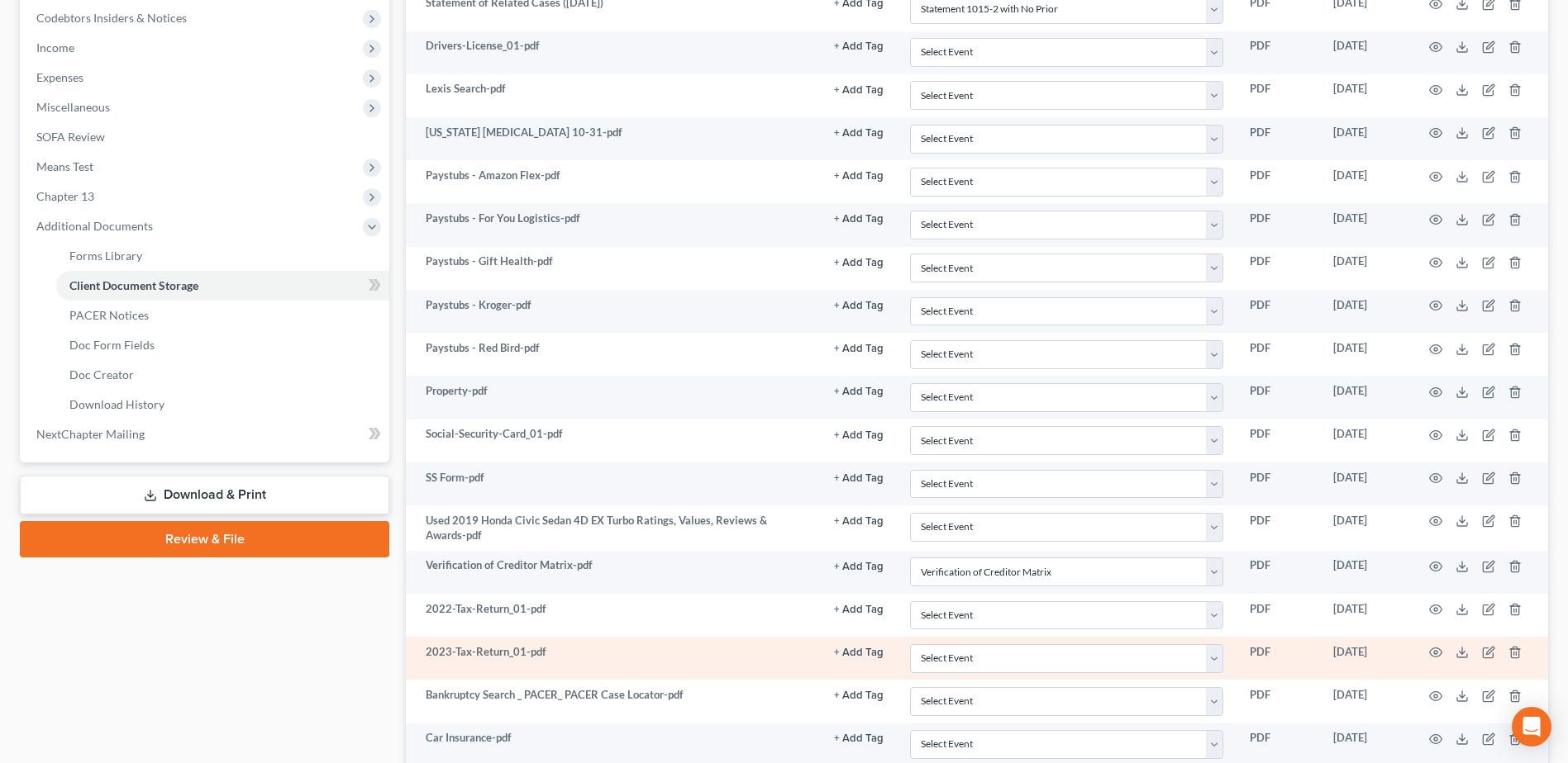
scroll to position [826, 0]
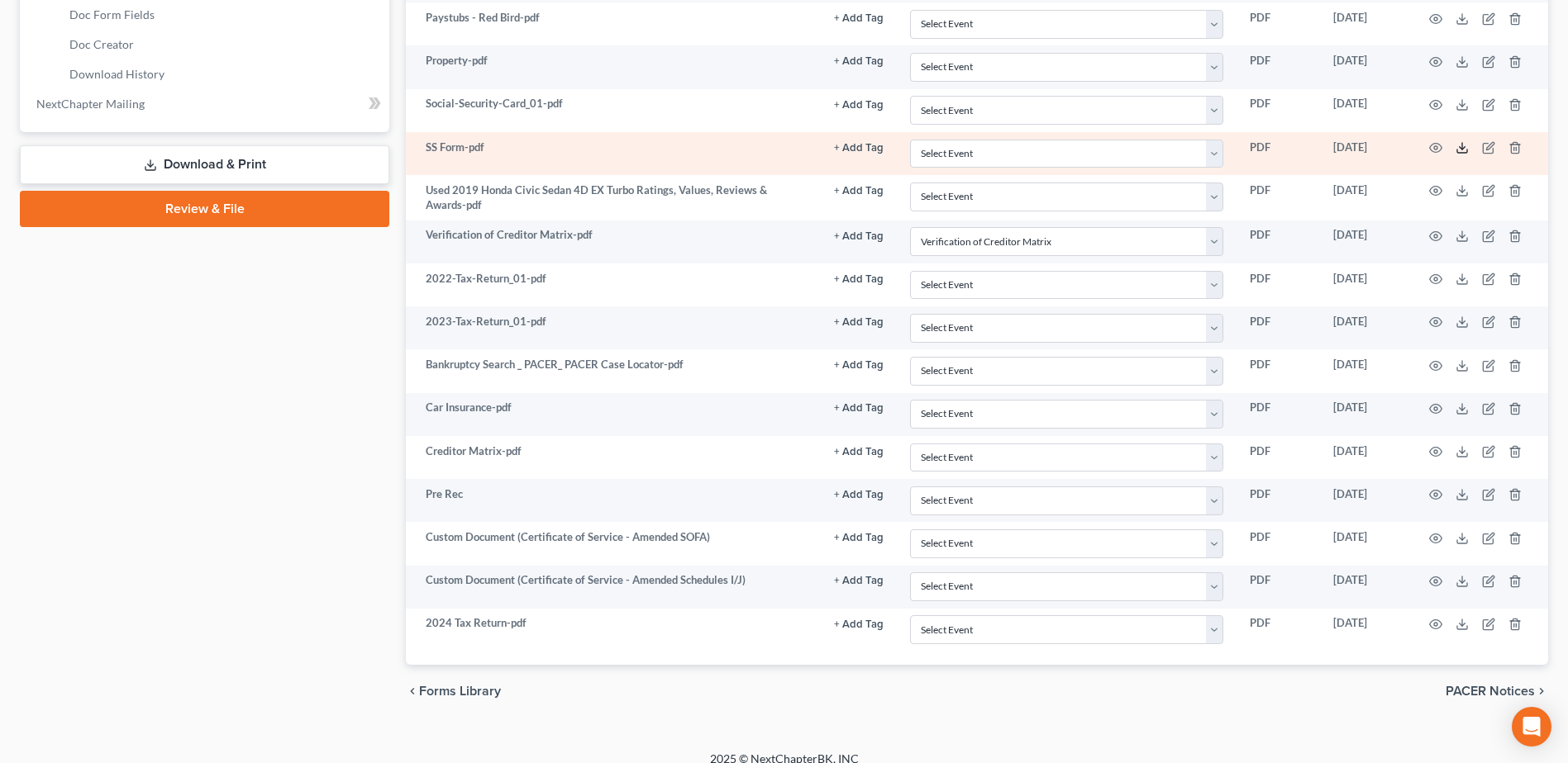
click at [1462, 153] on icon at bounding box center [1463, 151] width 10 height 3
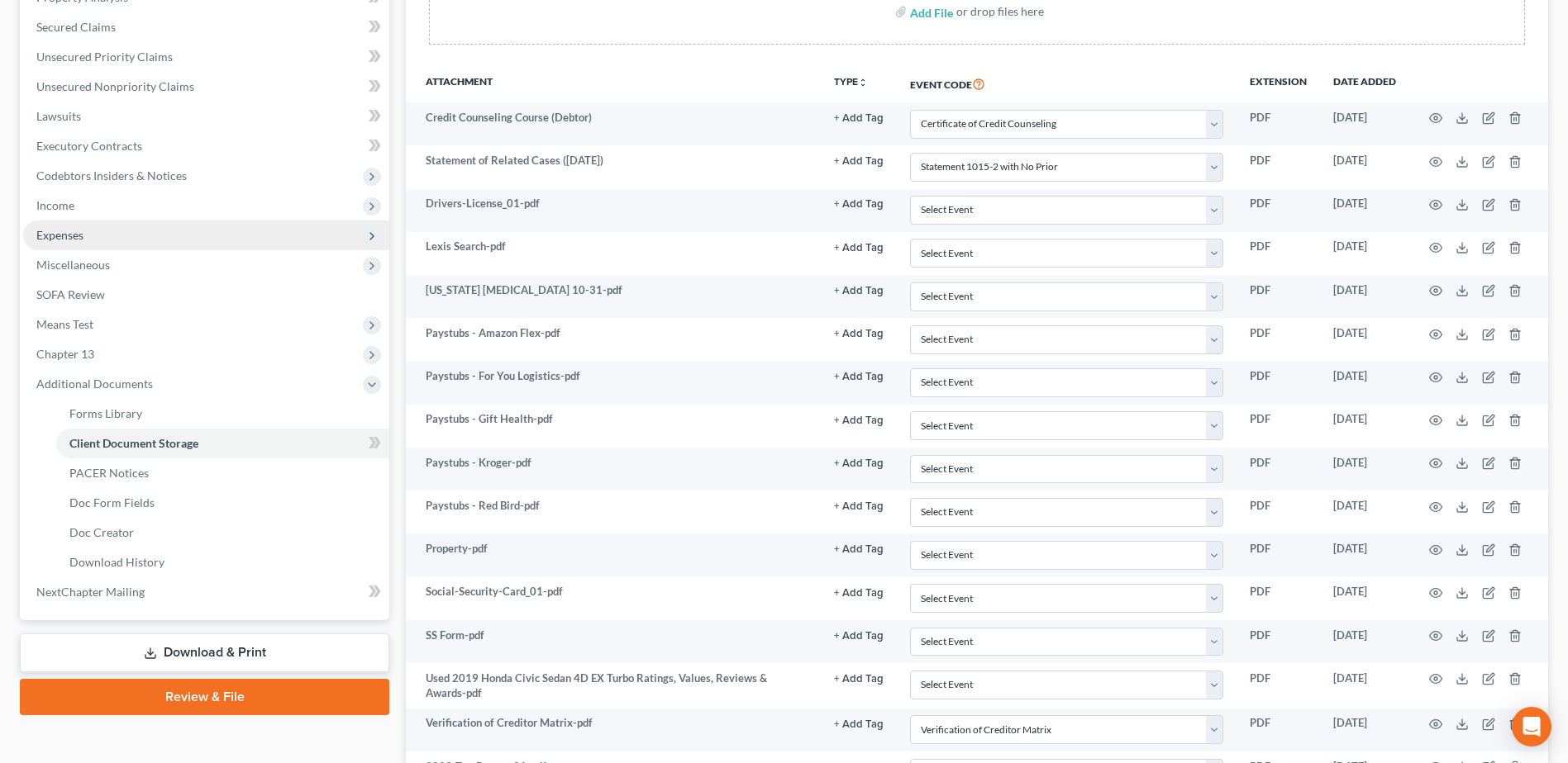
scroll to position [83, 0]
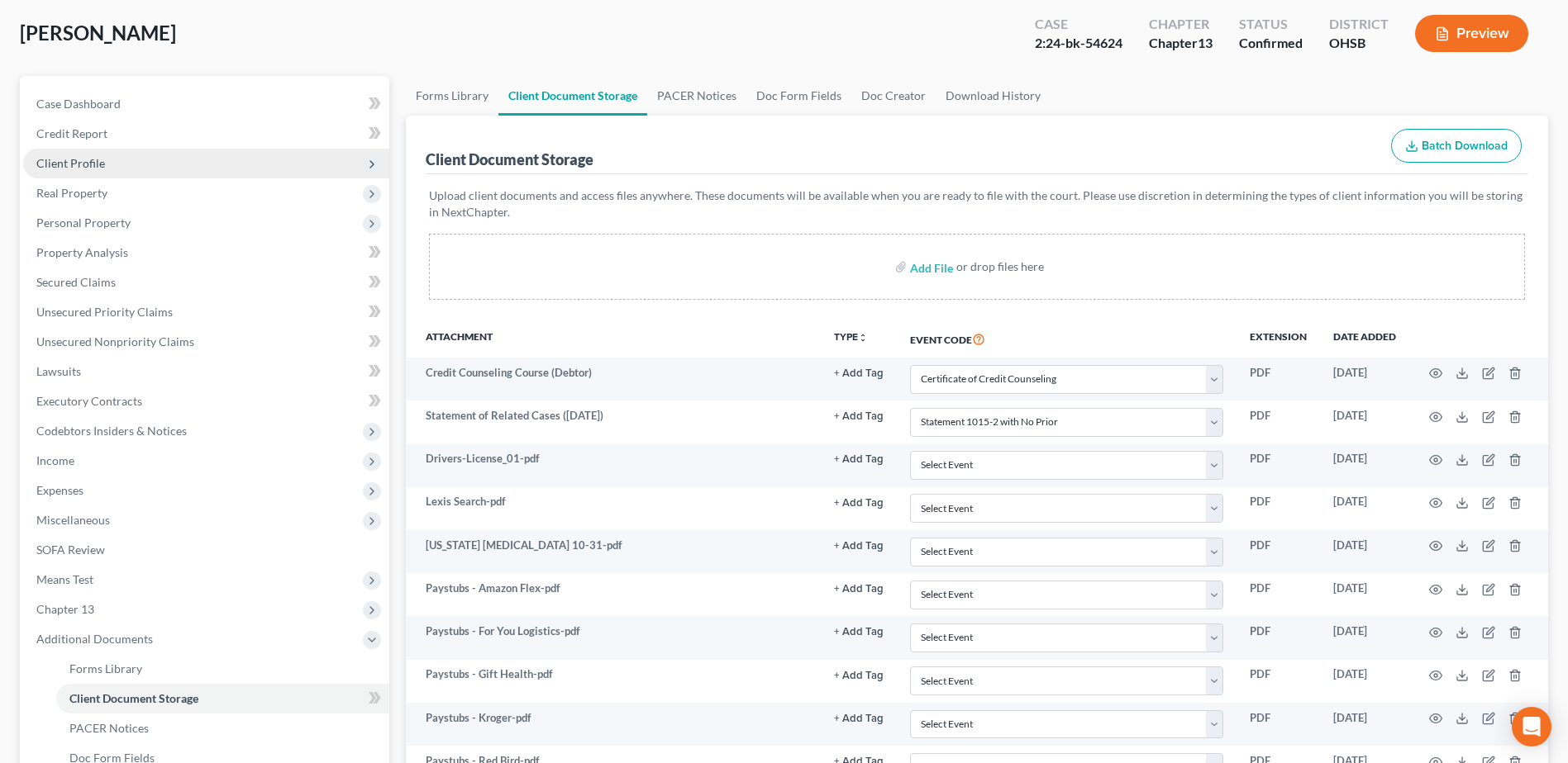
click at [84, 158] on span "Client Profile" at bounding box center [70, 163] width 68 height 14
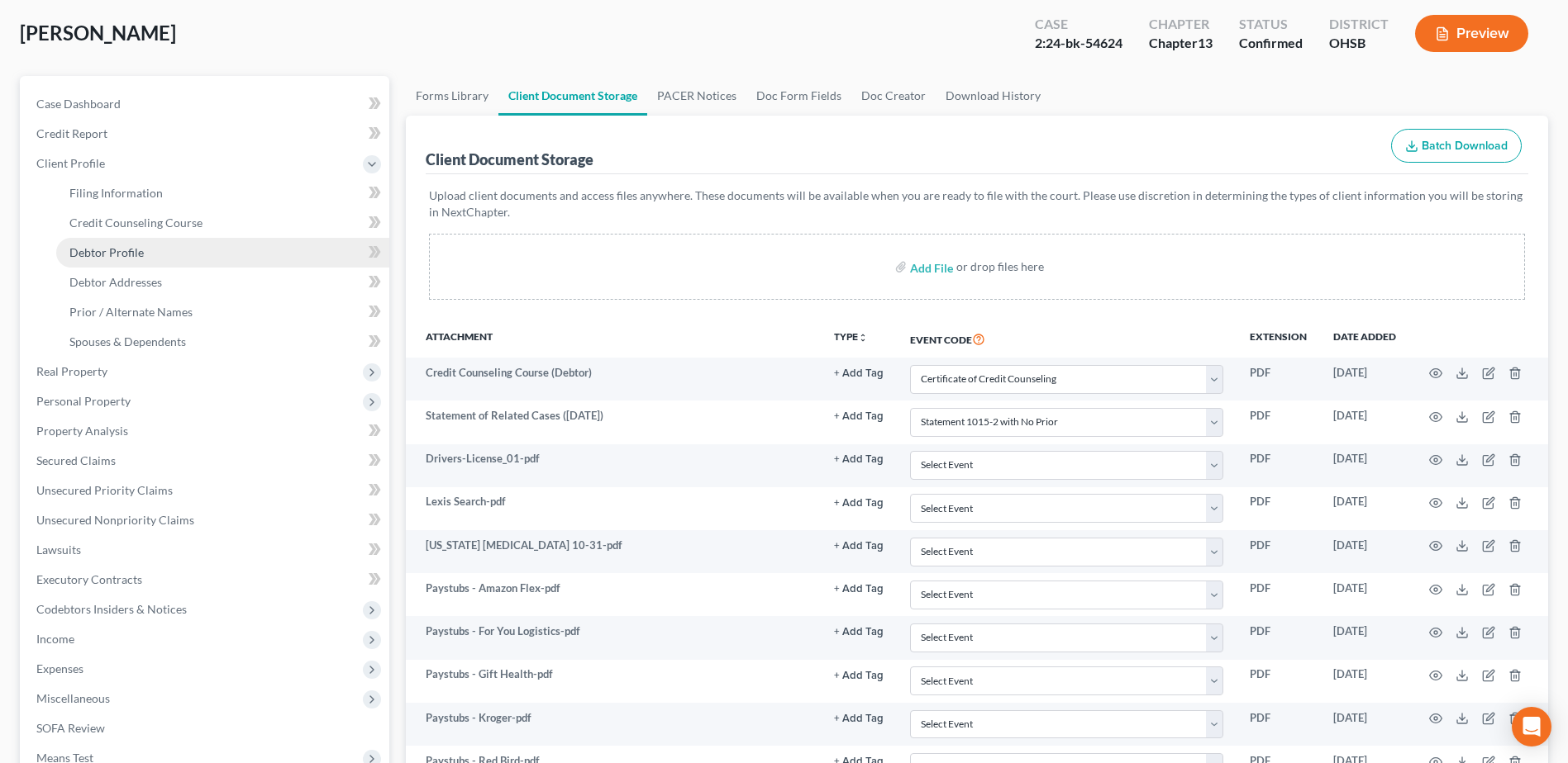
click at [162, 258] on link "Debtor Profile" at bounding box center [223, 252] width 333 height 30
select select "0"
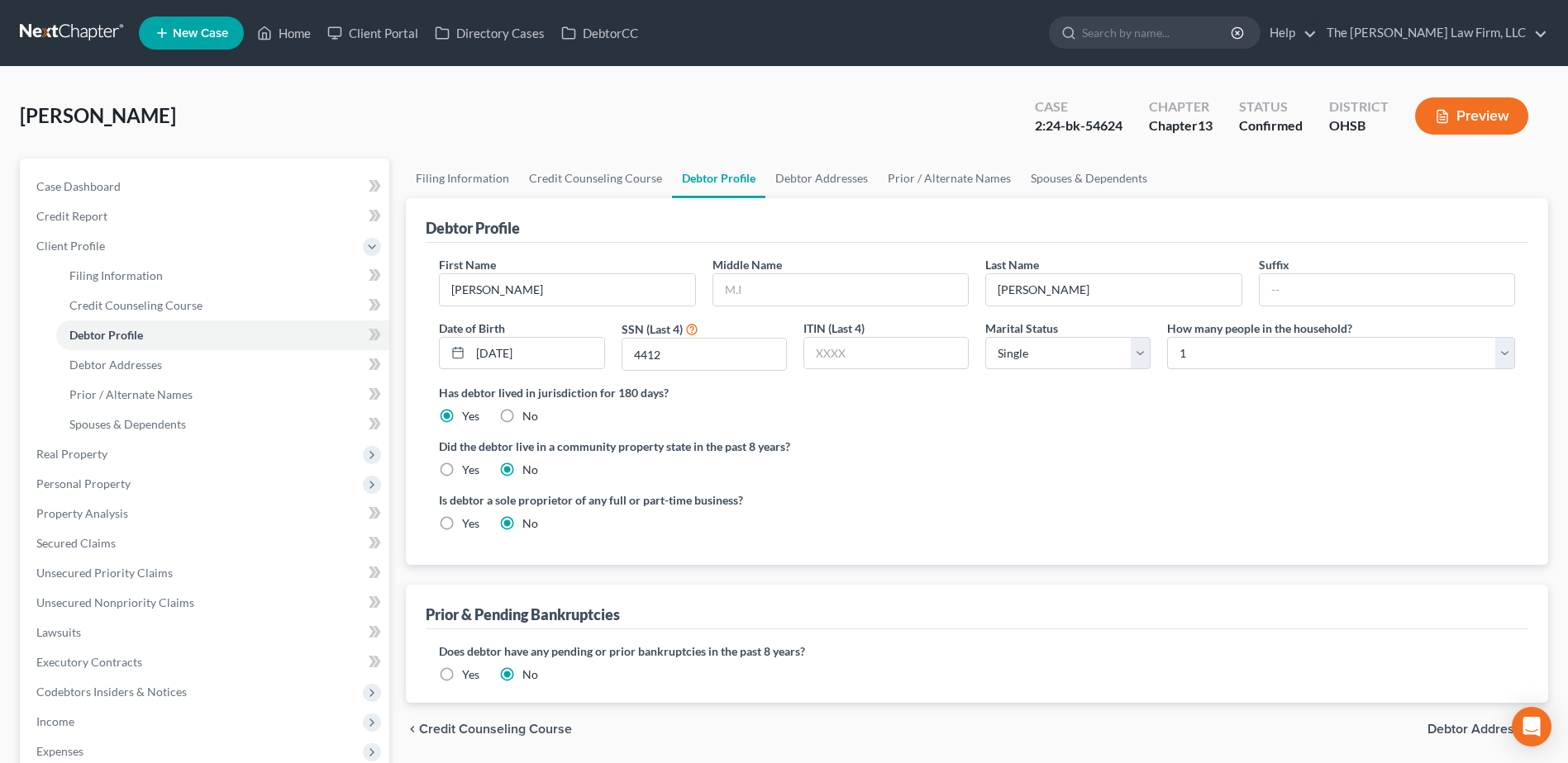
click at [80, 41] on link at bounding box center [73, 33] width 105 height 30
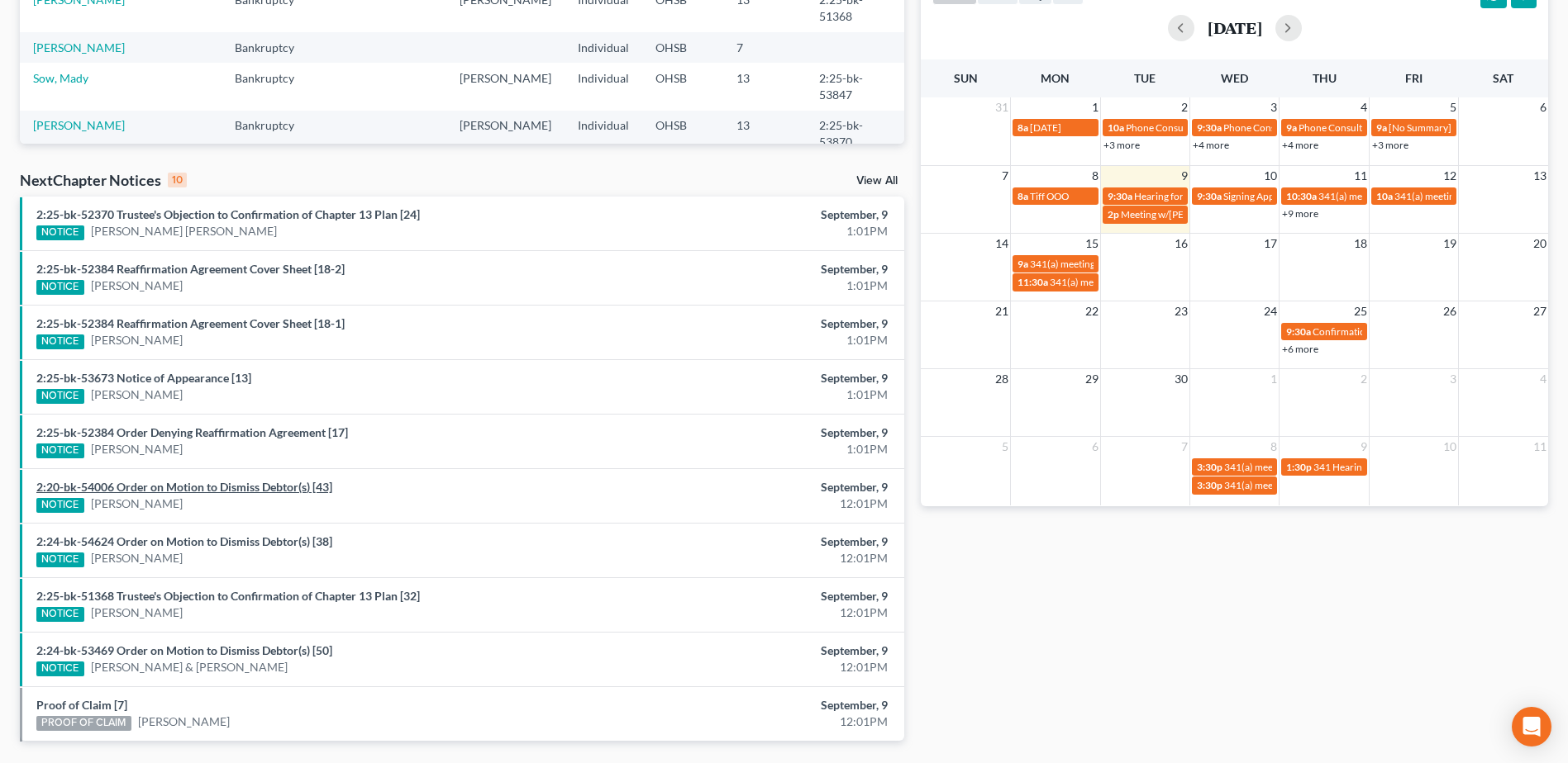
scroll to position [413, 0]
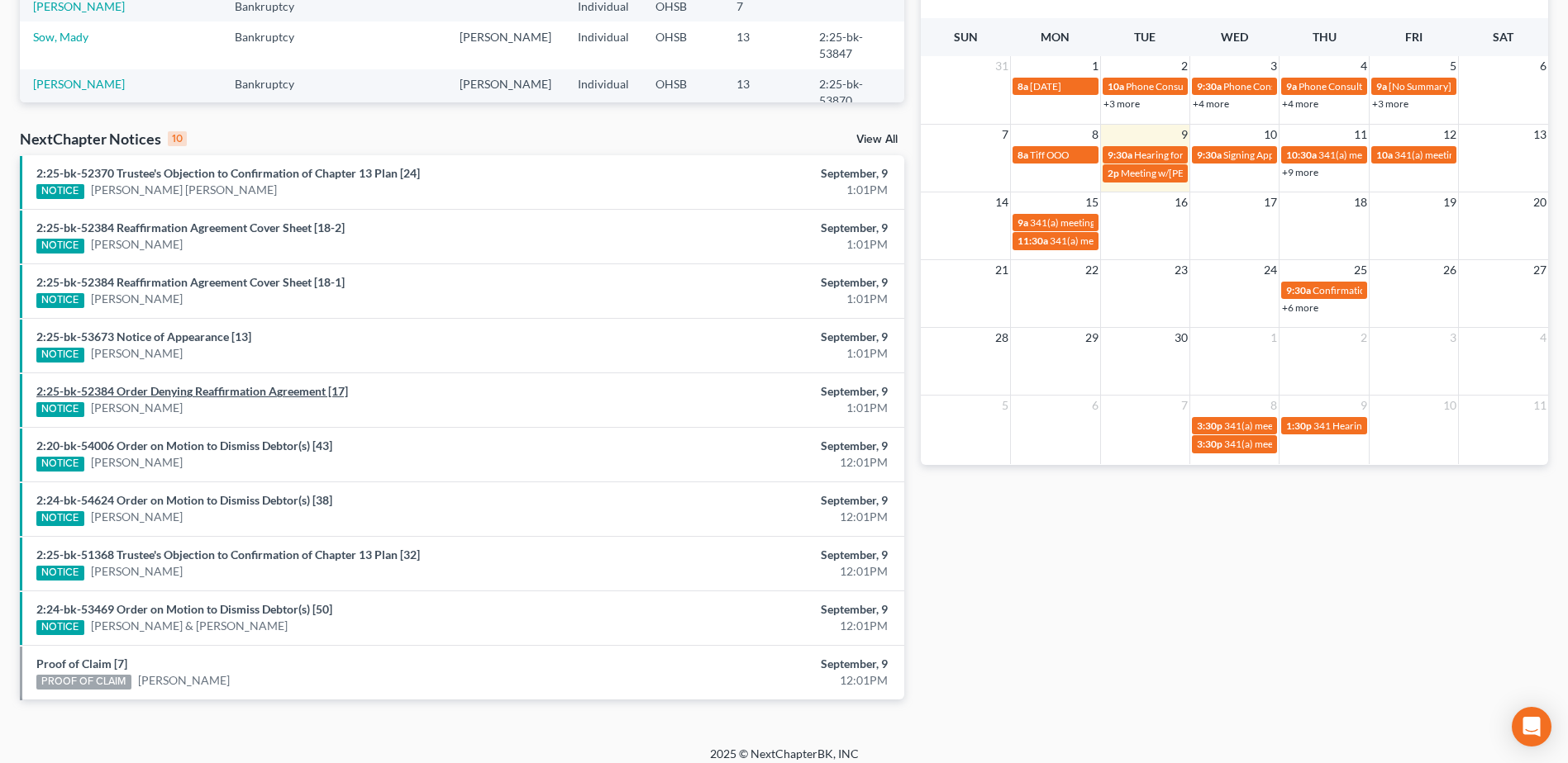
click at [225, 390] on link "2:25-bk-52384 Order Denying Reaffirmation Agreement [17]" at bounding box center [191, 391] width 311 height 14
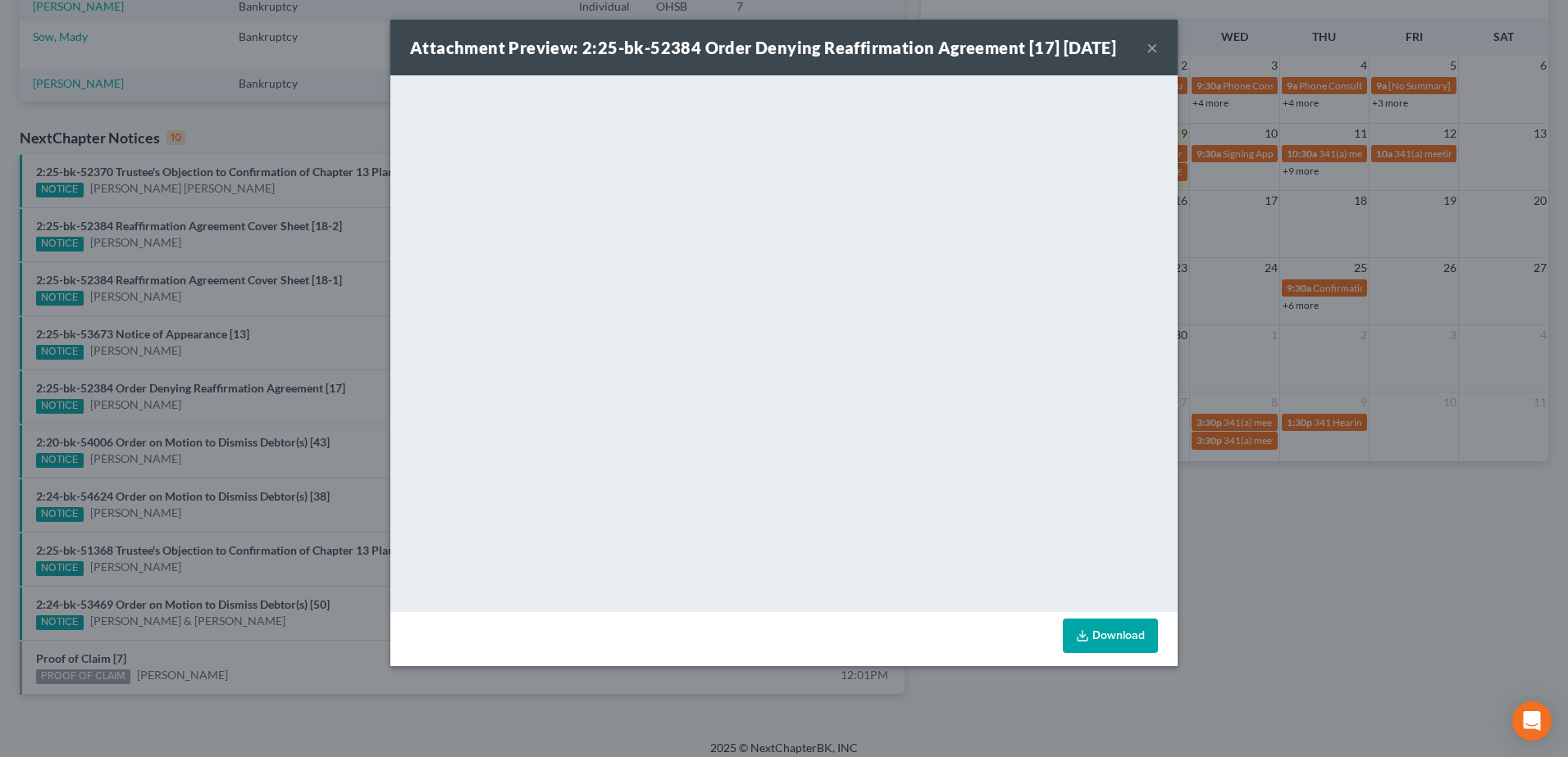
click at [1150, 58] on button "×" at bounding box center [1152, 48] width 12 height 20
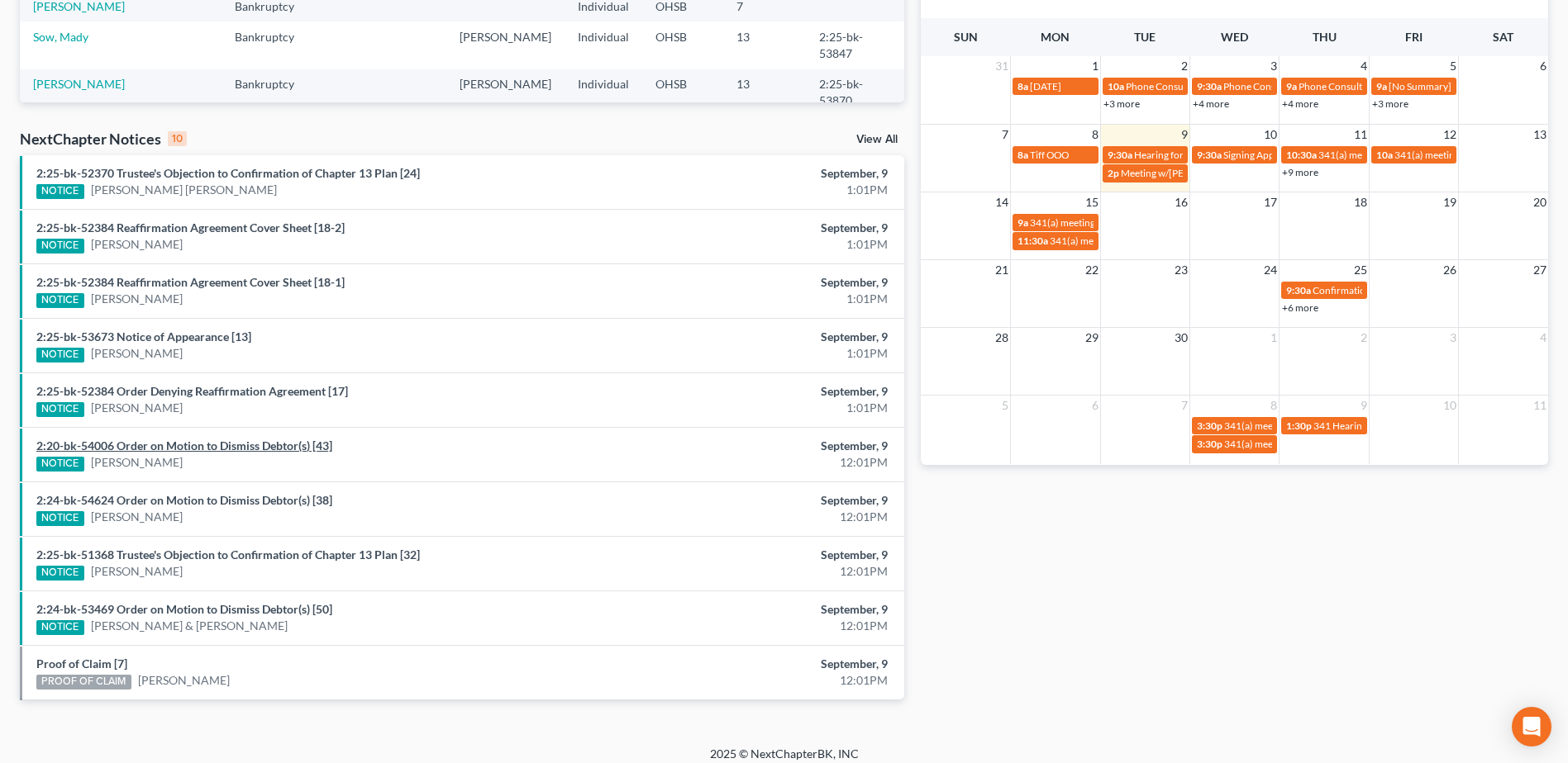
click at [185, 445] on link "2:20-bk-54006 Order on Motion to Dismiss Debtor(s) [43]" at bounding box center [184, 445] width 296 height 14
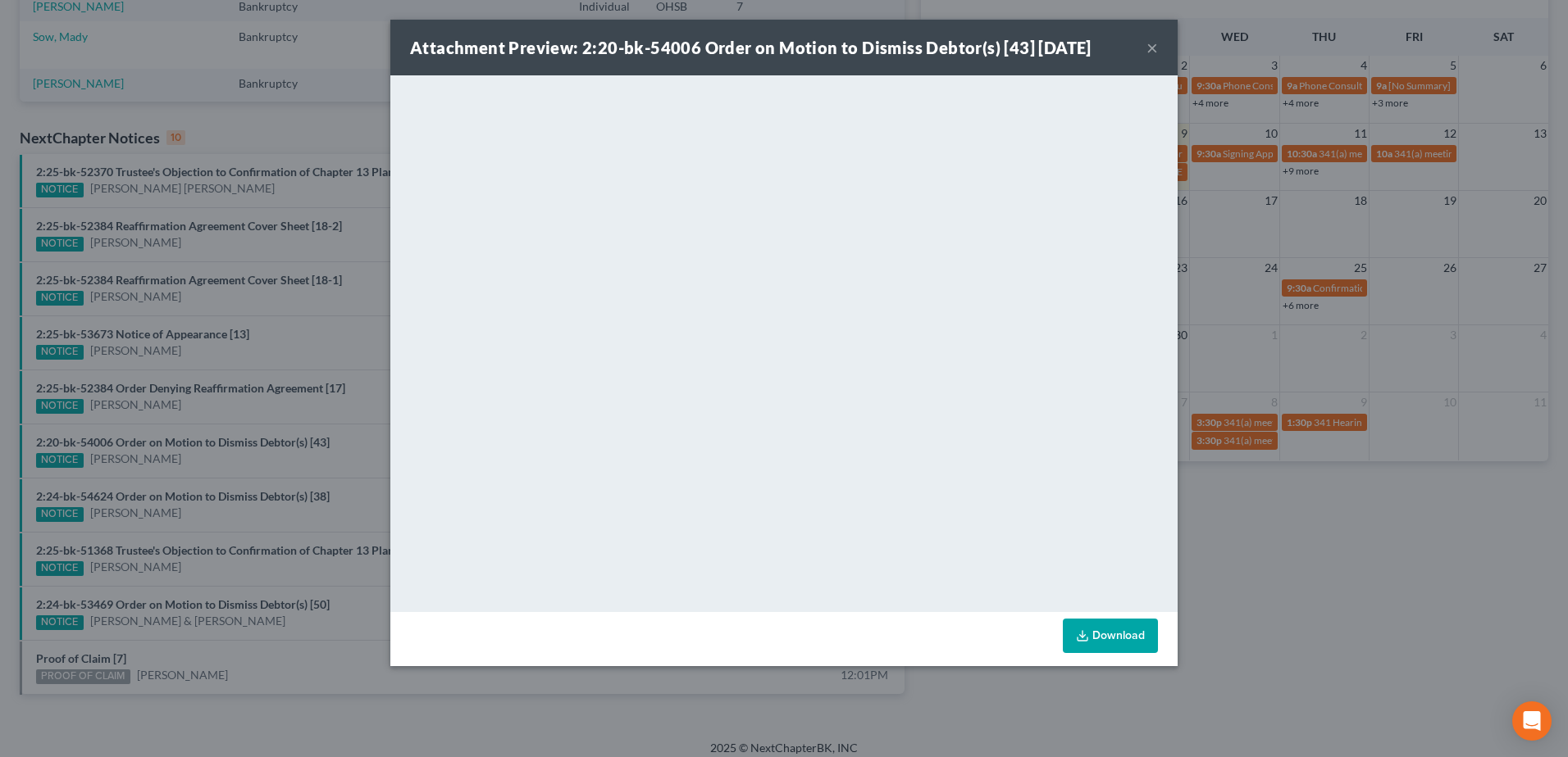
click at [1151, 50] on button "×" at bounding box center [1152, 48] width 12 height 20
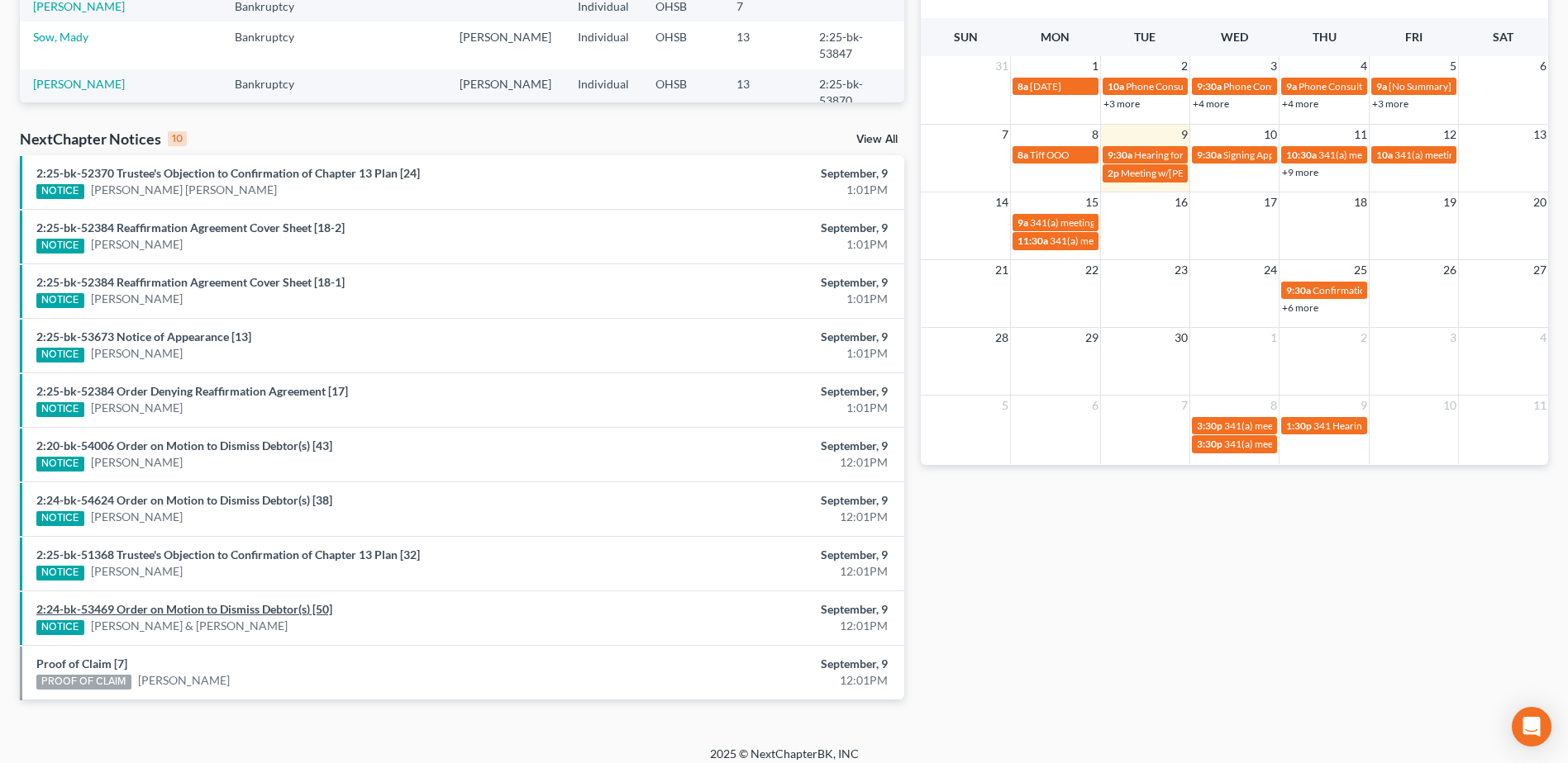
click at [299, 615] on link "2:24-bk-53469 Order on Motion to Dismiss Debtor(s) [50]" at bounding box center [184, 609] width 296 height 14
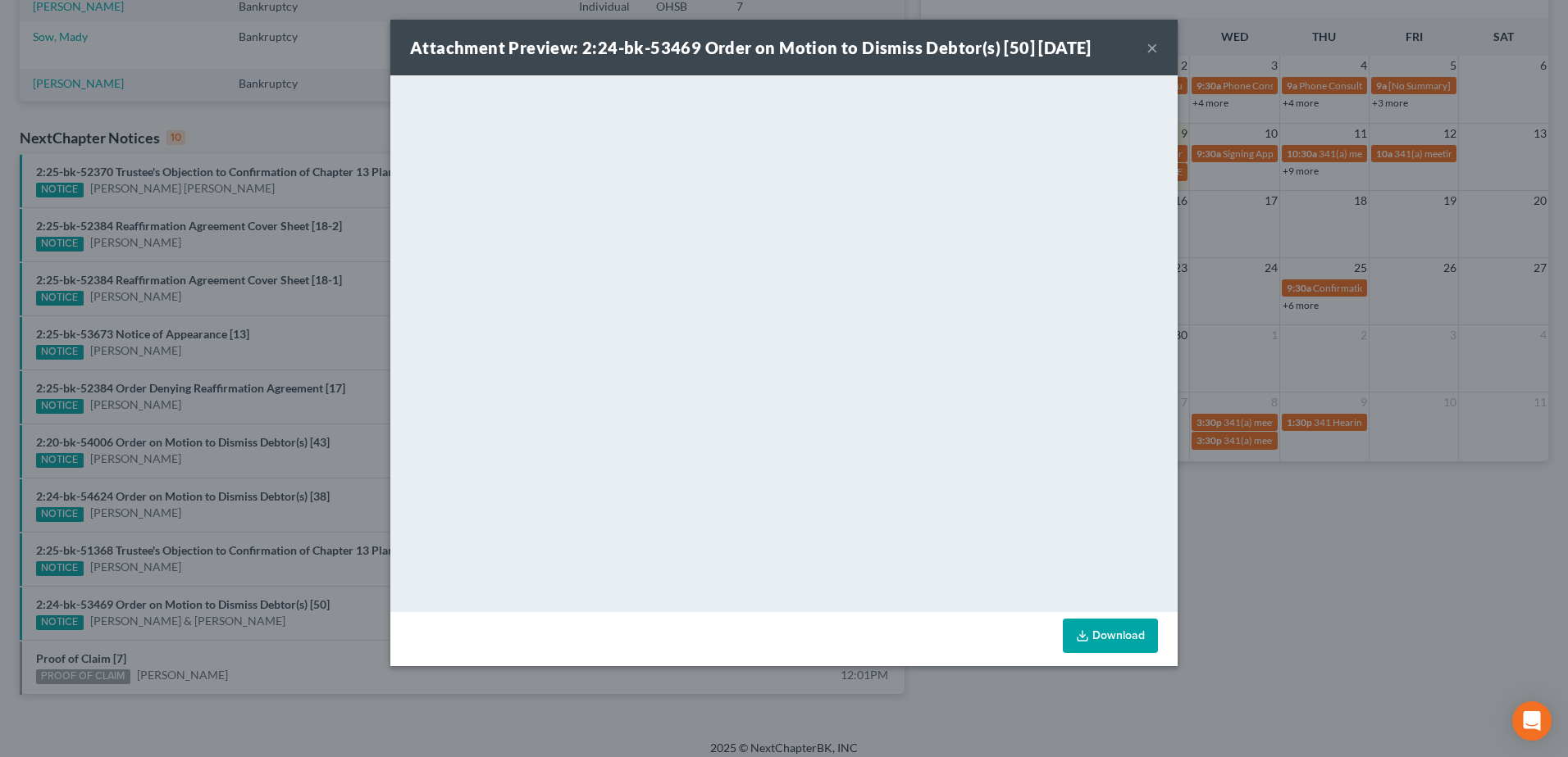
click at [1153, 43] on button "×" at bounding box center [1152, 48] width 12 height 20
